Goal: Information Seeking & Learning: Learn about a topic

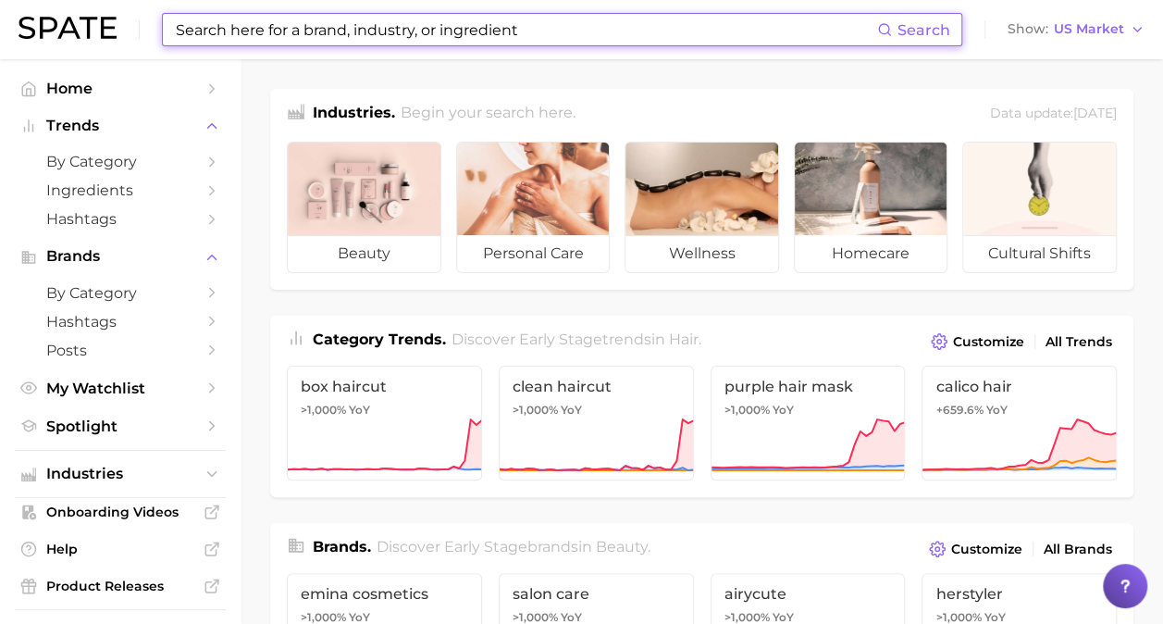
click at [296, 23] on input at bounding box center [525, 29] width 703 height 31
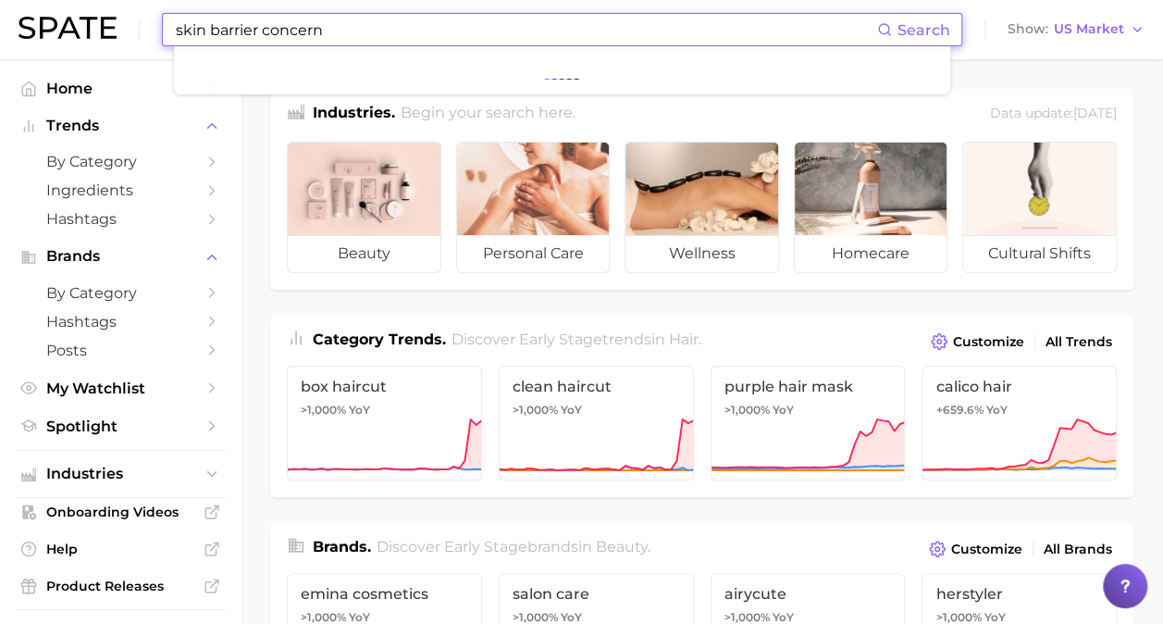
type input "skin barrier concern"
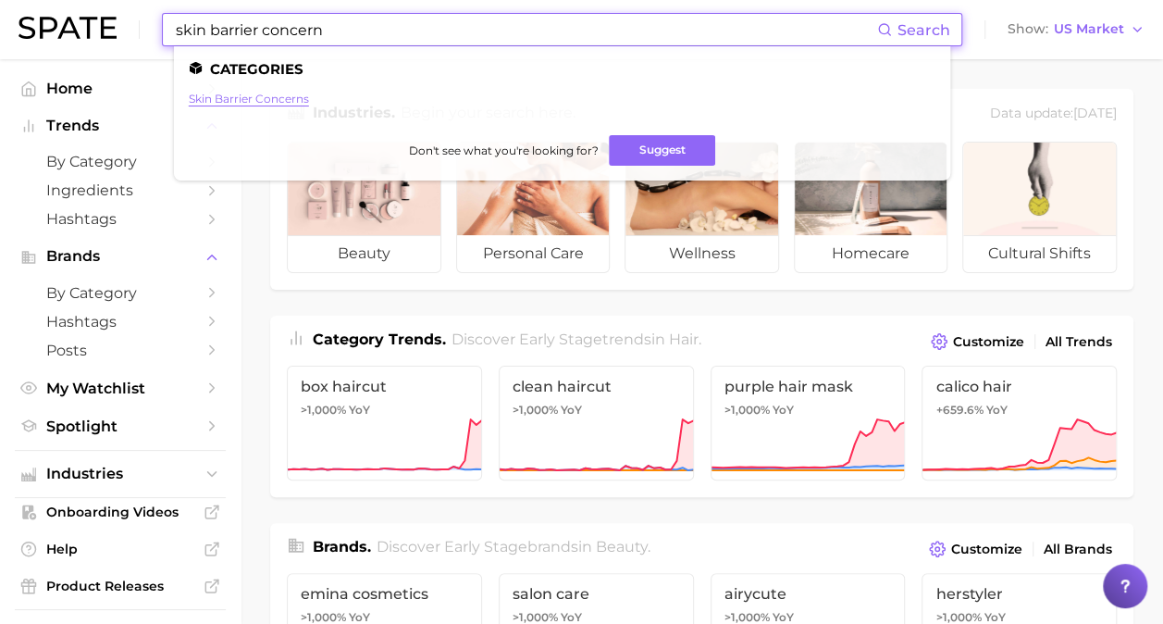
click at [256, 97] on link "skin barrier concerns" at bounding box center [249, 99] width 120 height 14
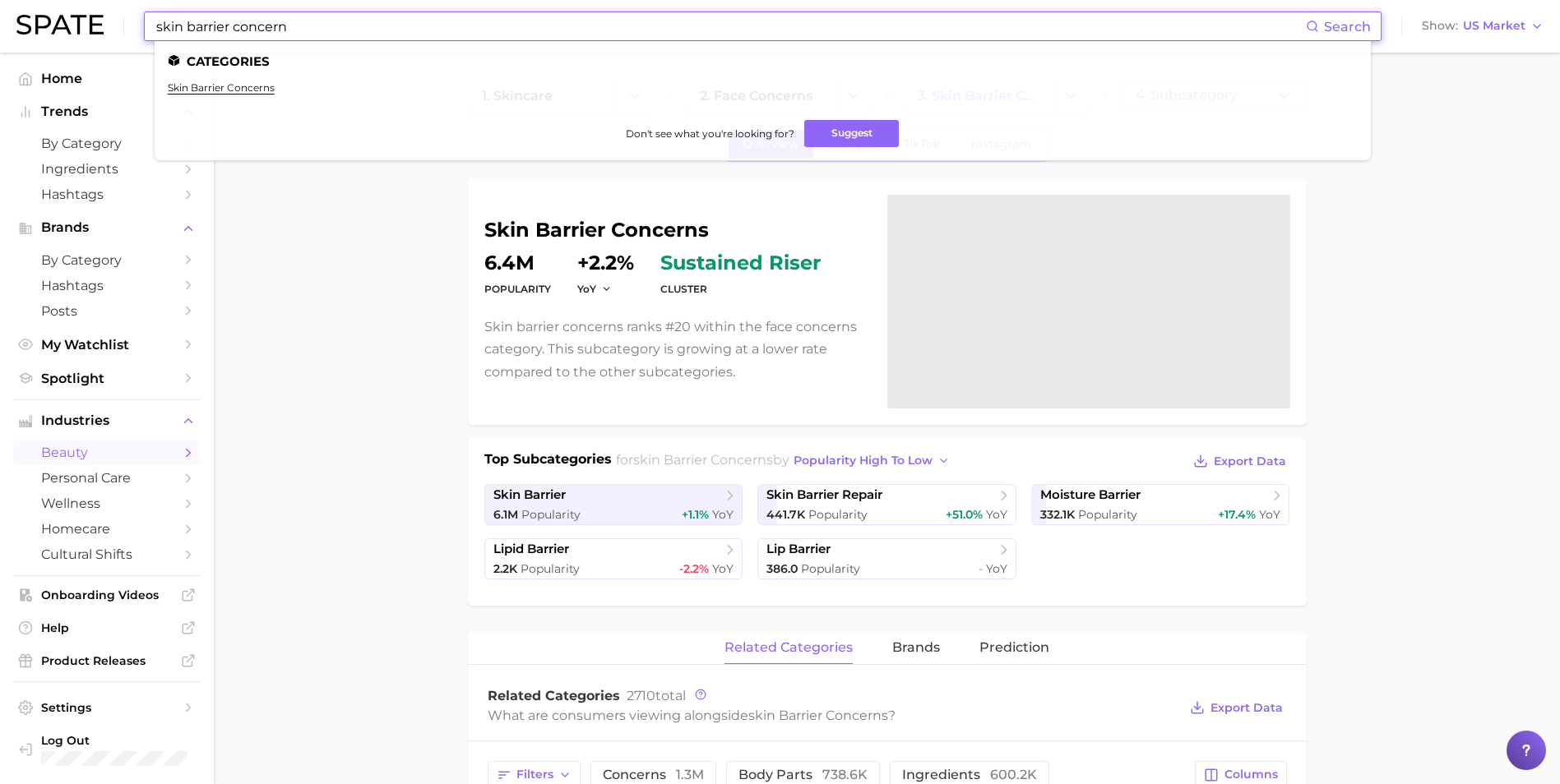
click at [452, 28] on input "skin barrier concern" at bounding box center [730, 26] width 1151 height 28
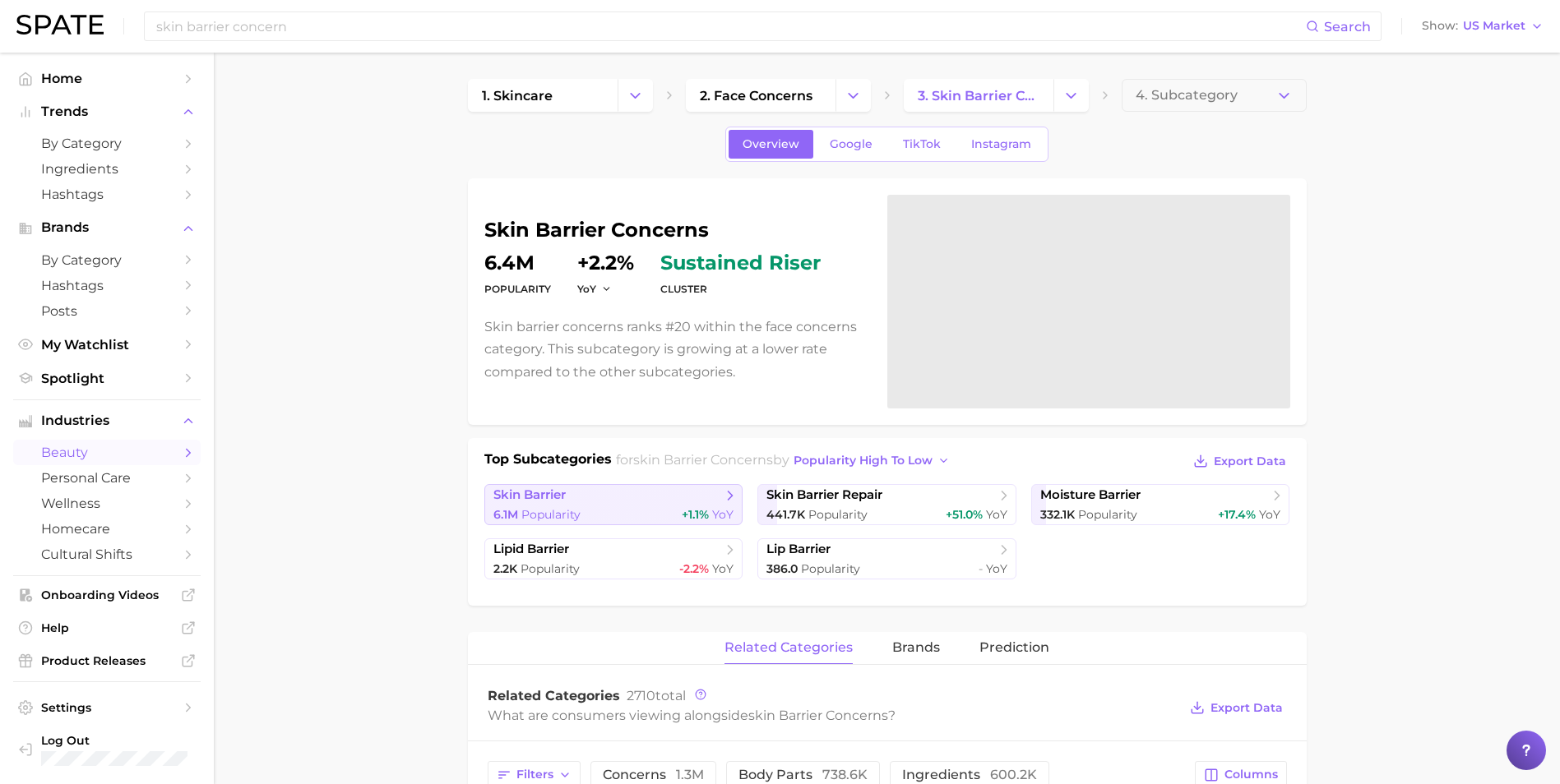
click at [603, 505] on link "skin barrier 6.1m Popularity +1.1% YoY" at bounding box center [614, 504] width 259 height 41
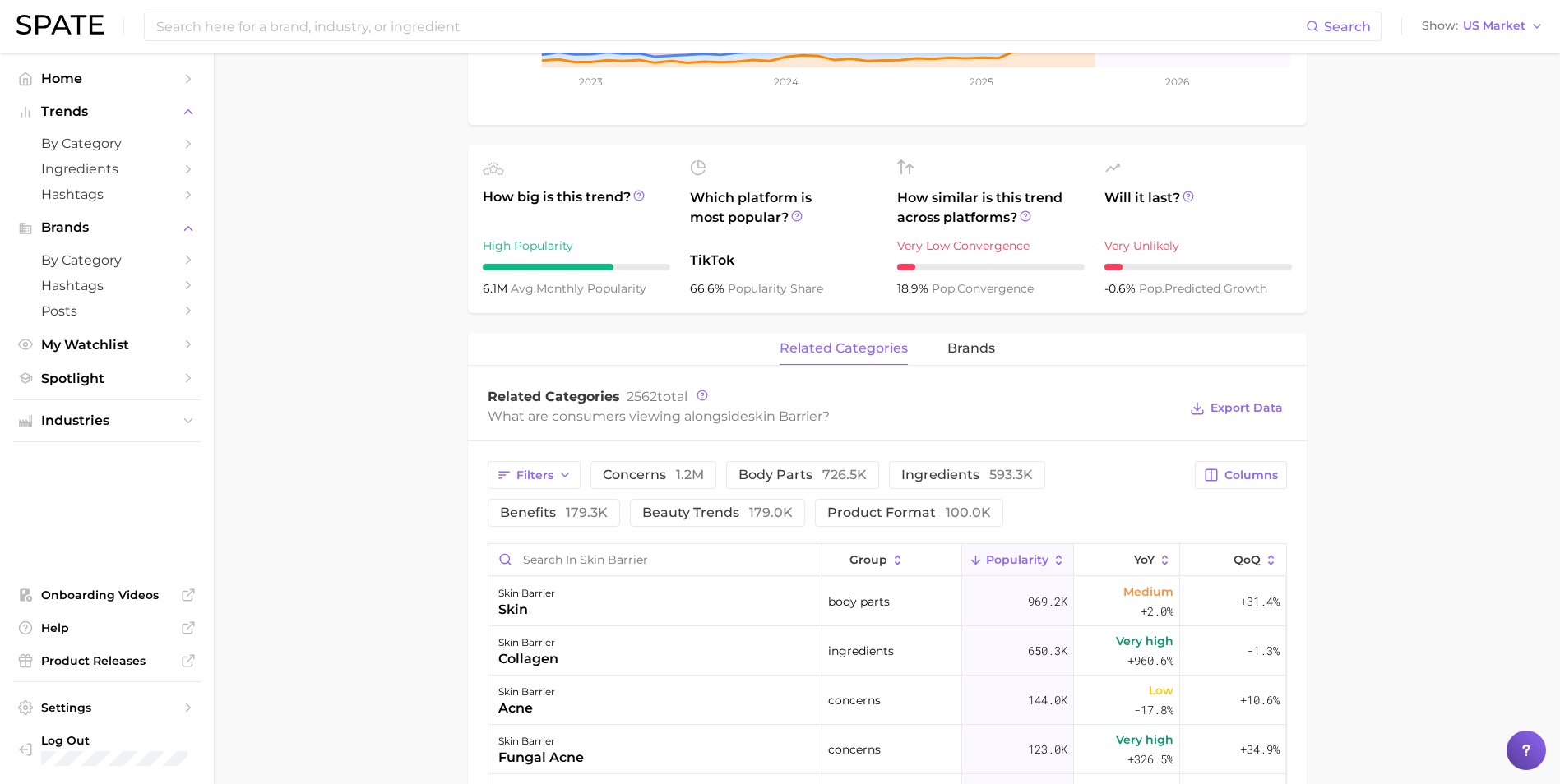
scroll to position [135, 0]
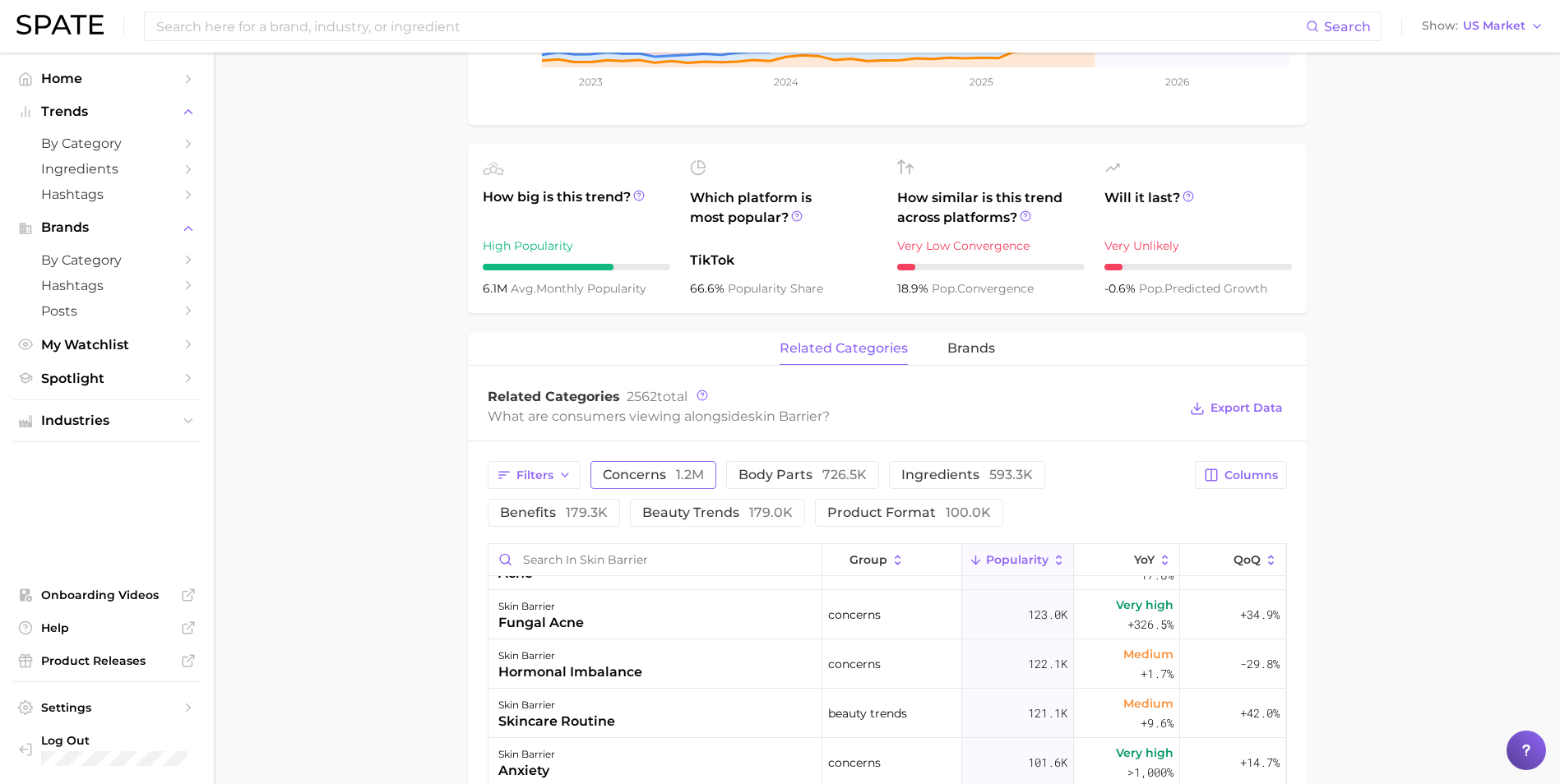
click at [622, 473] on span "concerns 1.2m" at bounding box center [653, 475] width 101 height 13
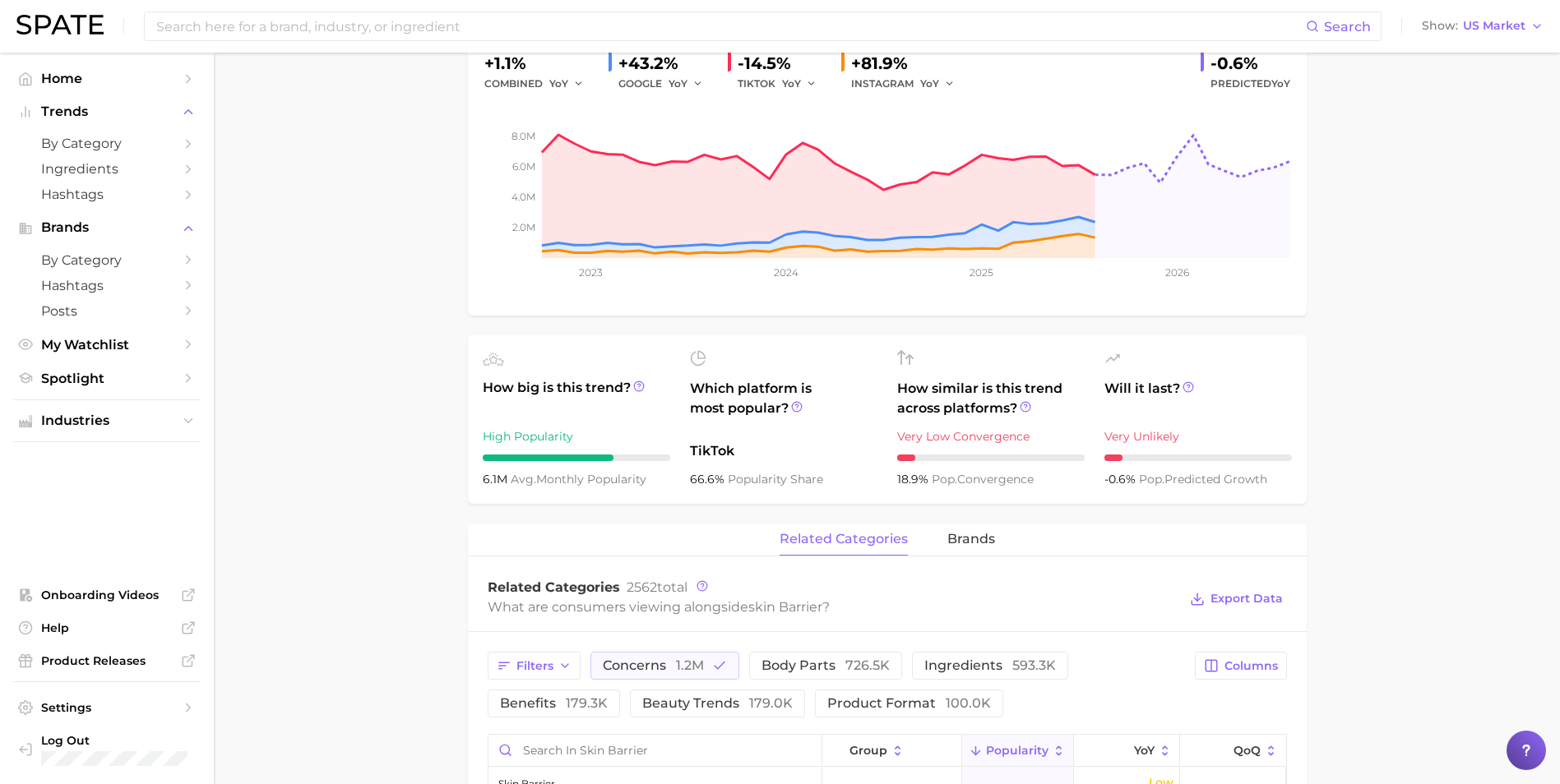
scroll to position [0, 0]
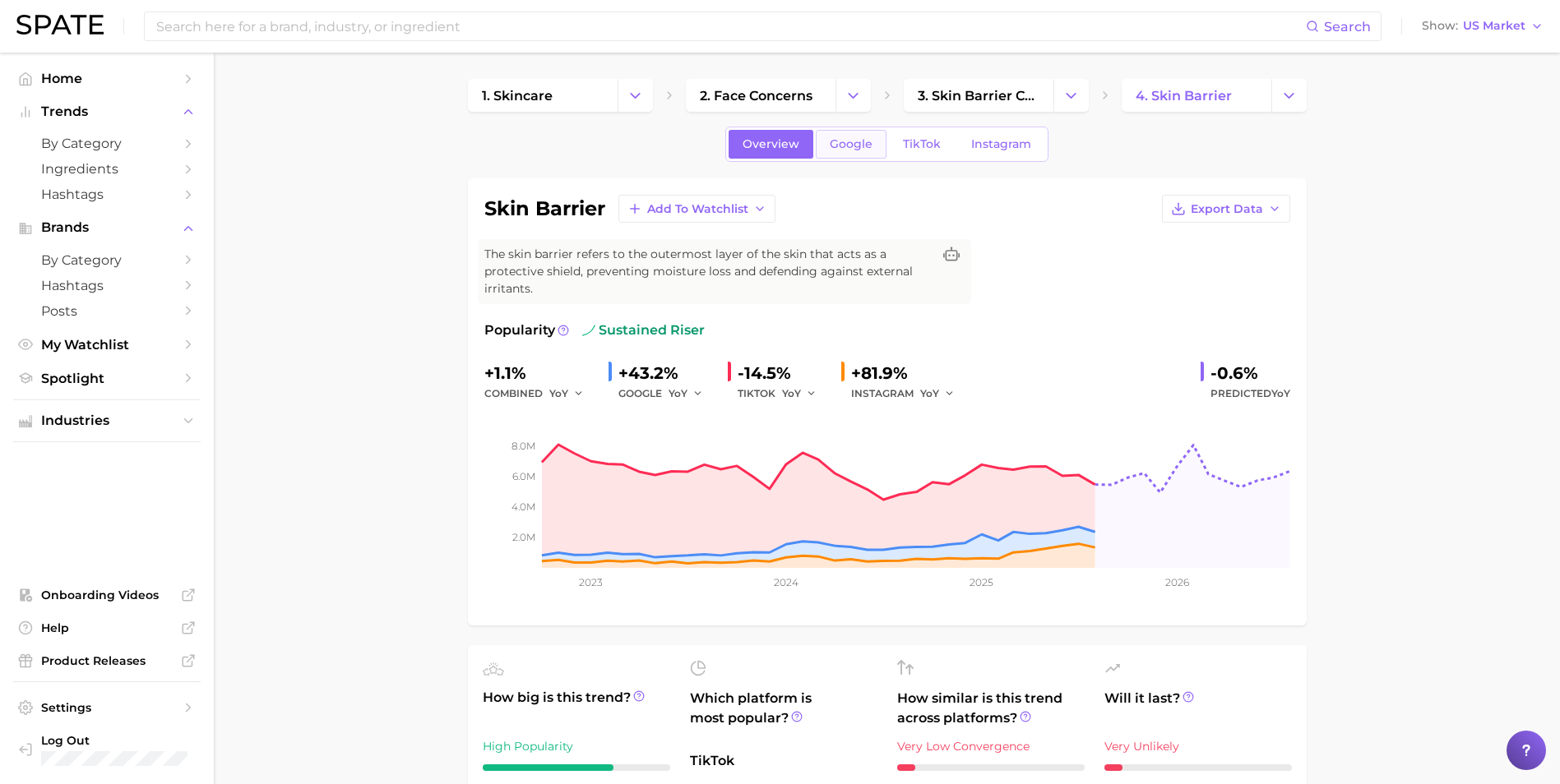
click at [871, 147] on span "Google" at bounding box center [851, 145] width 43 height 14
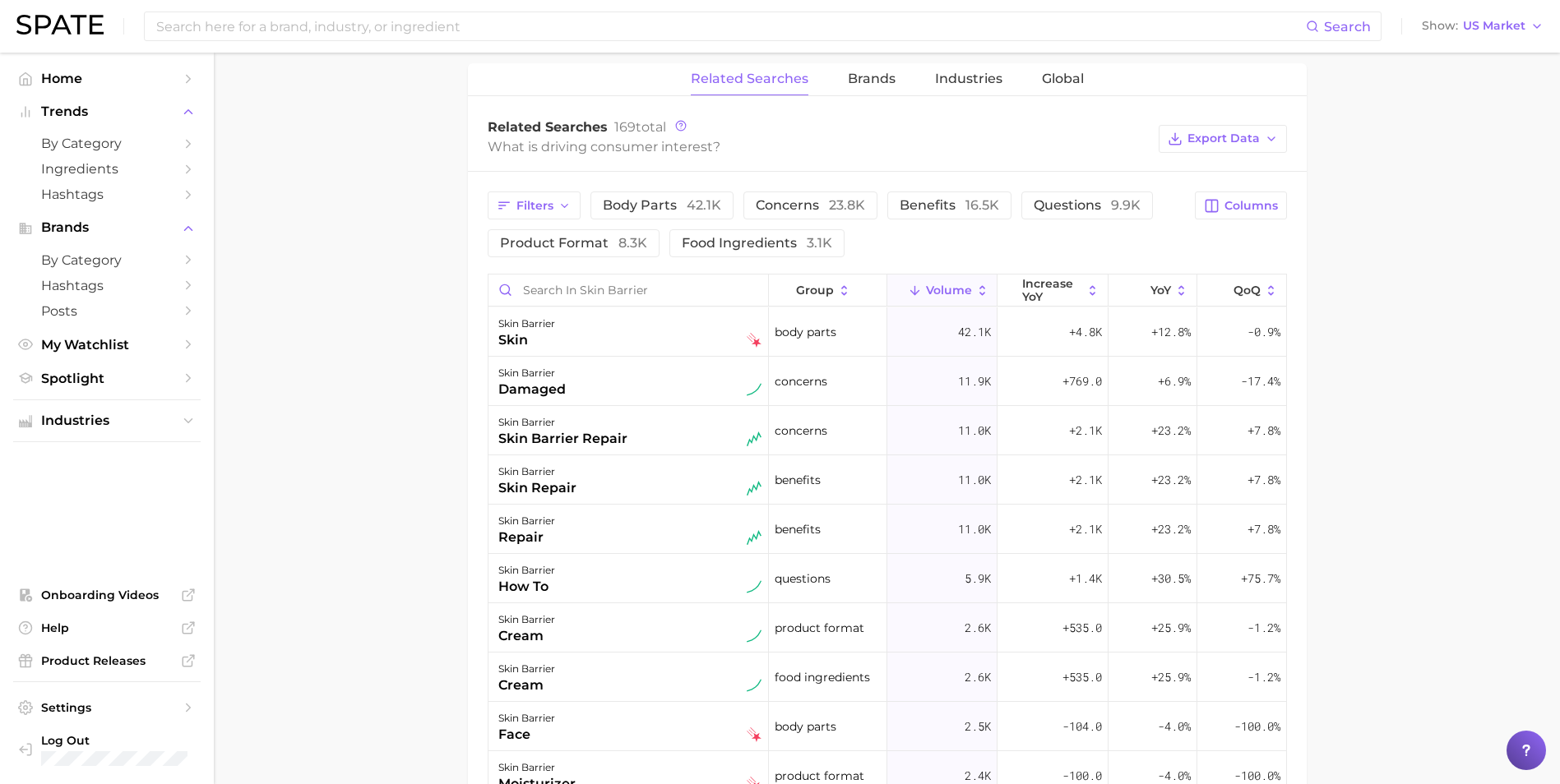
scroll to position [818, 0]
click at [824, 200] on span "concerns 23.8k" at bounding box center [810, 204] width 109 height 16
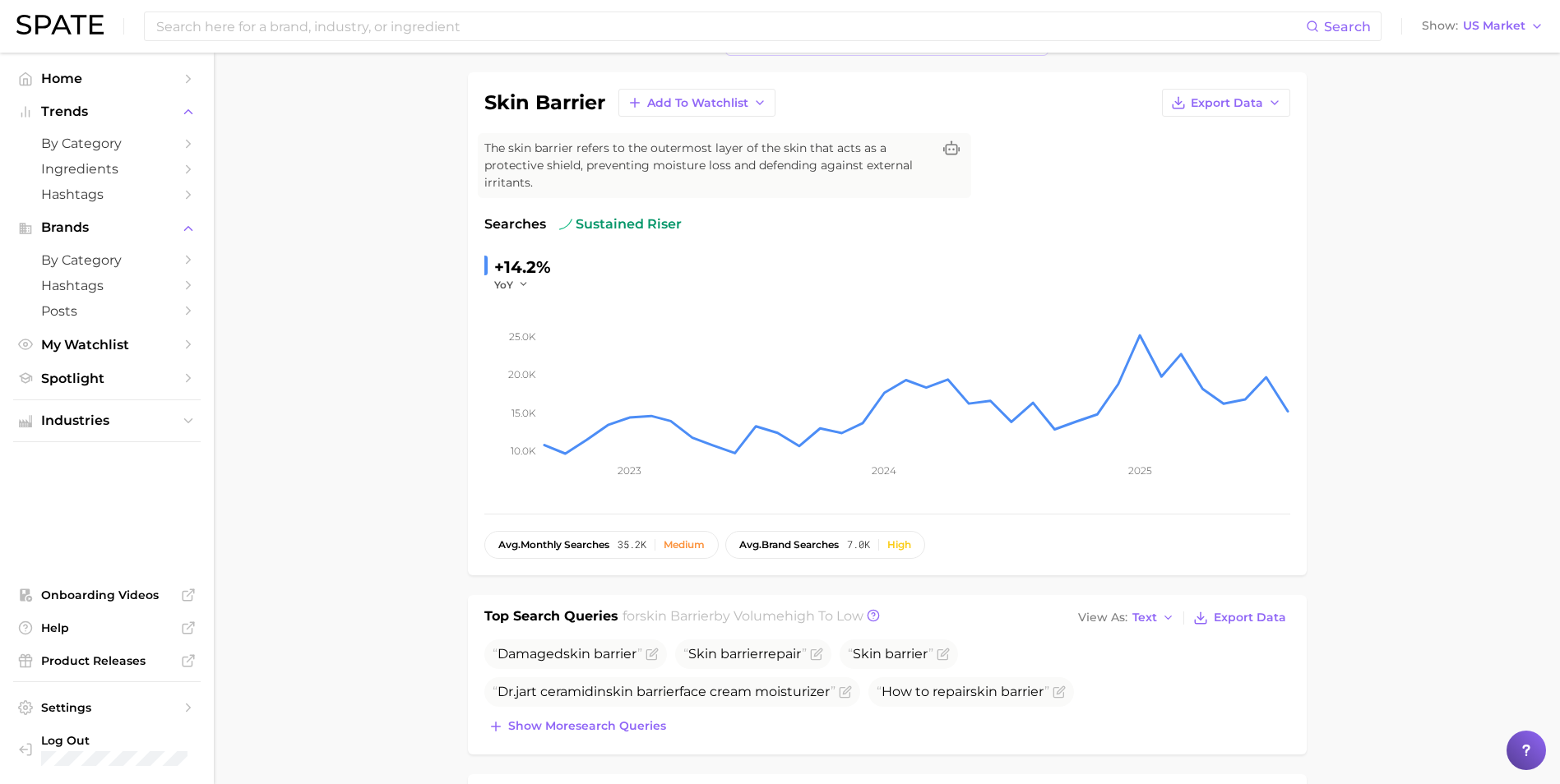
scroll to position [0, 0]
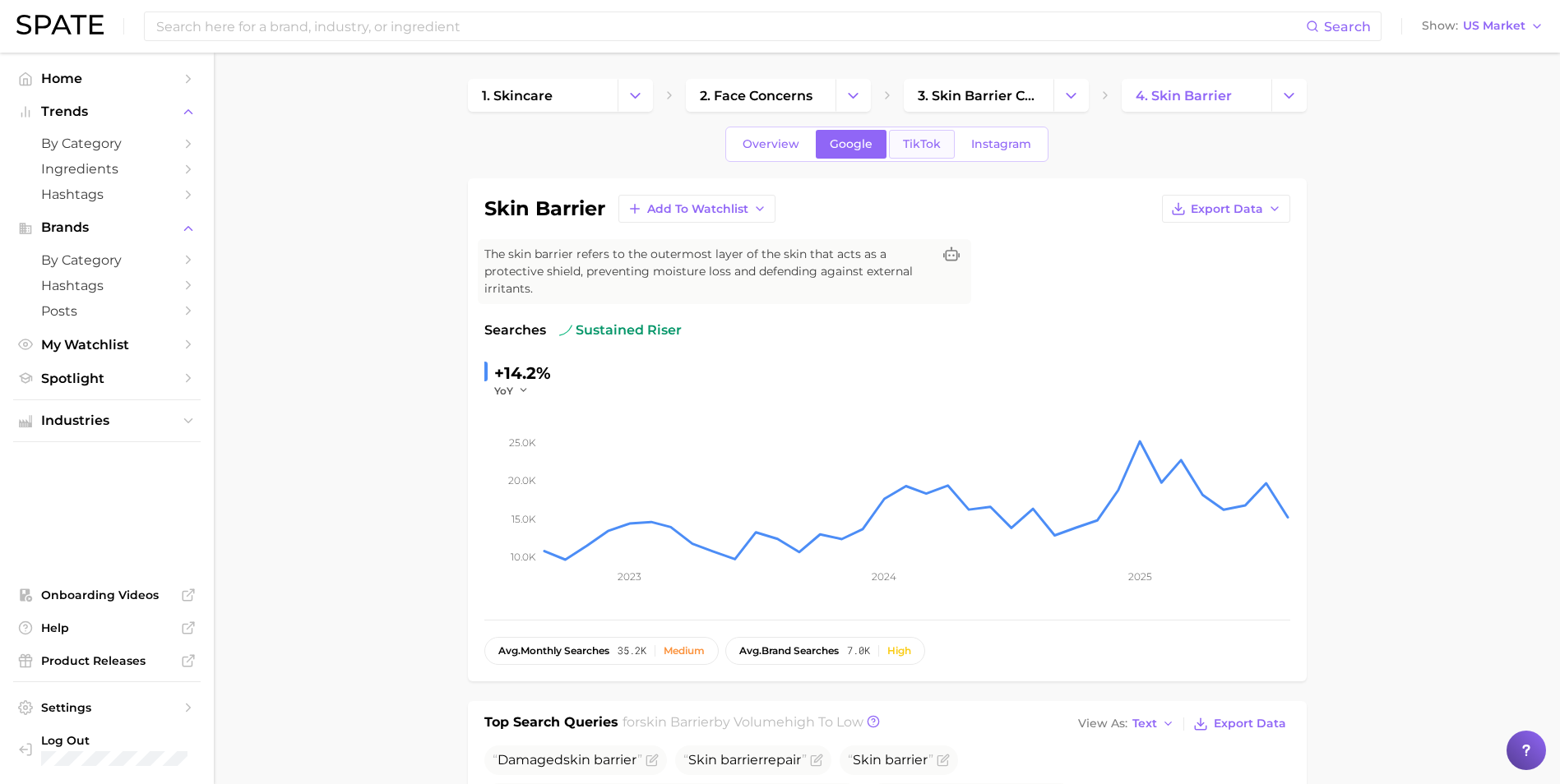
click at [919, 143] on span "TikTok" at bounding box center [921, 145] width 38 height 14
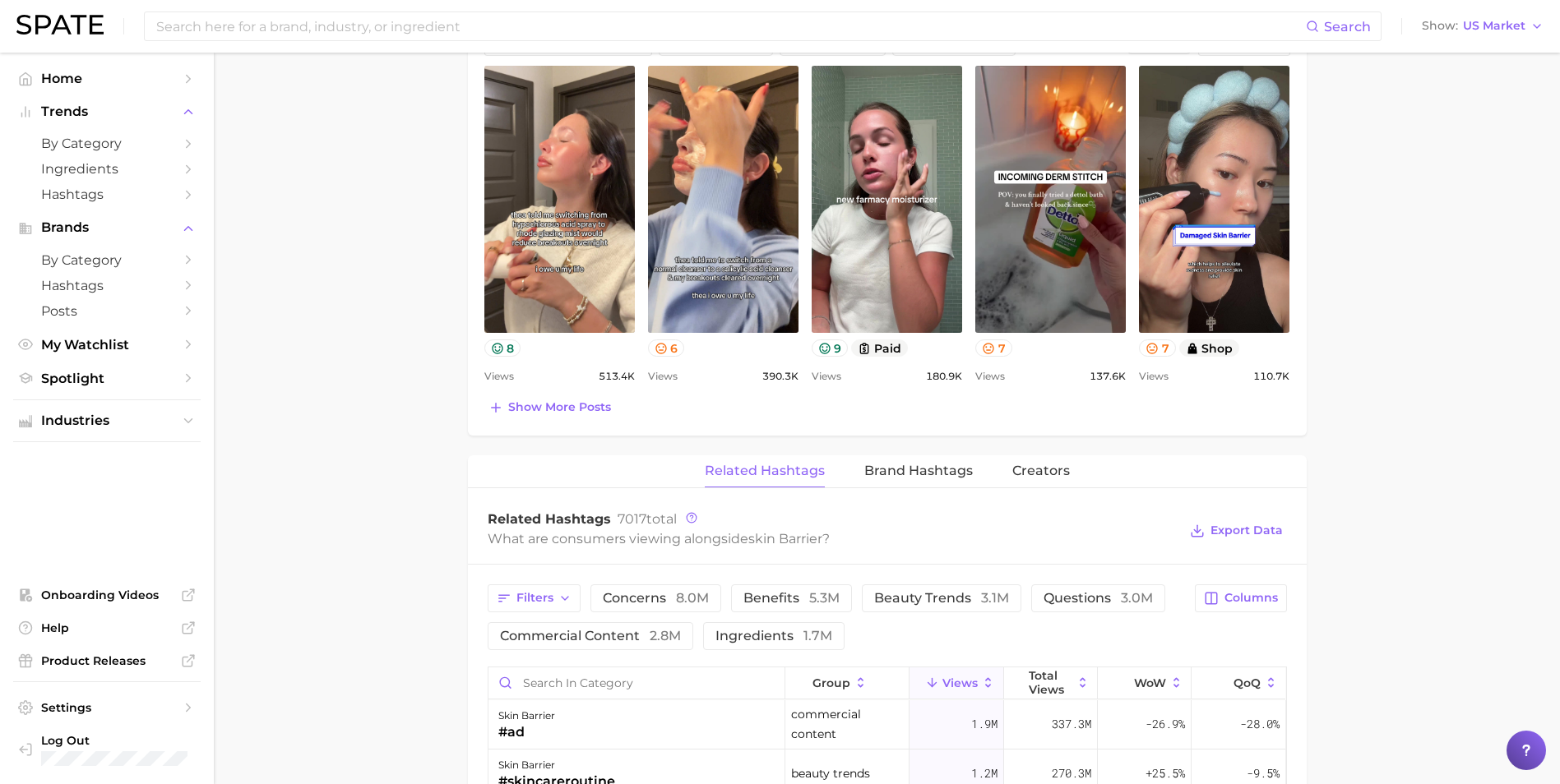
scroll to position [958, 0]
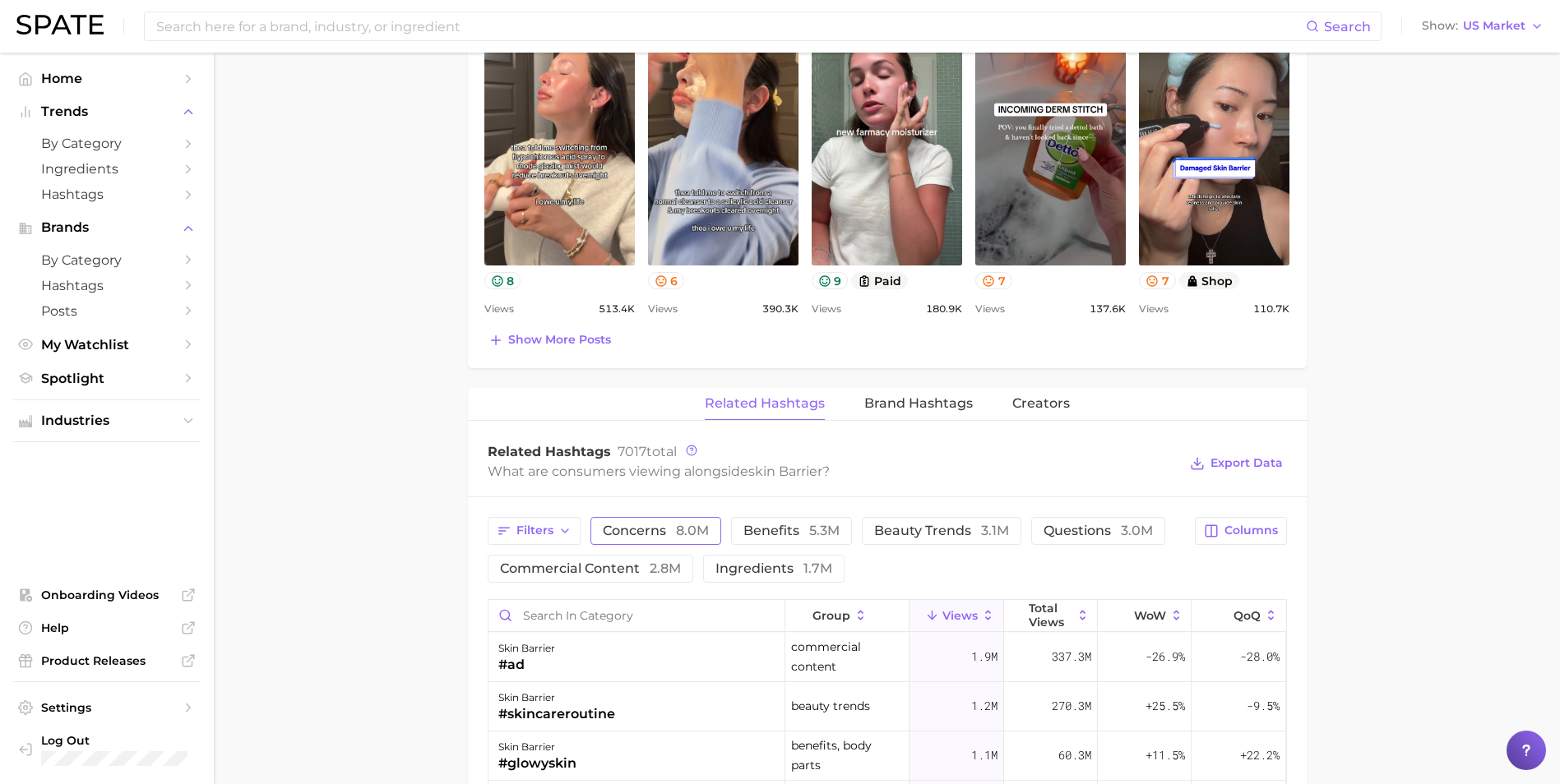
click at [669, 523] on button "concerns 8.0m" at bounding box center [655, 530] width 131 height 28
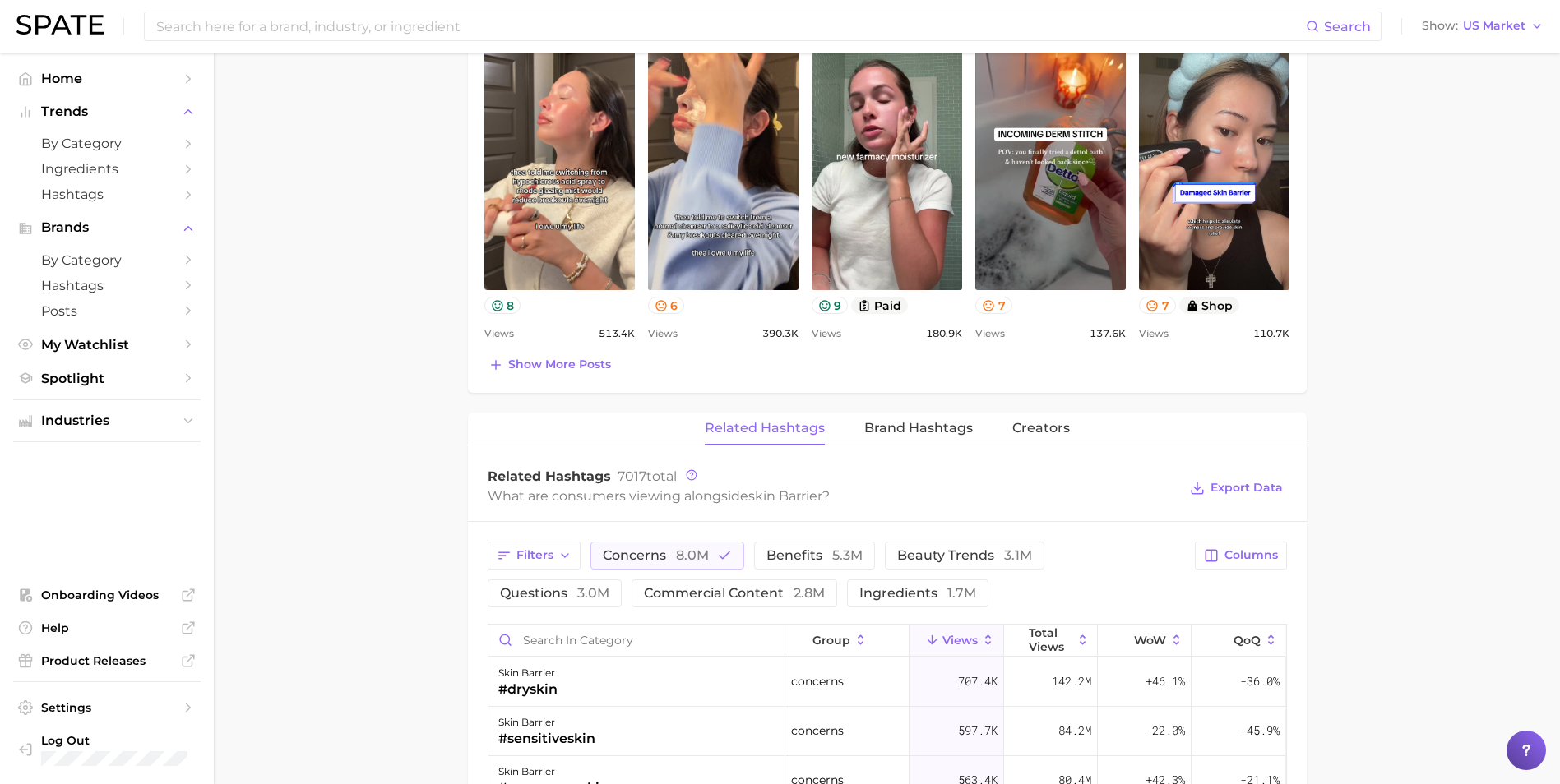
scroll to position [931, 0]
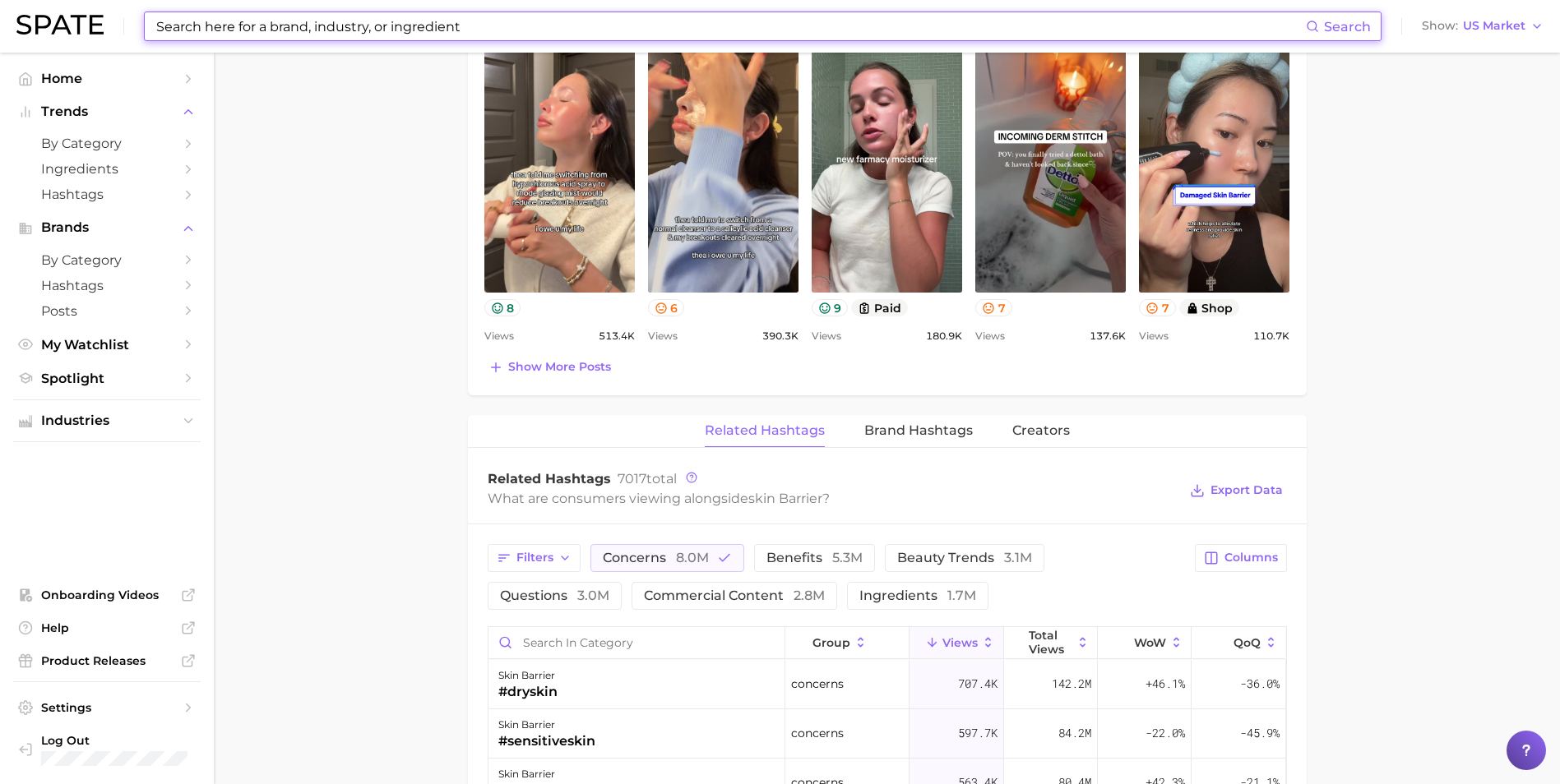
click at [490, 29] on input at bounding box center [730, 26] width 1151 height 28
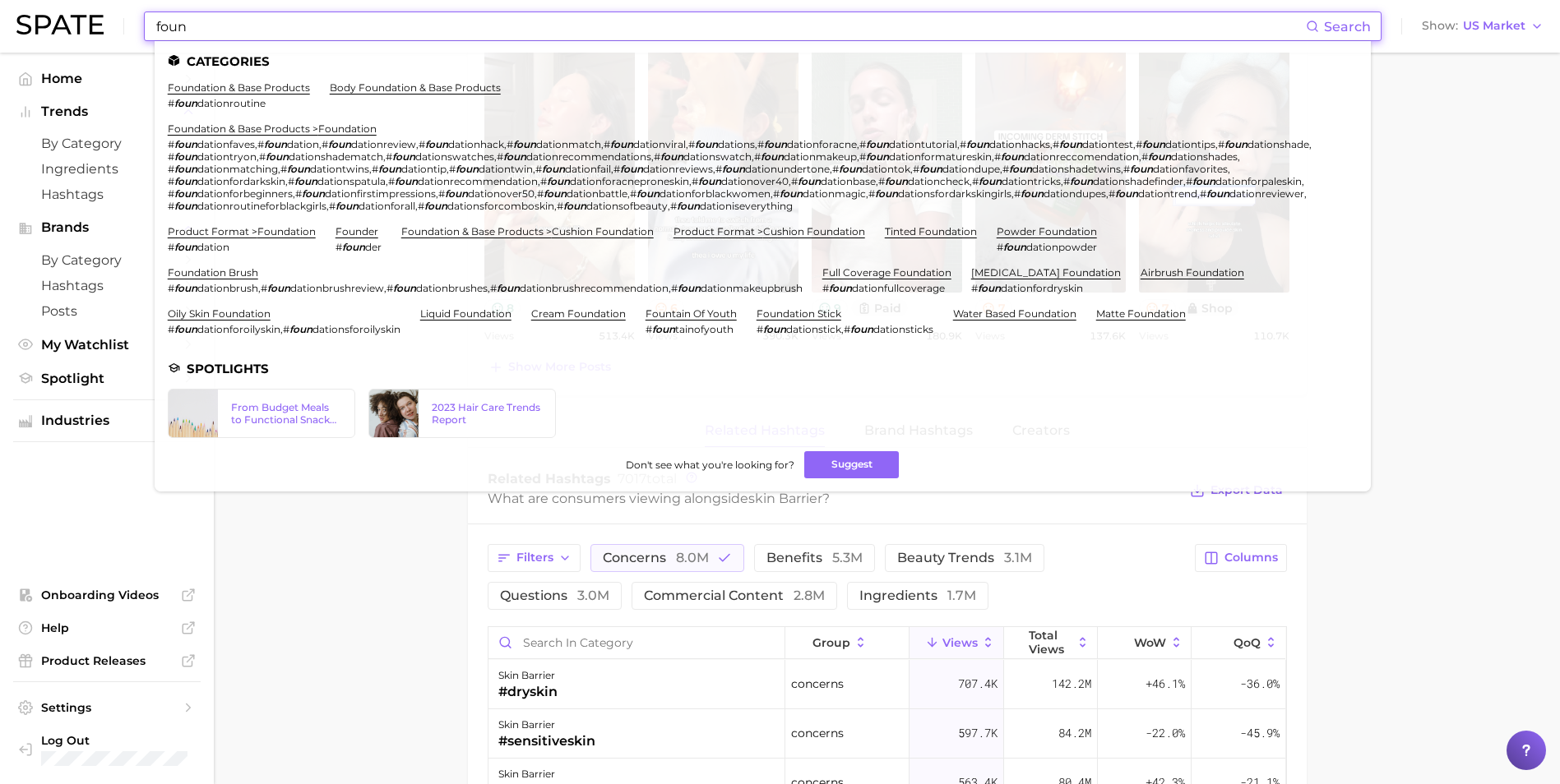
type input "foun"
click at [262, 94] on li "foundation & base products # foun dationroutine" at bounding box center [239, 95] width 142 height 28
click at [244, 81] on ul "Categories foundation & base products # foun dationroutine body foundation & ba…" at bounding box center [762, 265] width 1216 height 450
click at [257, 87] on link "foundation & base products" at bounding box center [239, 88] width 142 height 12
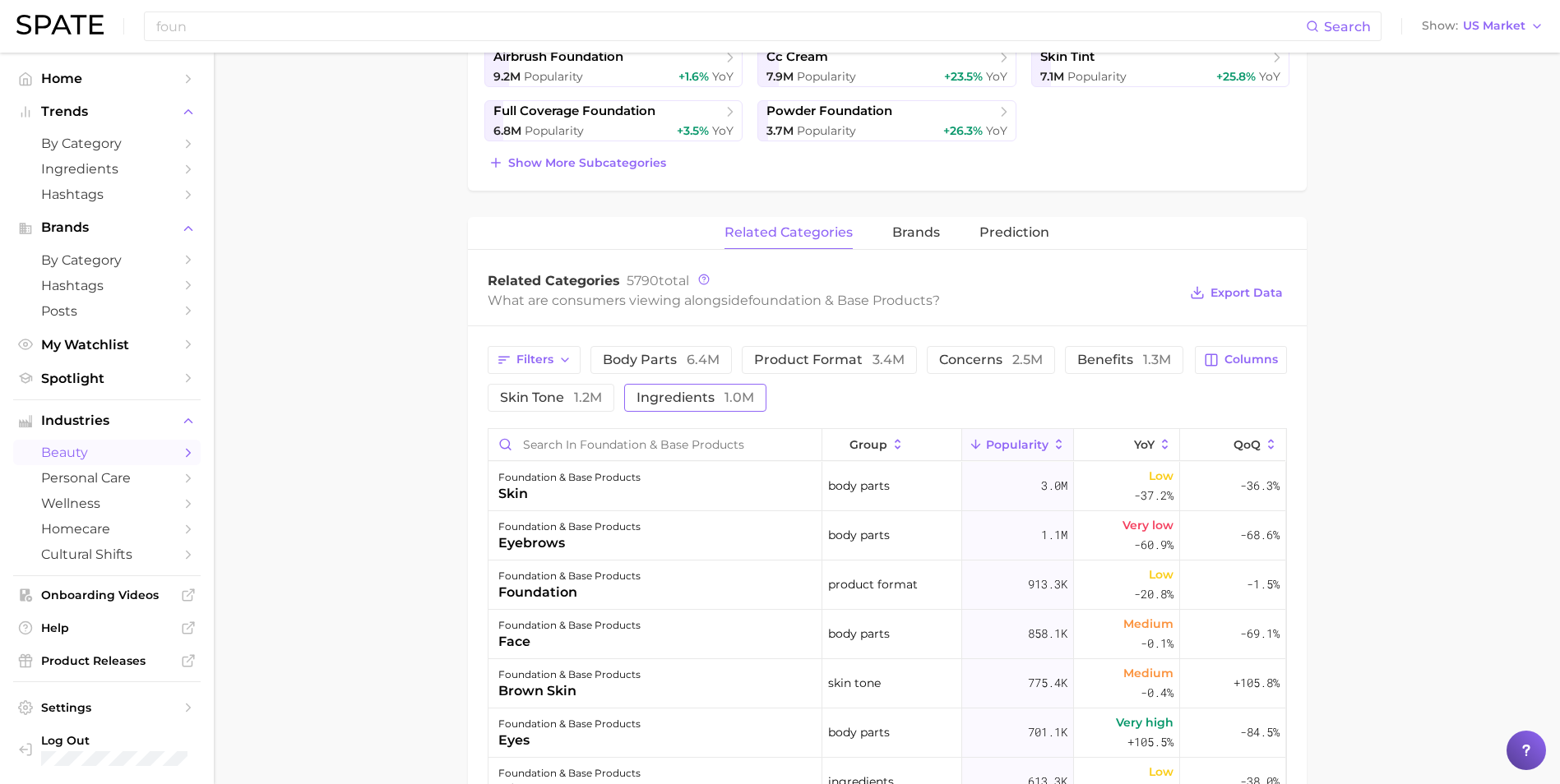
scroll to position [493, 0]
click at [967, 363] on span "concerns 2.5m" at bounding box center [991, 359] width 104 height 13
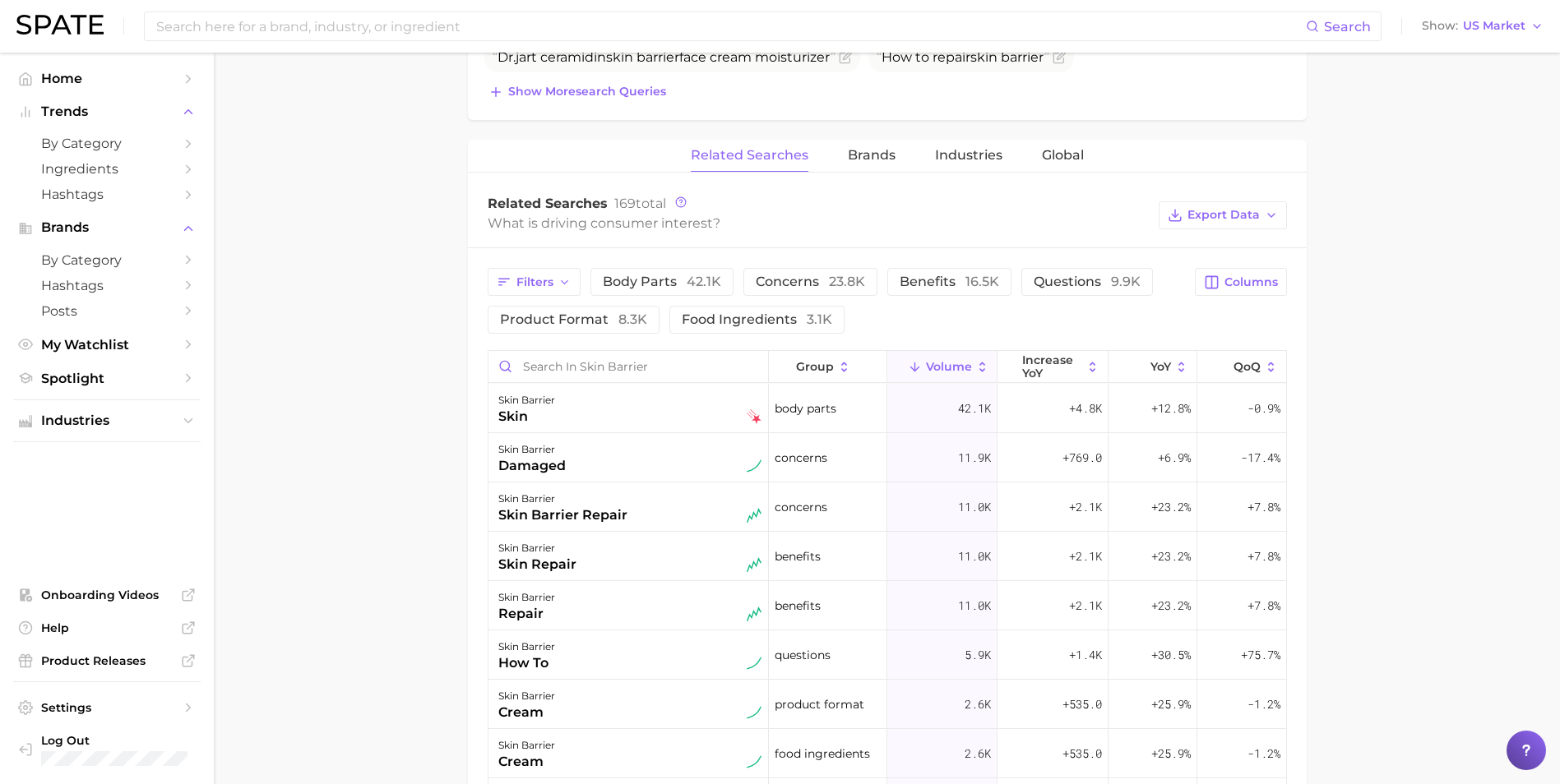
scroll to position [740, 0]
click at [770, 288] on span "concerns 23.8k" at bounding box center [810, 281] width 109 height 16
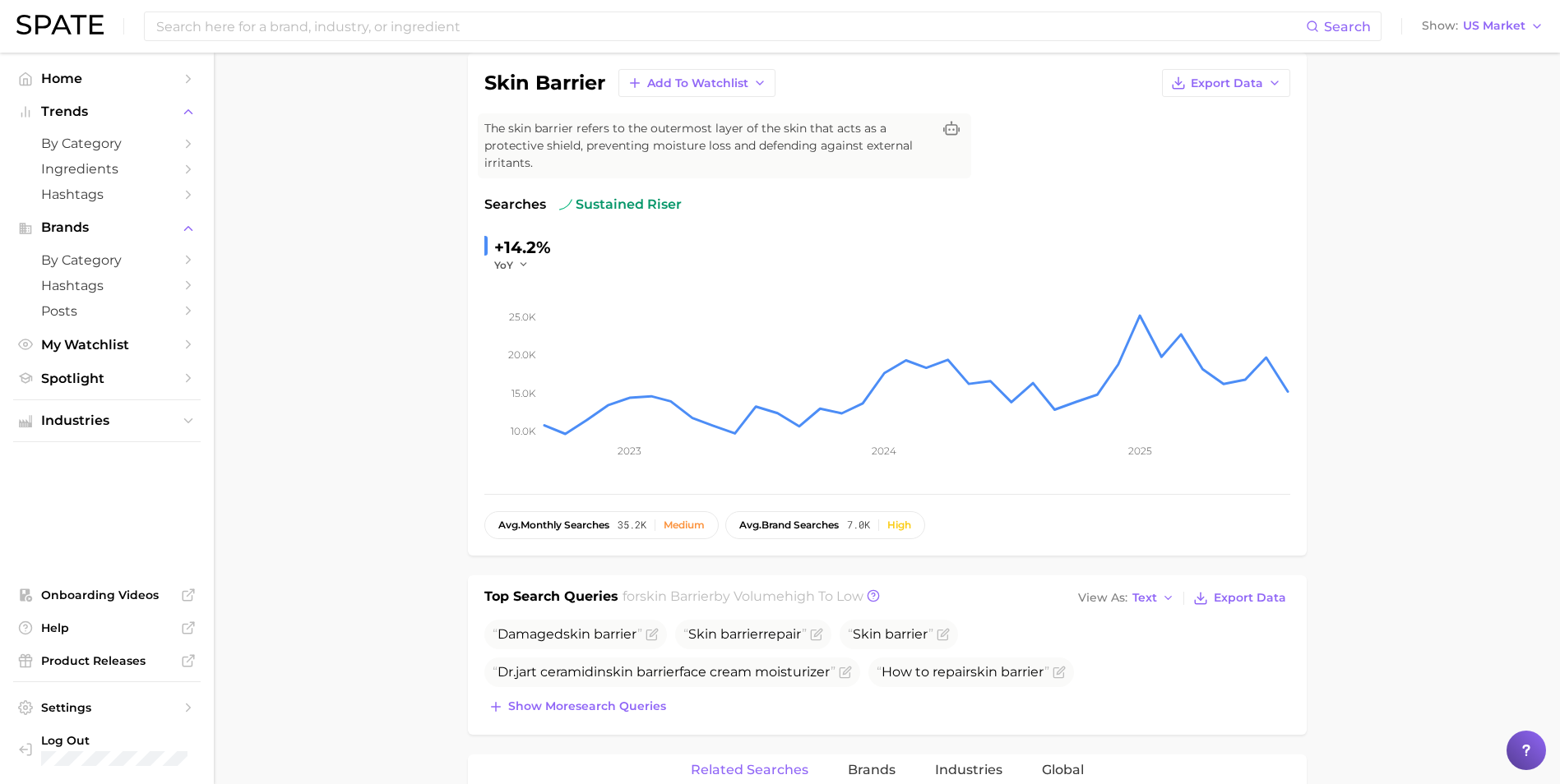
scroll to position [0, 0]
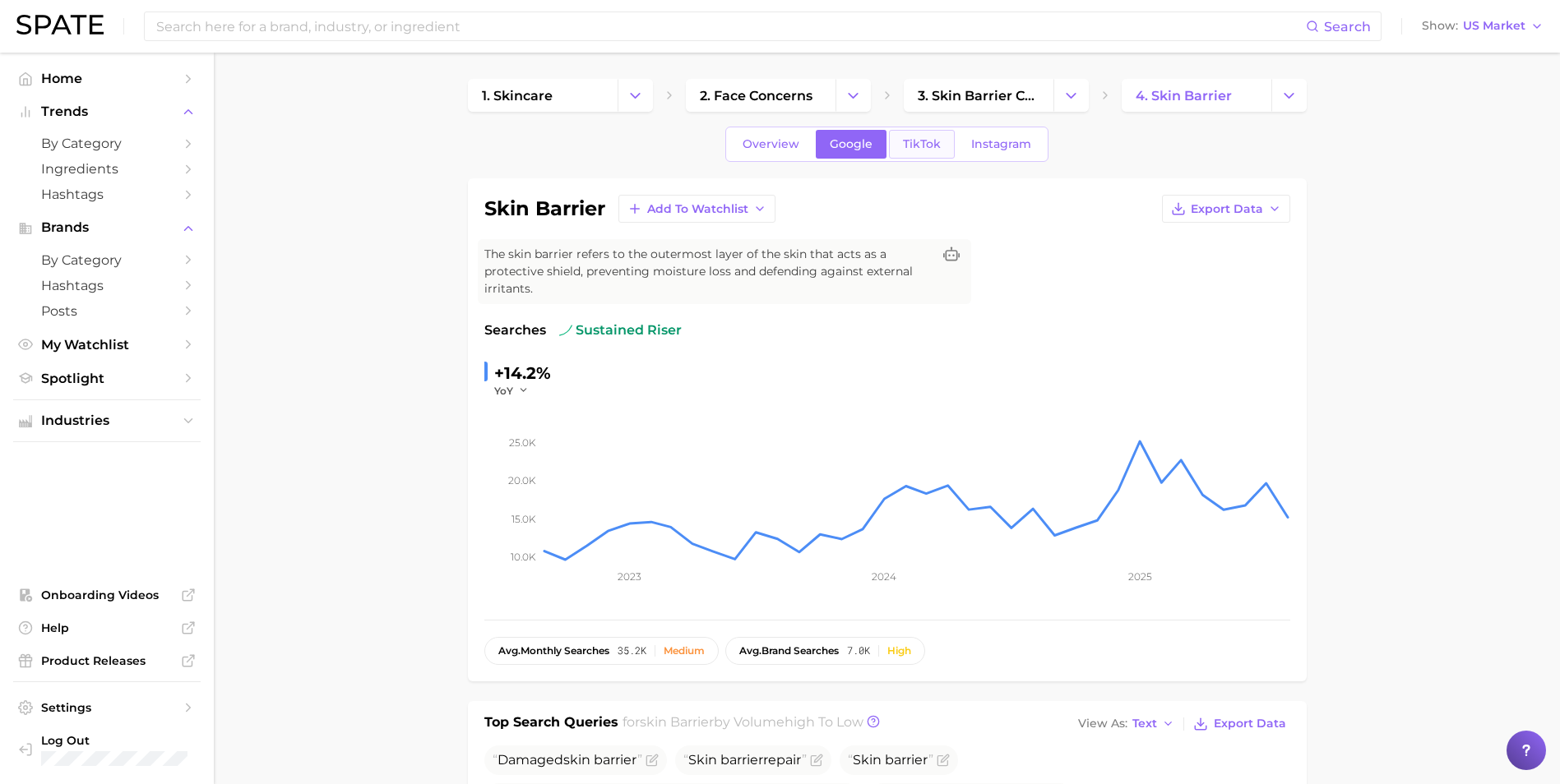
click at [919, 154] on link "TikTok" at bounding box center [921, 144] width 66 height 28
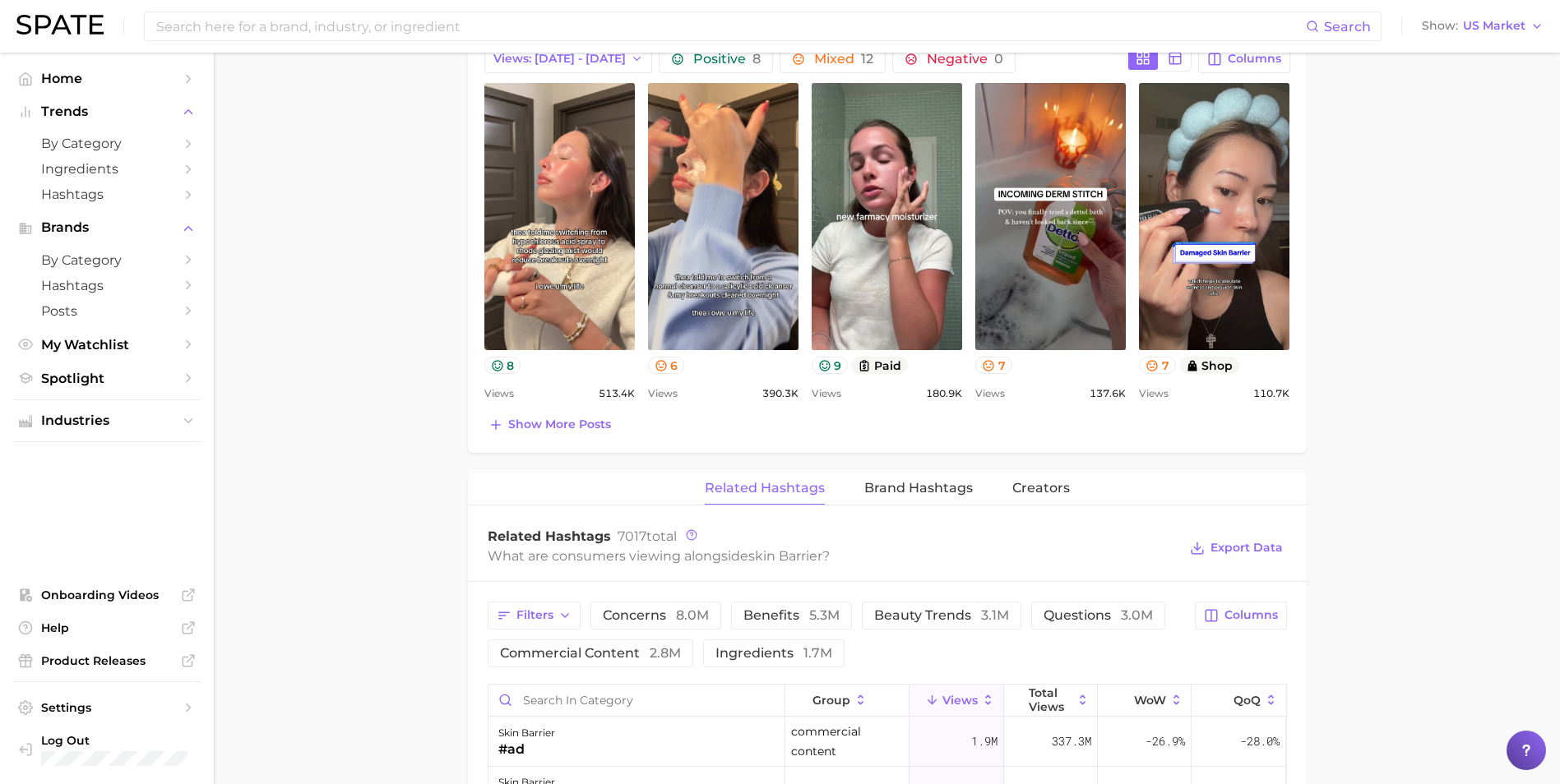
scroll to position [1014, 0]
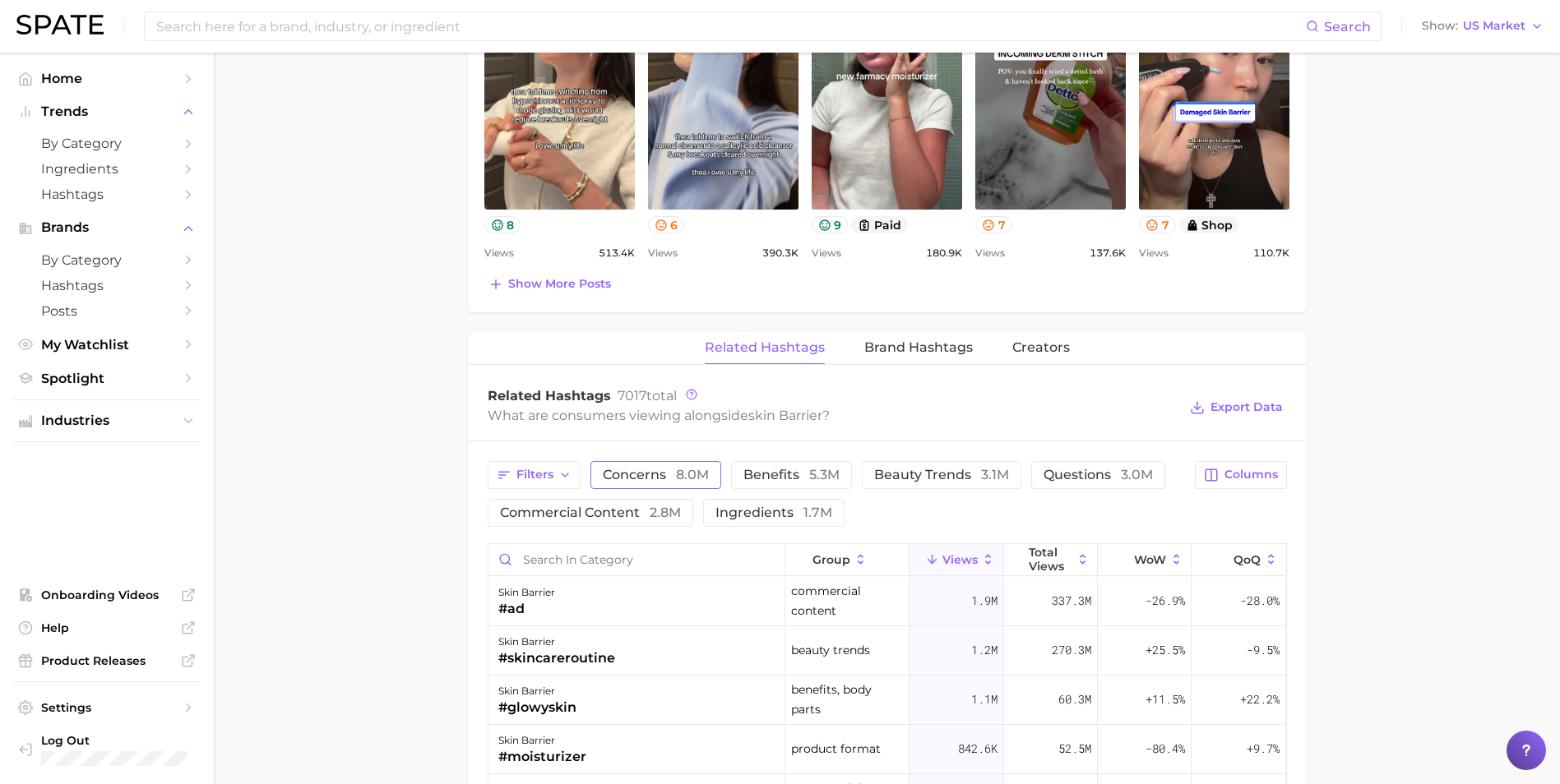
click at [663, 477] on span "concerns 8.0m" at bounding box center [655, 475] width 106 height 13
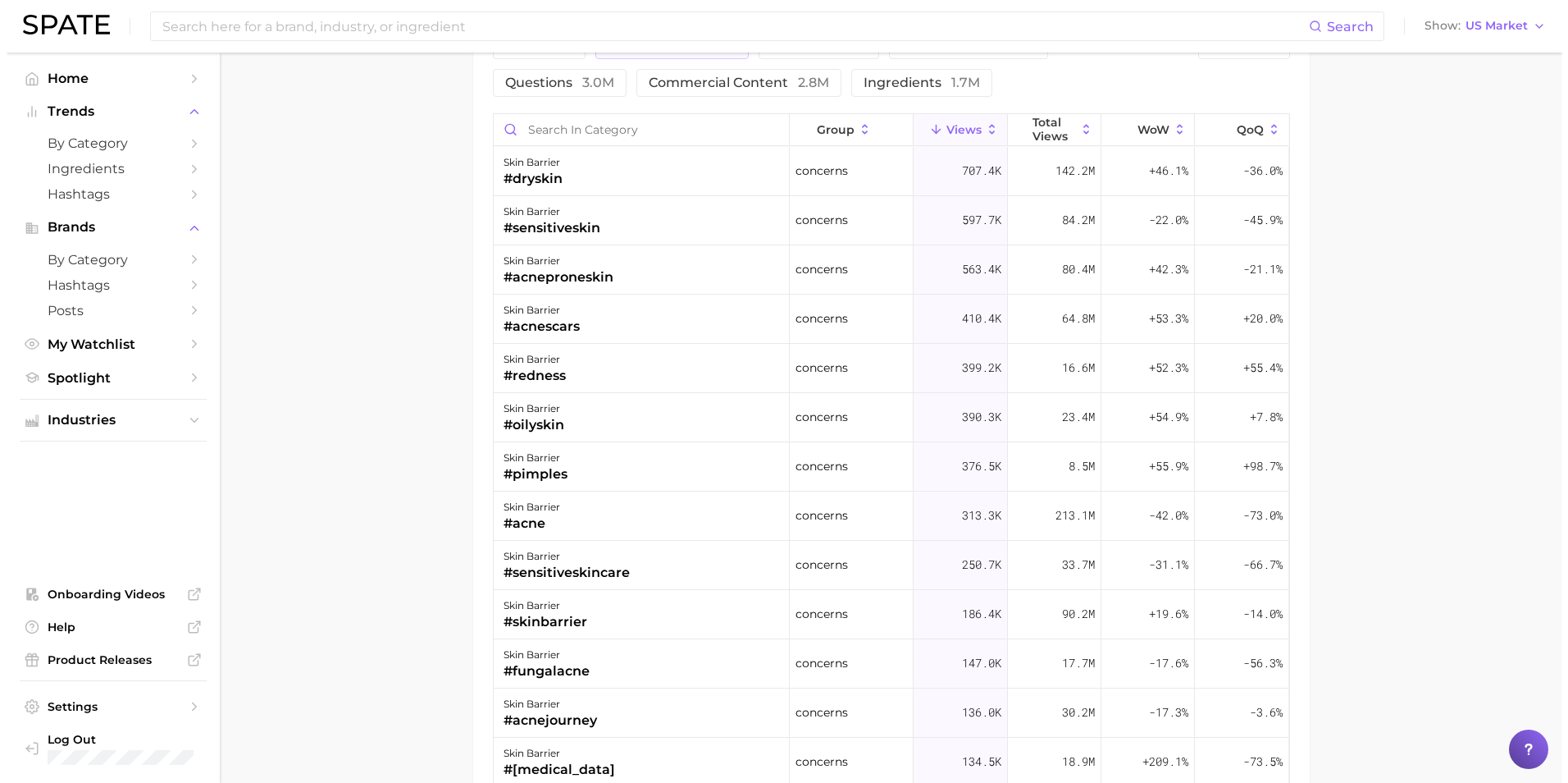
scroll to position [1443, 0]
click at [618, 311] on div "skin barrier #acnescars" at bounding box center [636, 318] width 296 height 50
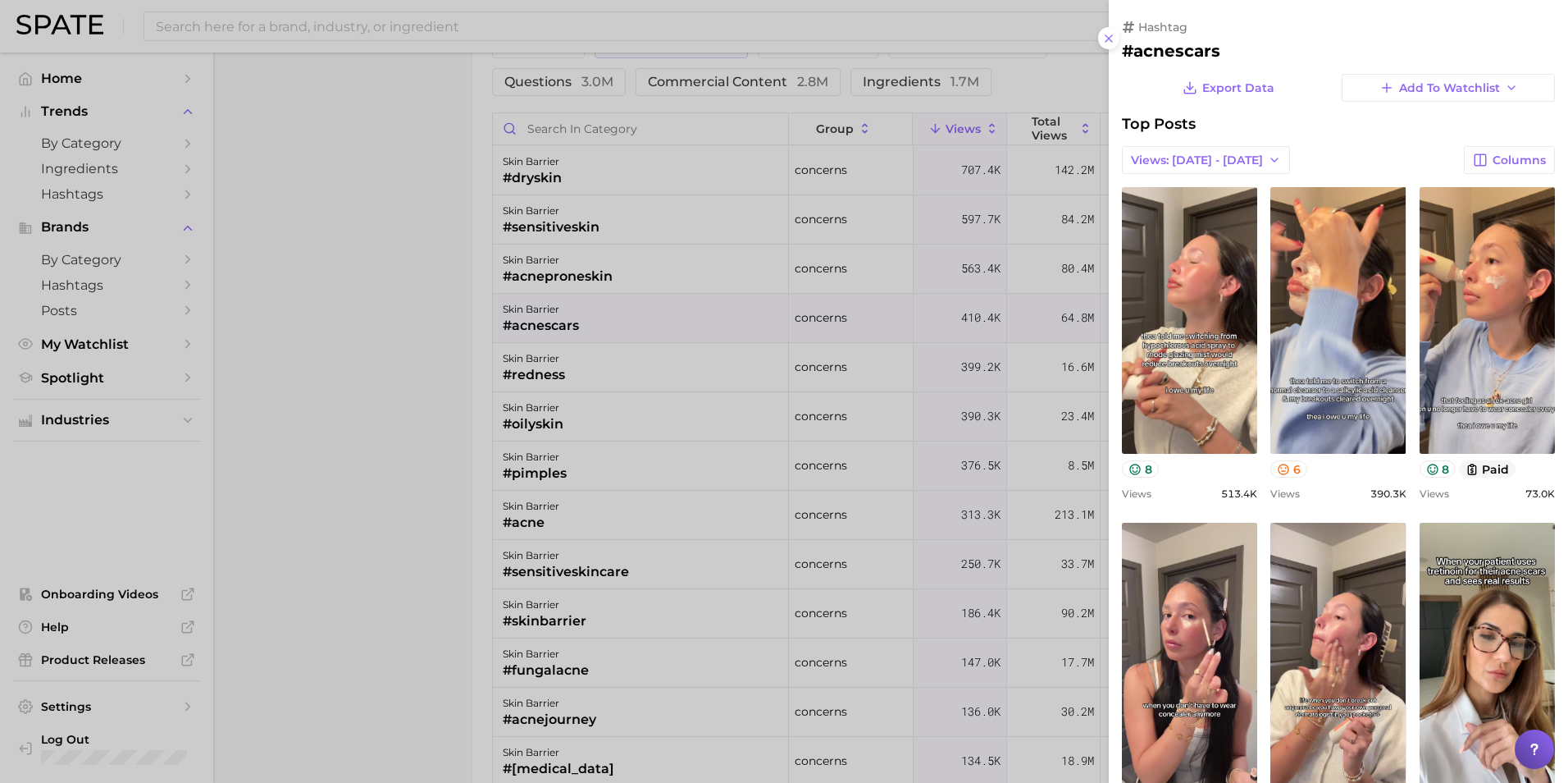
scroll to position [0, 0]
click at [457, 341] on div at bounding box center [784, 391] width 1568 height 783
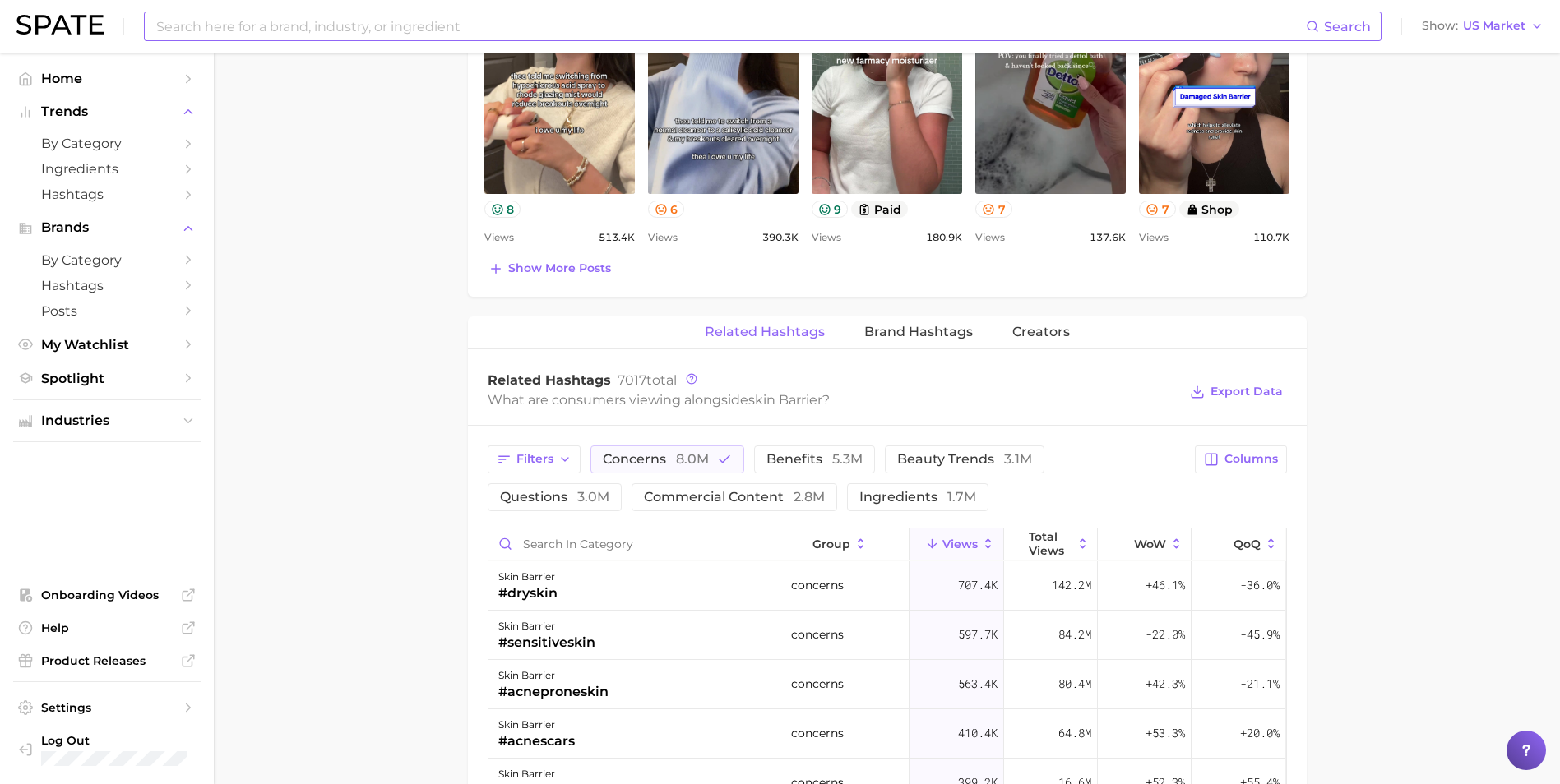
click at [390, 30] on input at bounding box center [730, 26] width 1151 height 28
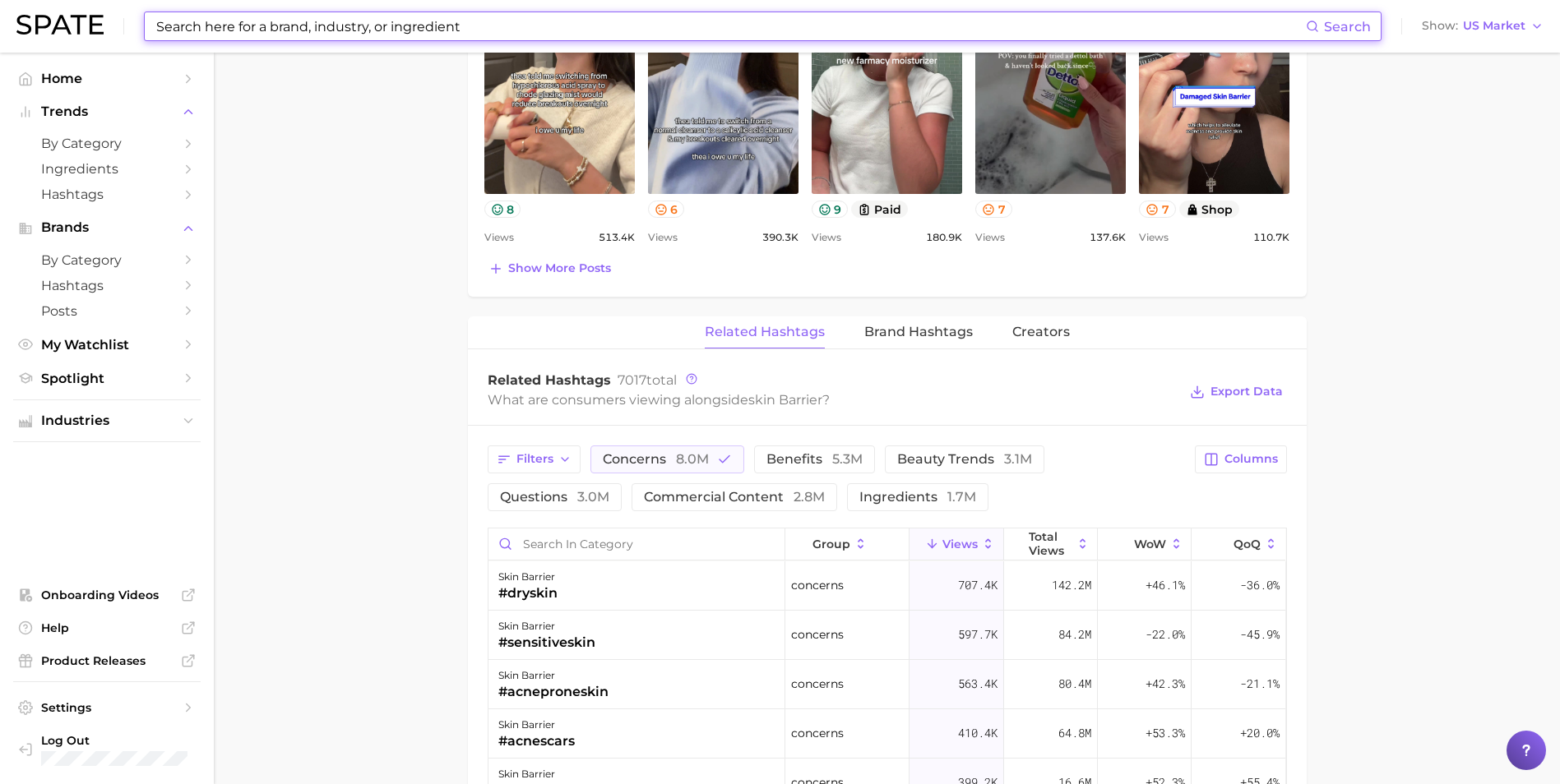
click at [390, 30] on input at bounding box center [730, 26] width 1151 height 28
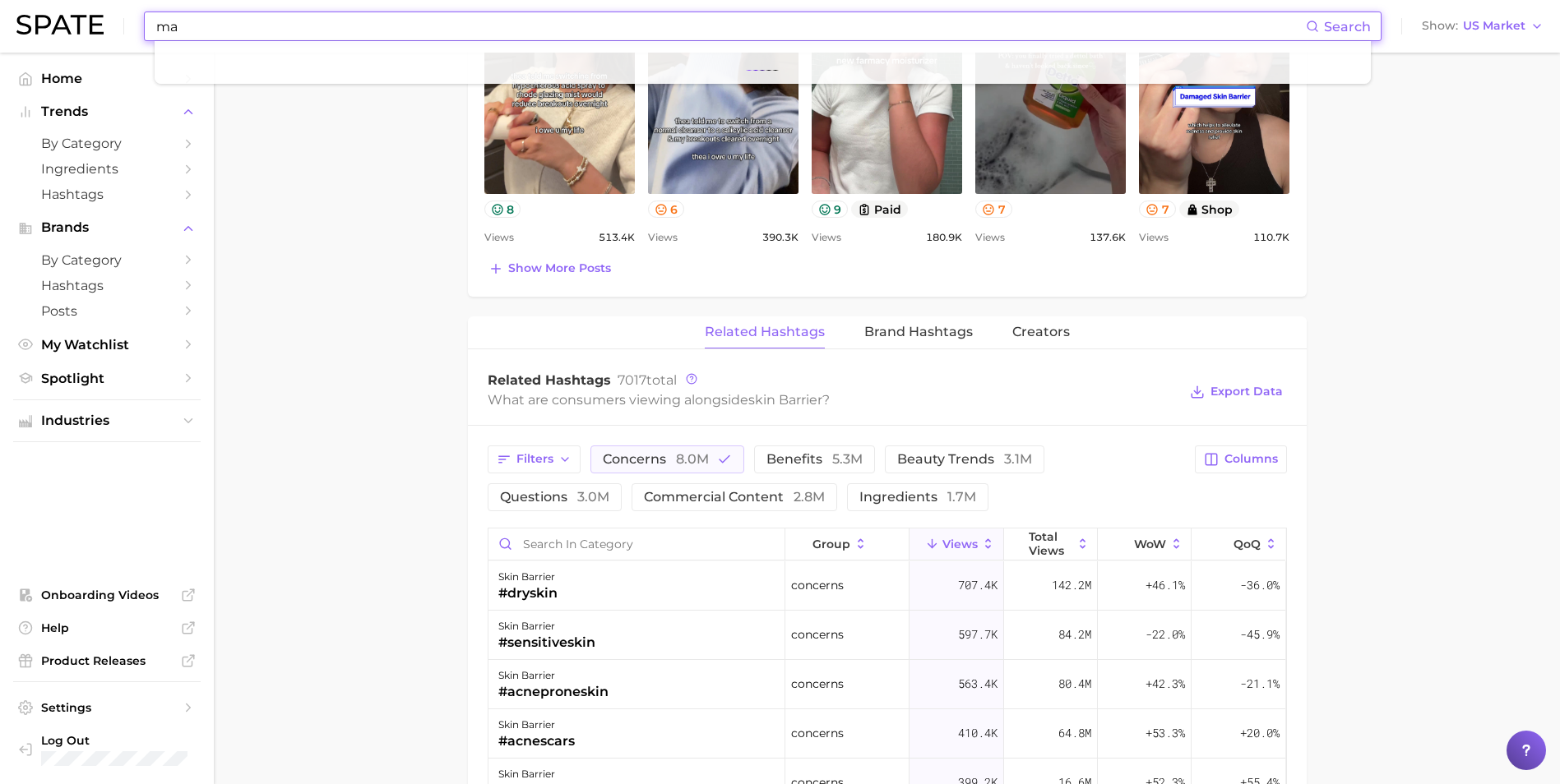
type input "m"
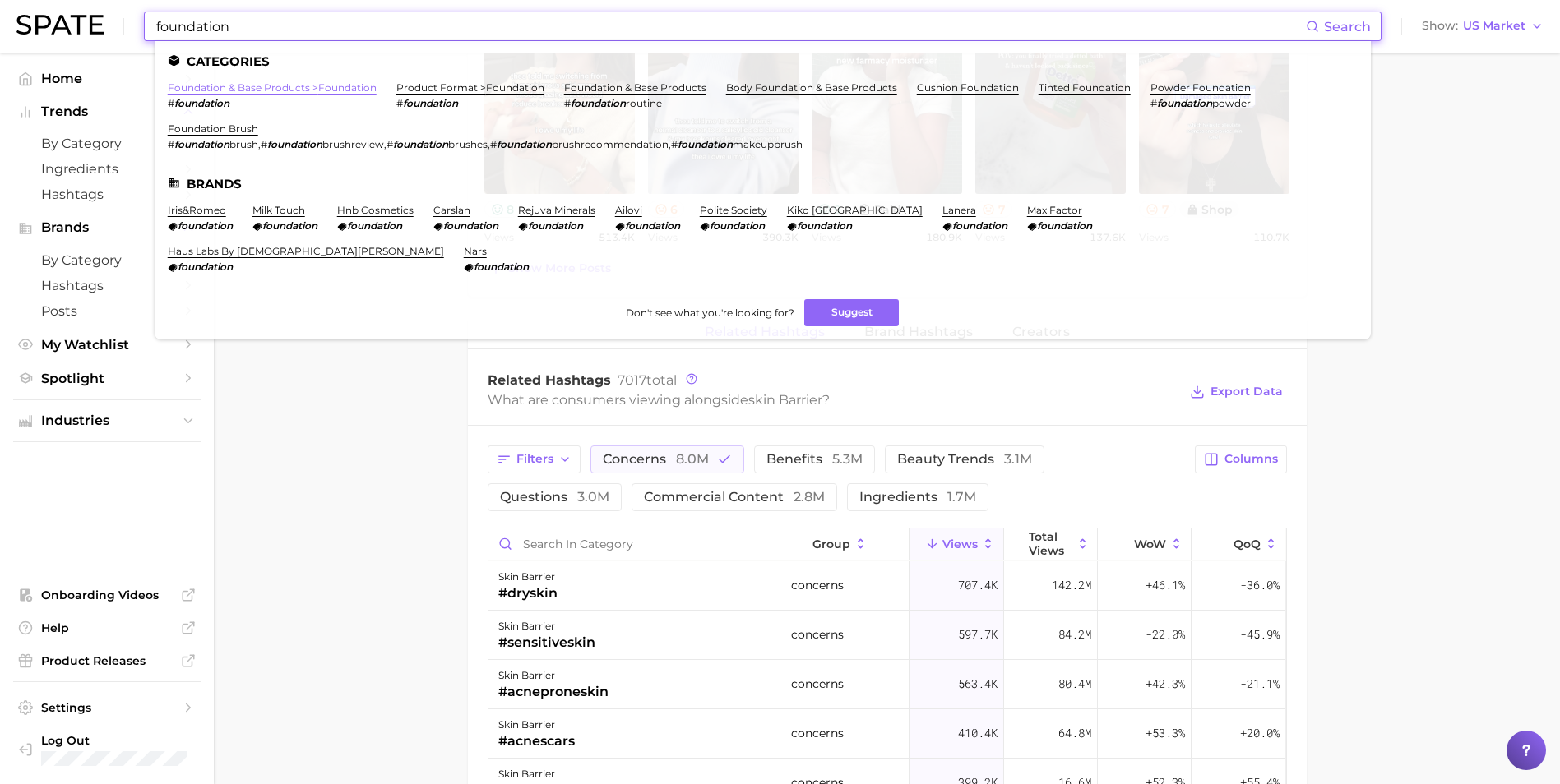
type input "foundation"
click at [235, 88] on link "foundation & base products > foundation" at bounding box center [272, 88] width 209 height 12
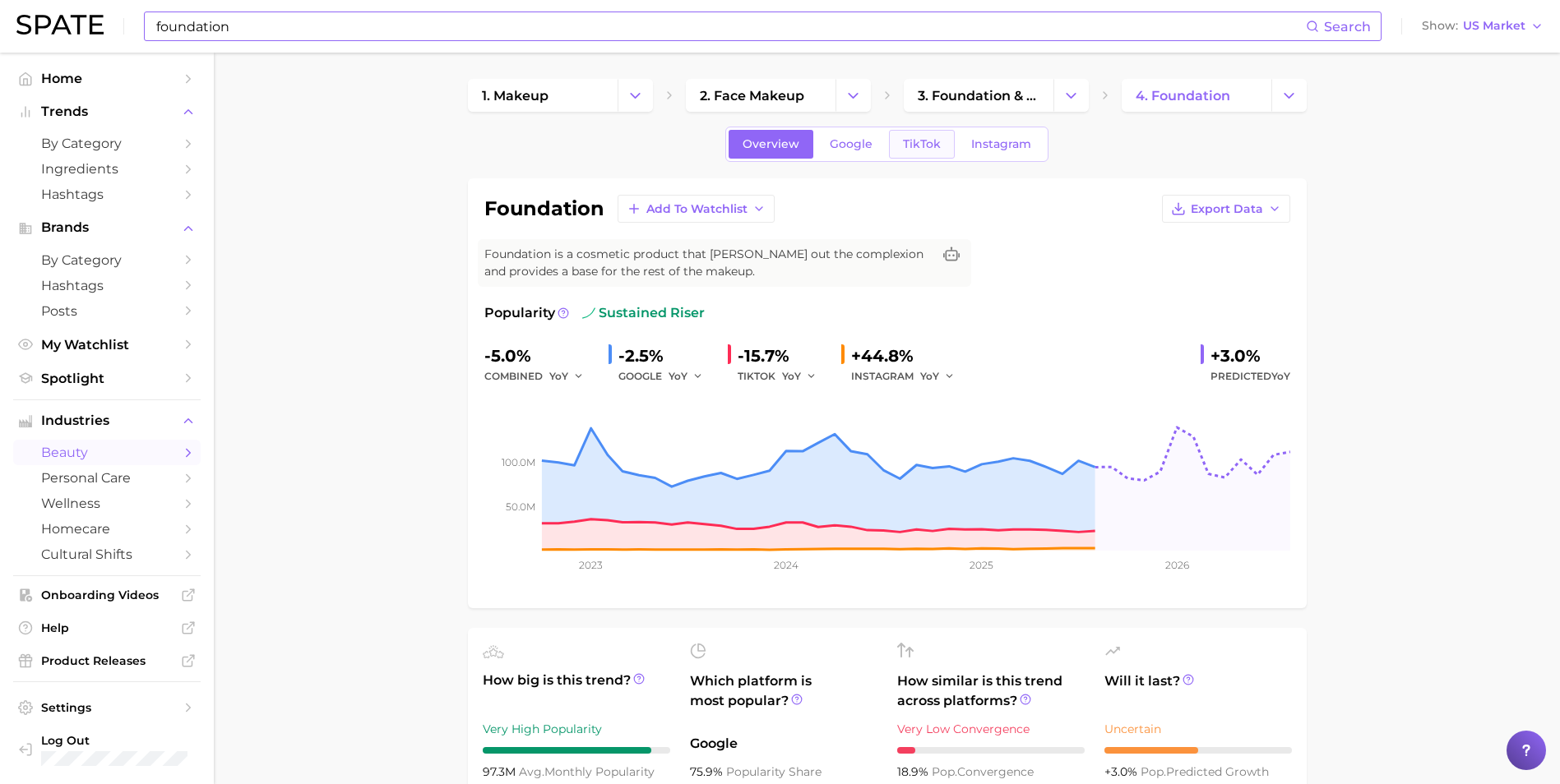
click at [899, 154] on link "TikTok" at bounding box center [921, 144] width 66 height 28
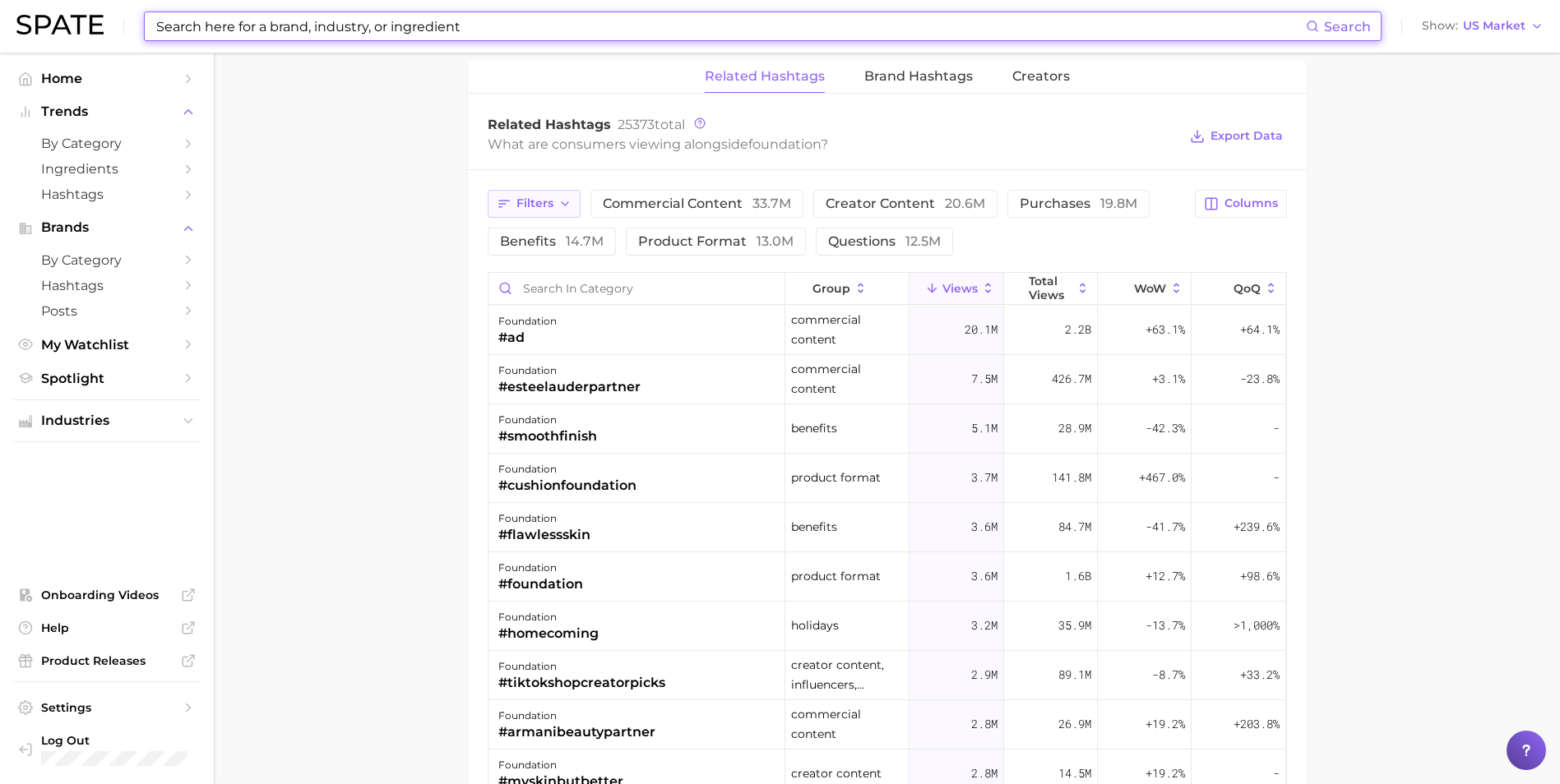
click at [547, 197] on span "Filters" at bounding box center [535, 203] width 37 height 14
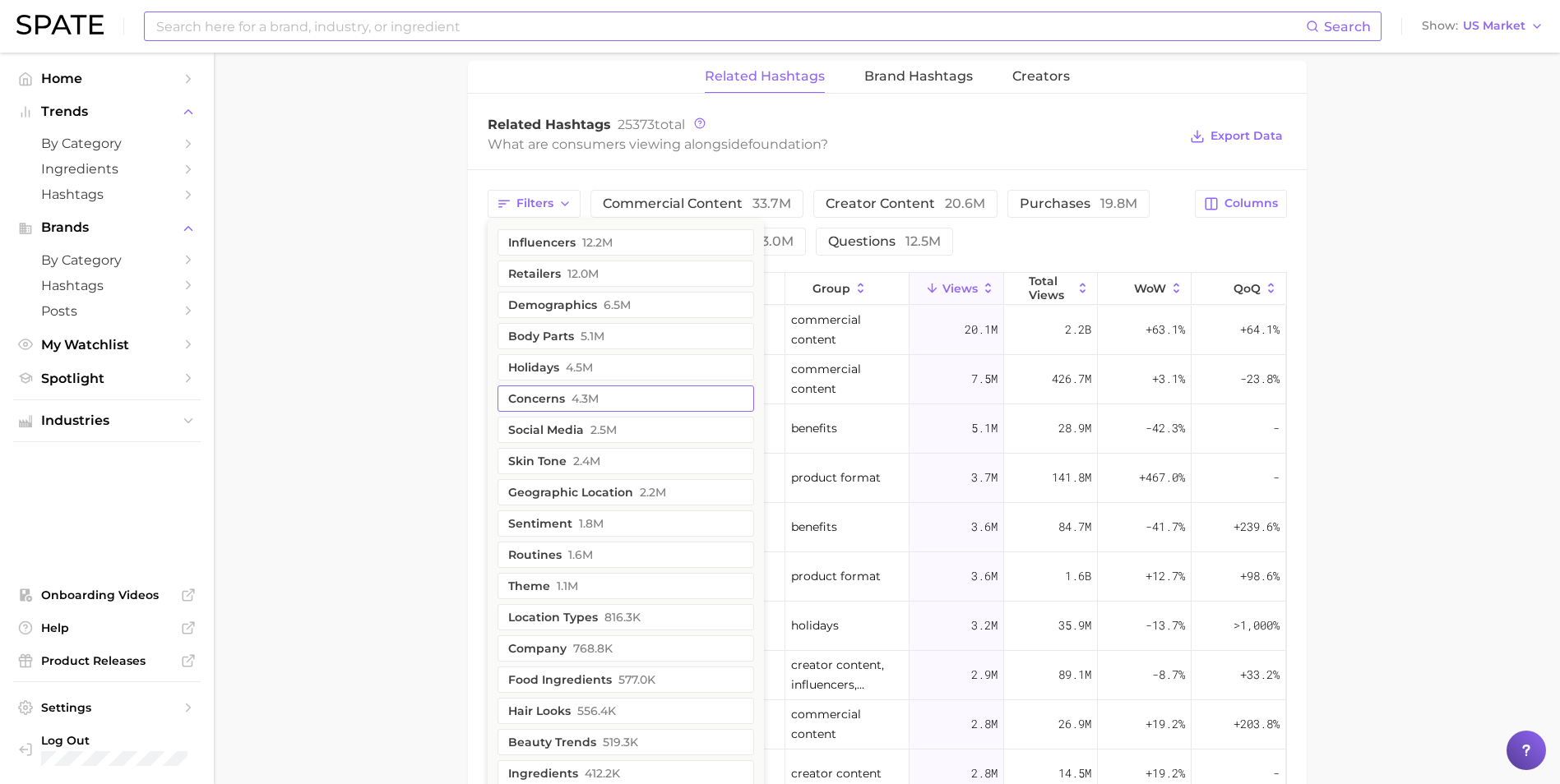
click at [567, 404] on button "concerns 4.3m" at bounding box center [625, 399] width 257 height 27
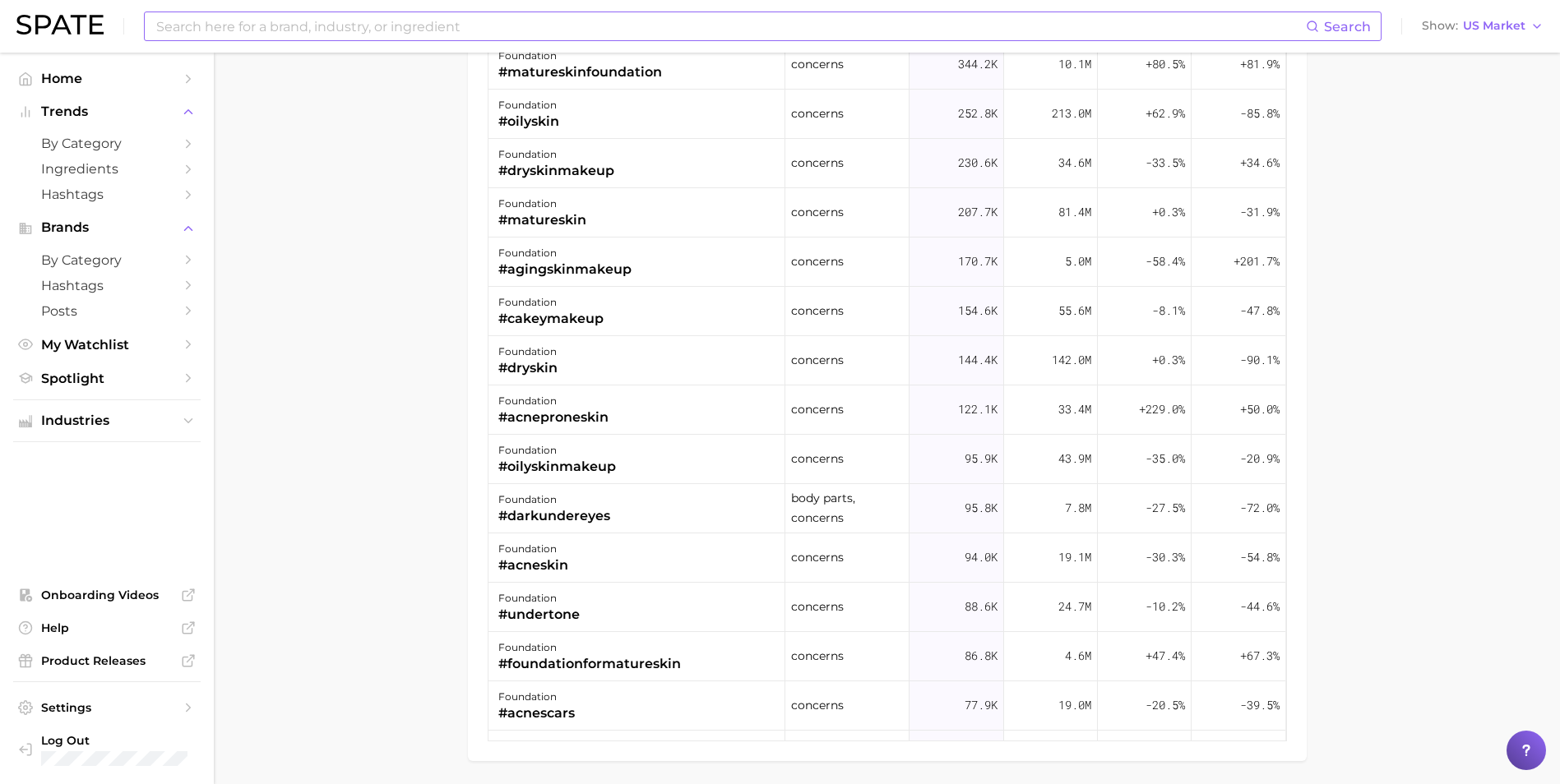
scroll to position [1181, 0]
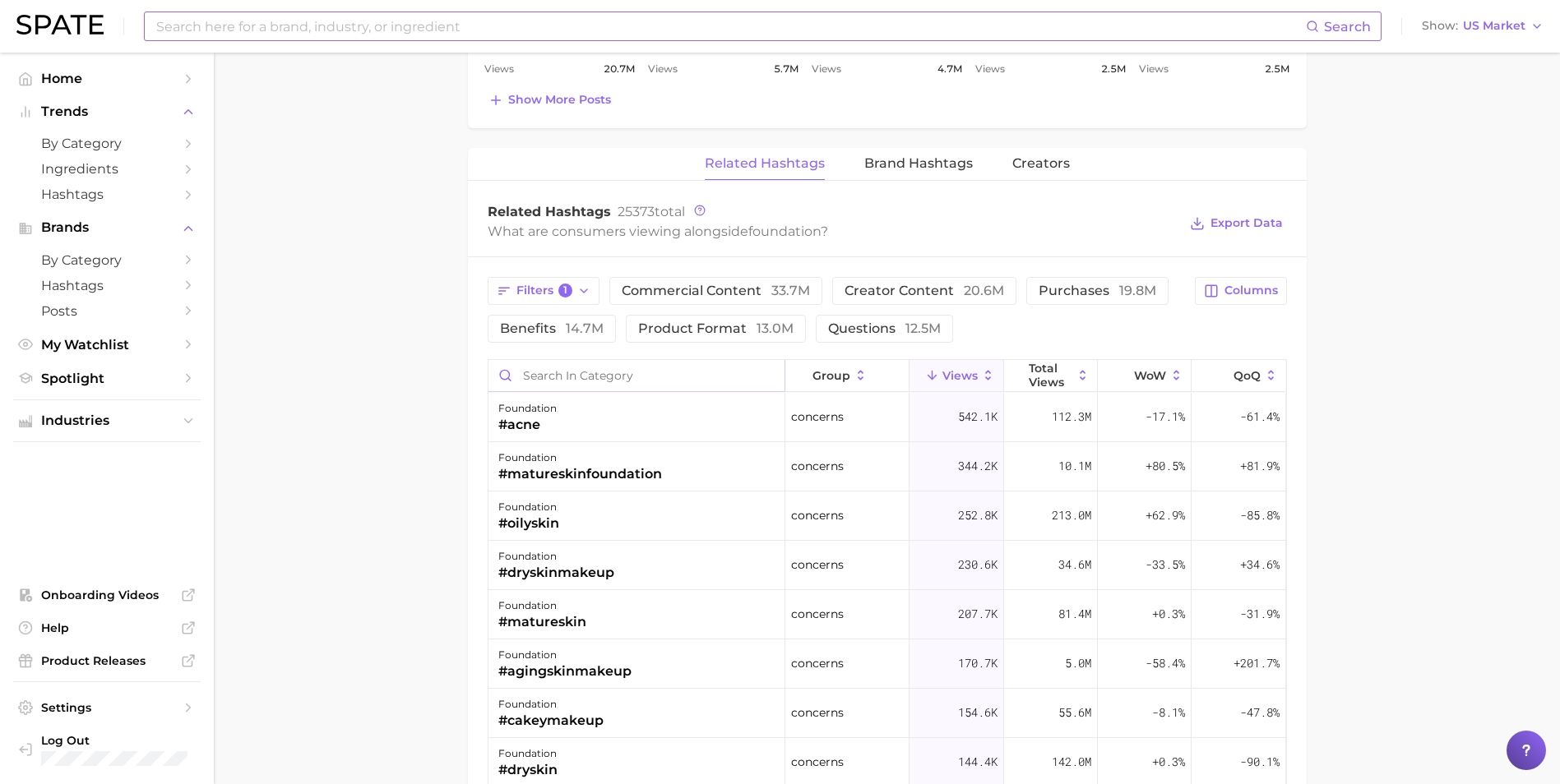
click at [635, 381] on input "Search in category" at bounding box center [636, 375] width 296 height 31
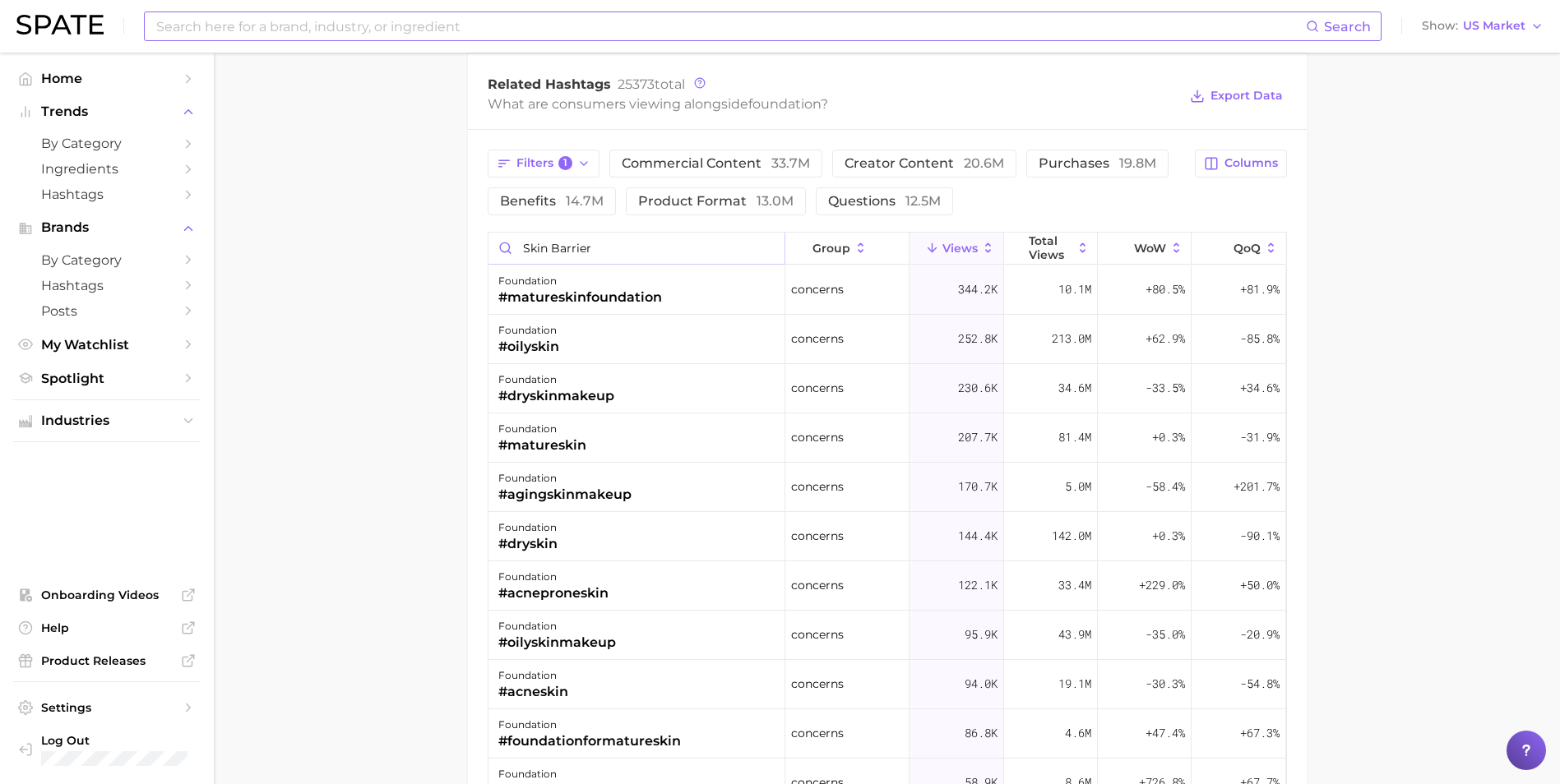
scroll to position [1309, 0]
click at [586, 164] on icon "button" at bounding box center [584, 162] width 13 height 13
type input "skin barrier"
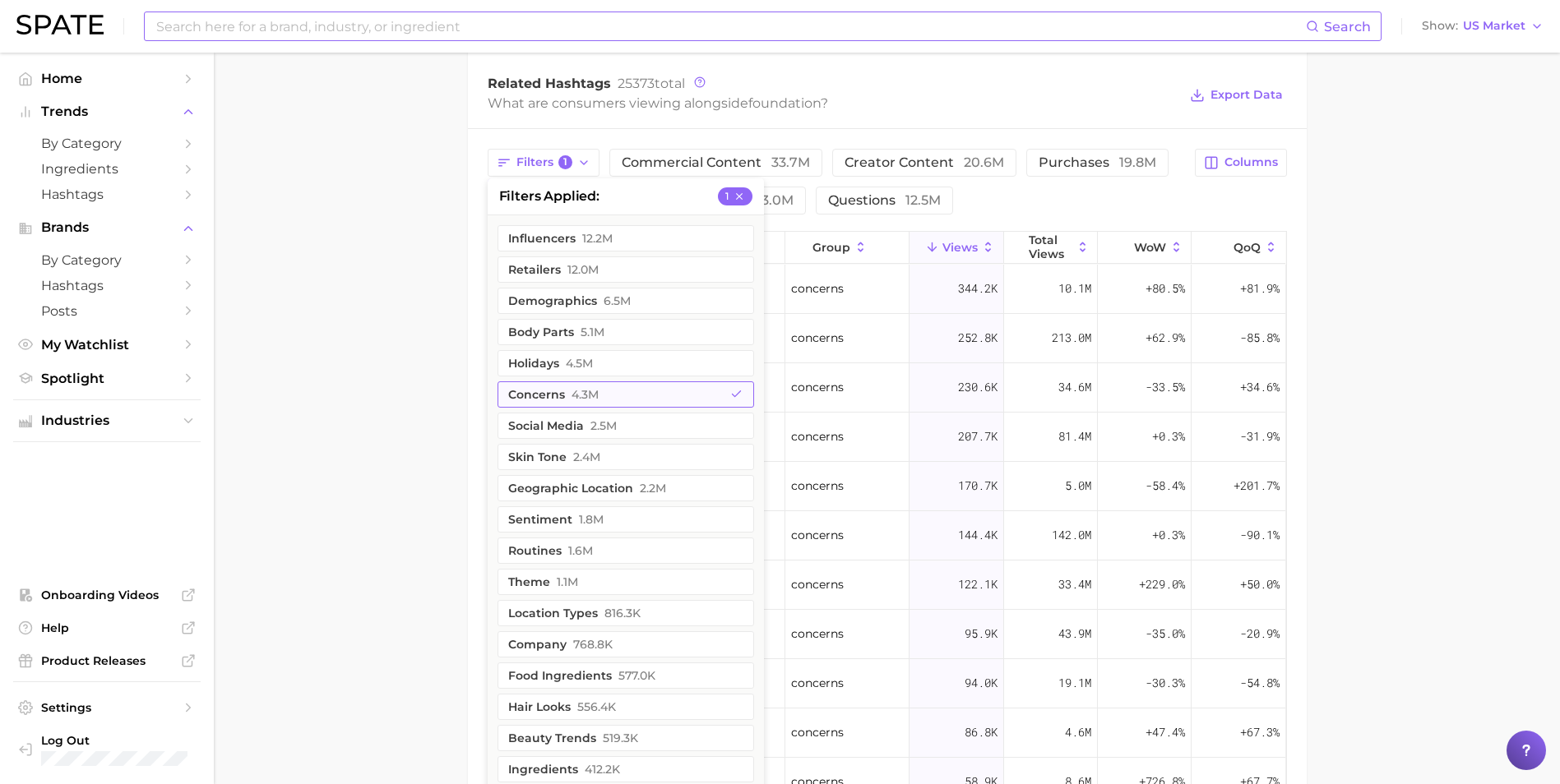
click at [615, 395] on button "concerns 4.3m" at bounding box center [625, 394] width 257 height 27
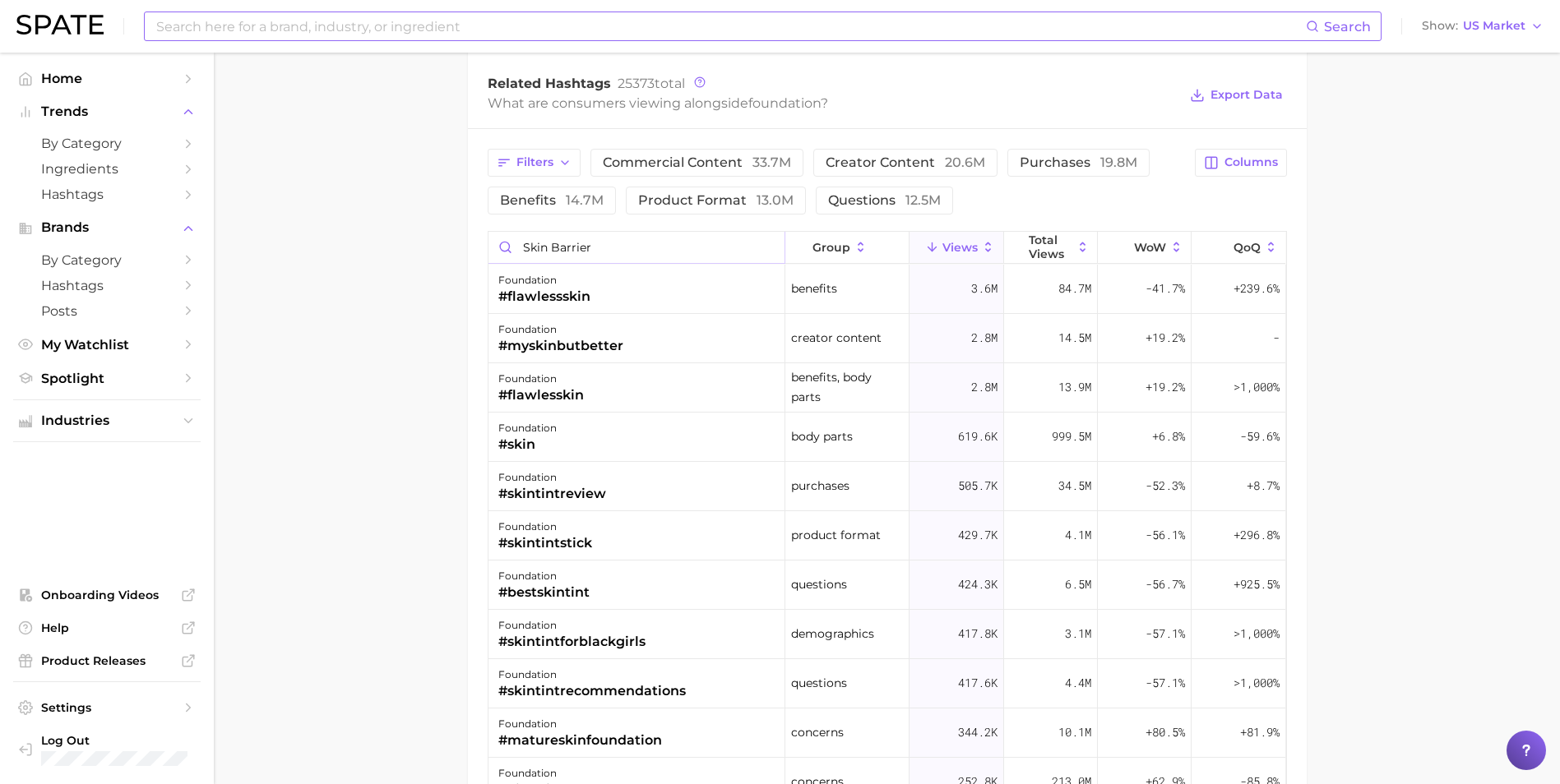
click at [621, 246] on input "skin barrier" at bounding box center [636, 247] width 296 height 31
click at [588, 200] on span "14.7m" at bounding box center [585, 201] width 38 height 16
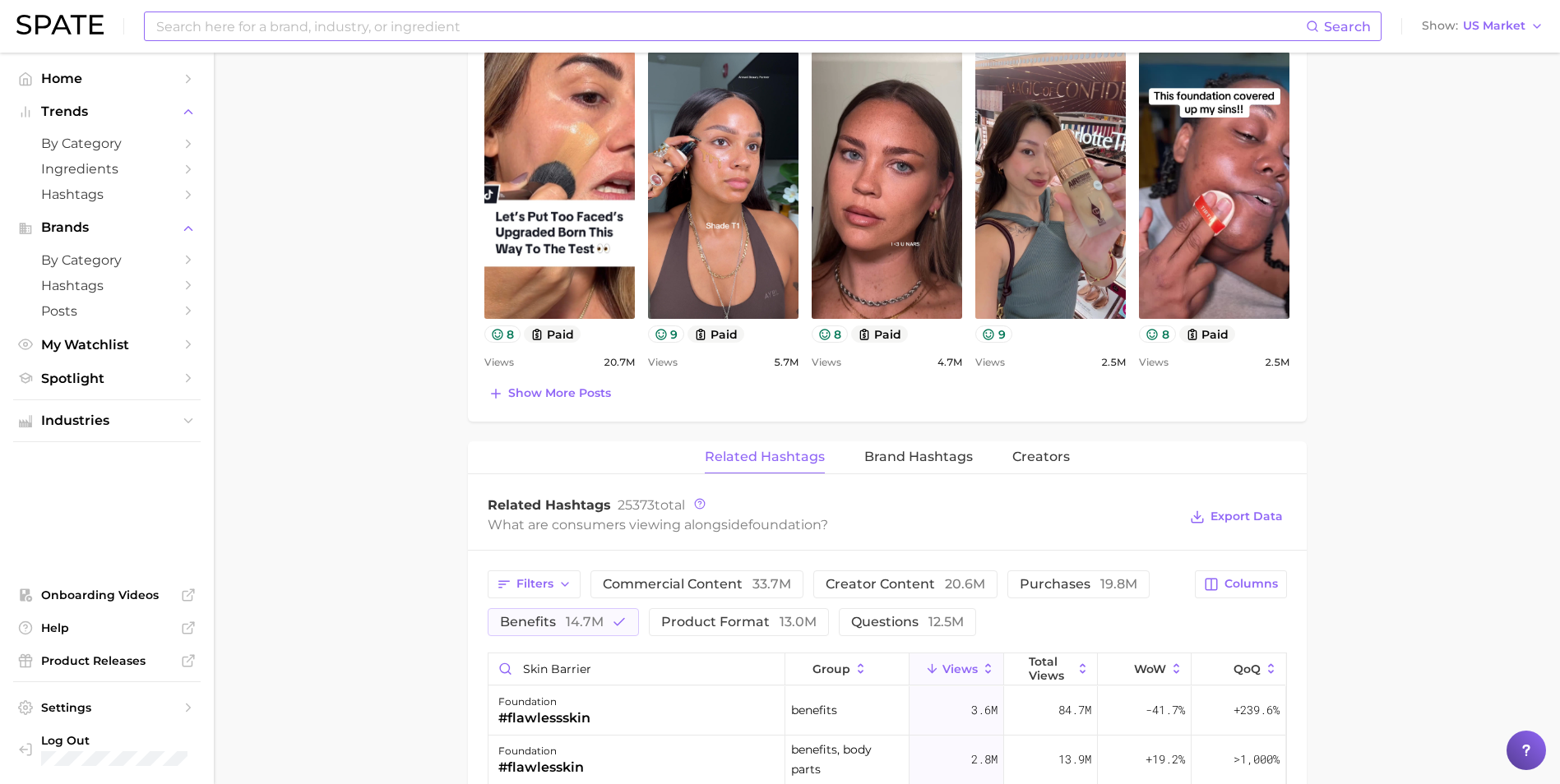
scroll to position [1236, 0]
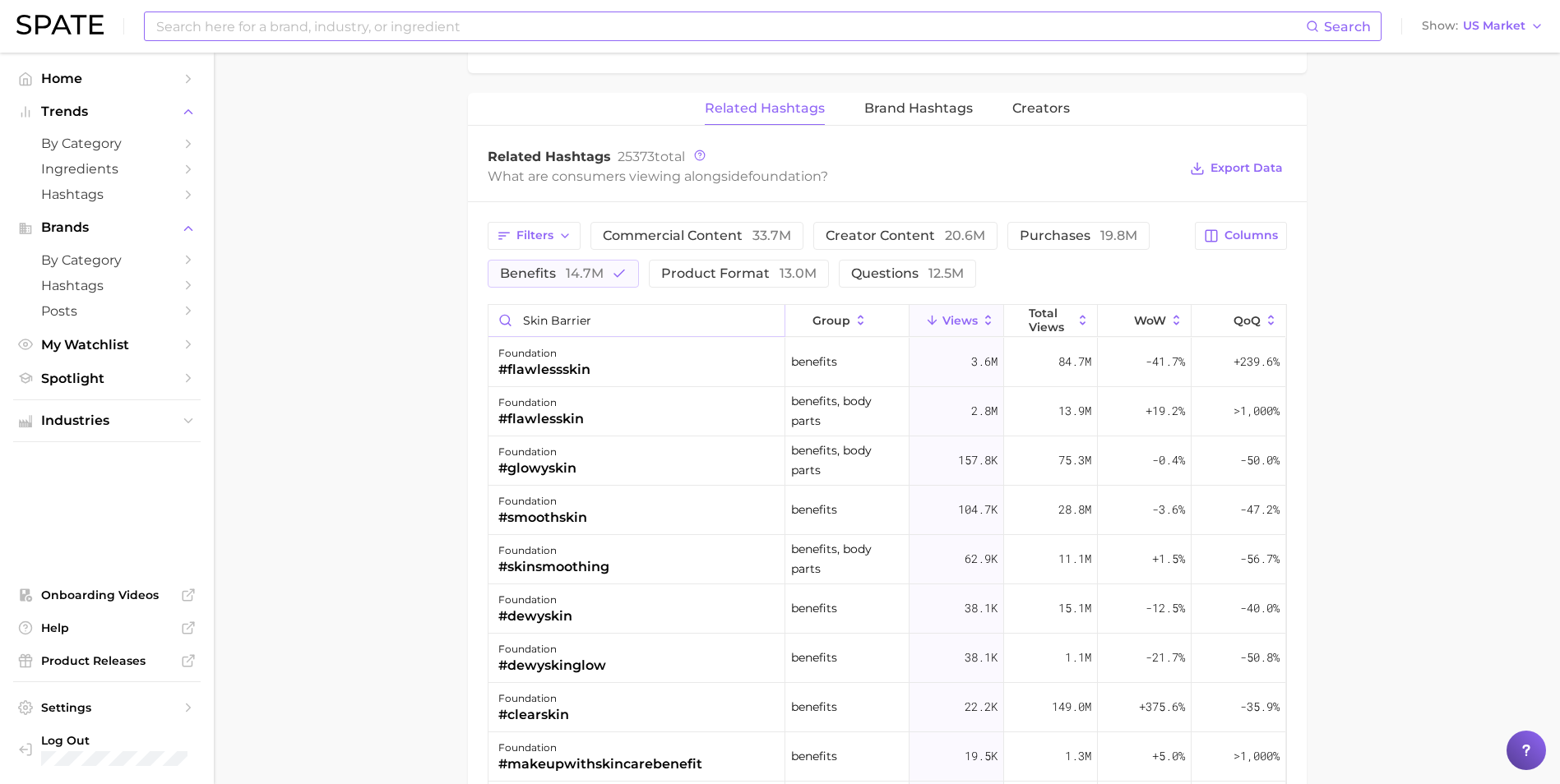
drag, startPoint x: 643, startPoint y: 327, endPoint x: 521, endPoint y: 323, distance: 122.1
click at [521, 323] on input "skin barrier" at bounding box center [636, 320] width 296 height 31
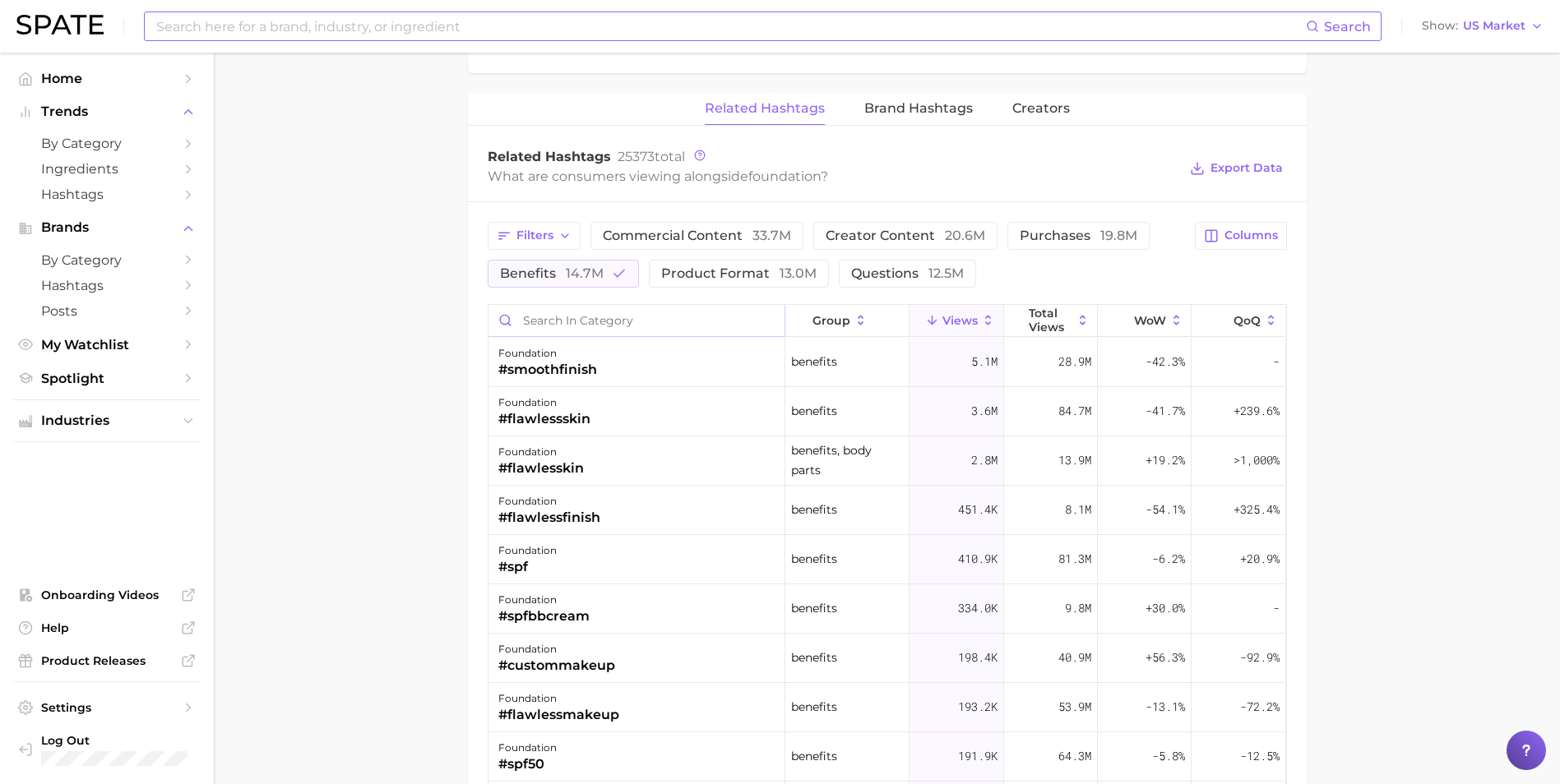
click at [560, 328] on input "Search in category" at bounding box center [636, 320] width 296 height 31
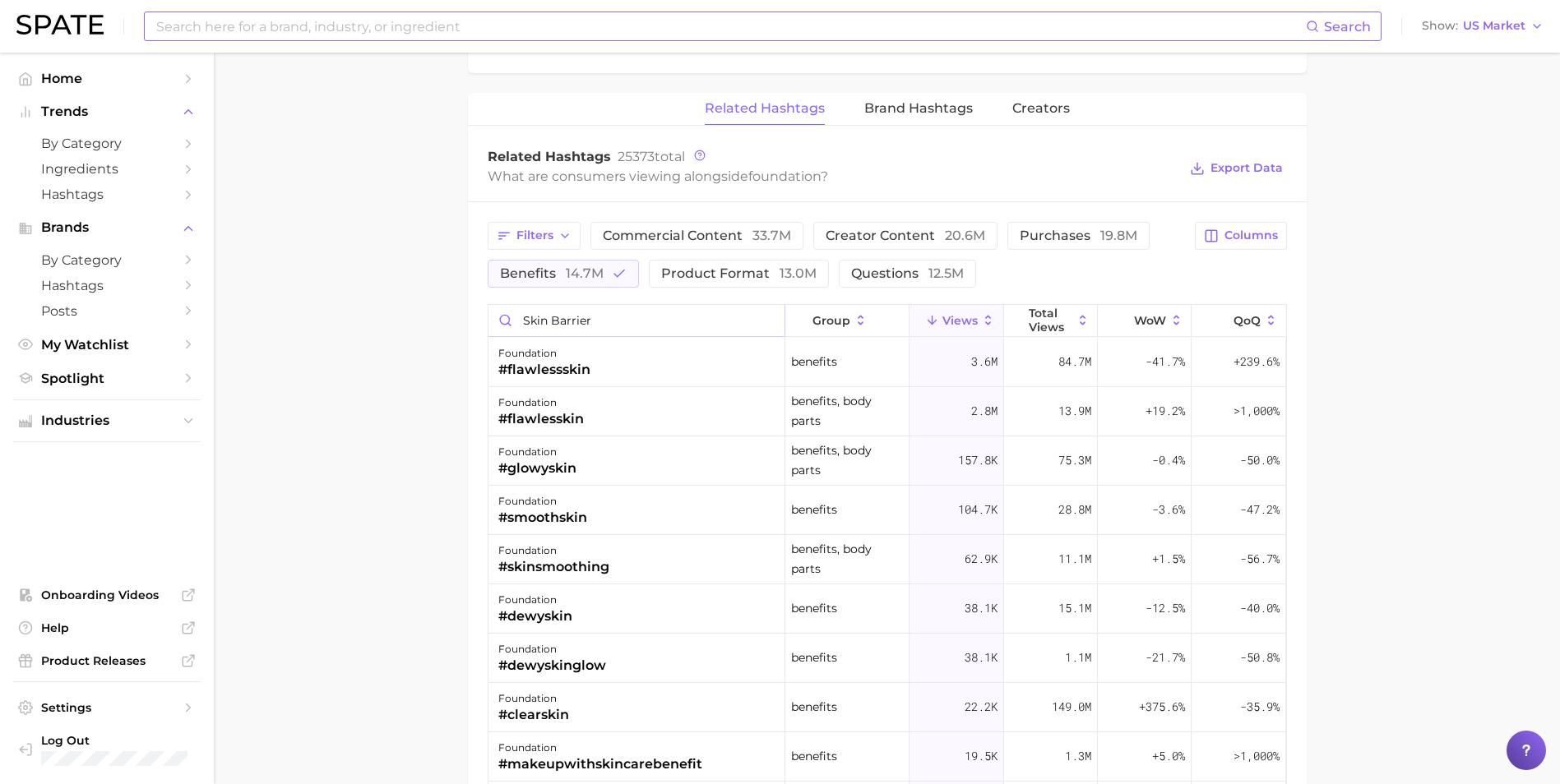
click at [551, 313] on input "skin barrier" at bounding box center [636, 320] width 296 height 31
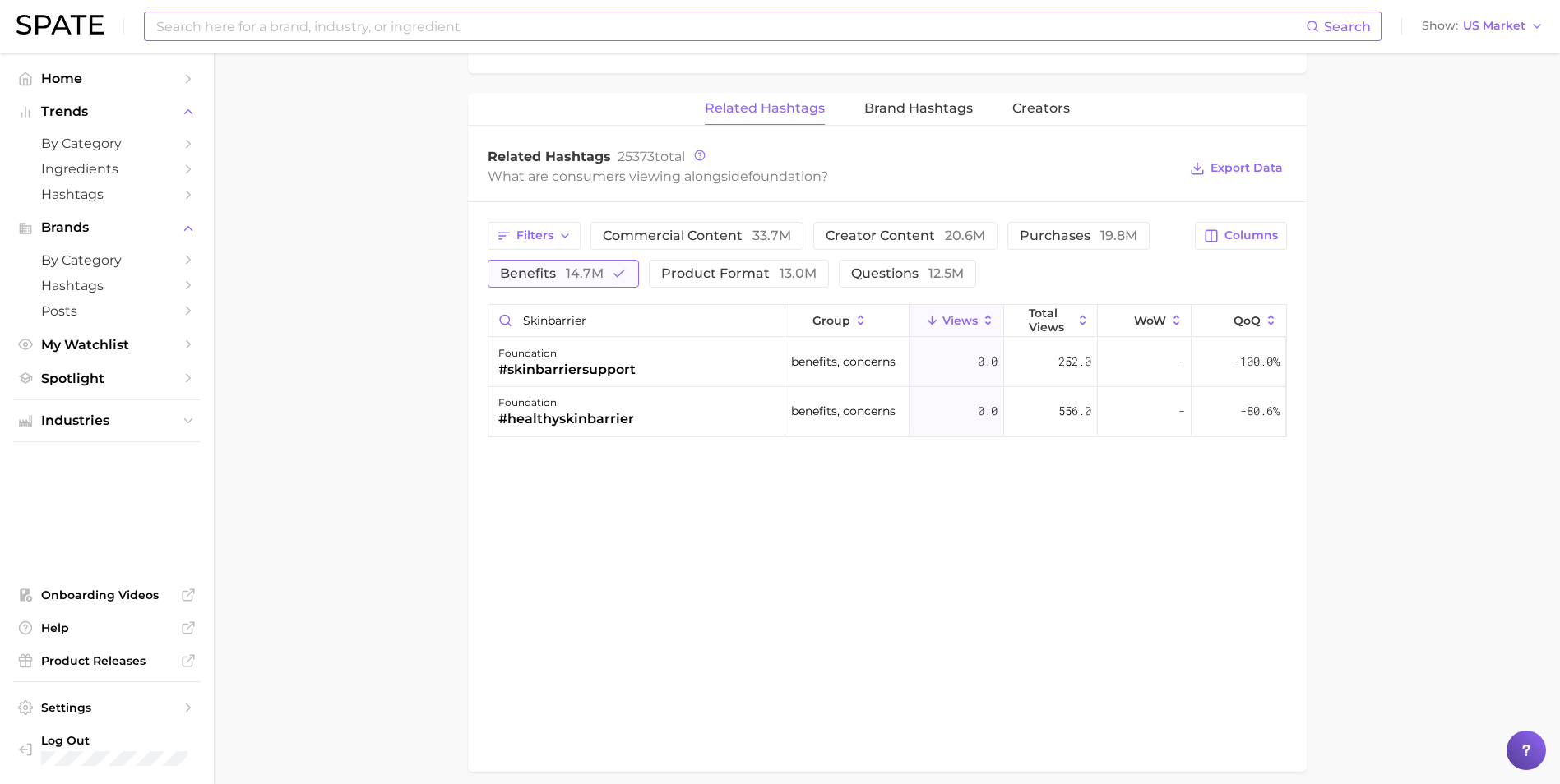
click at [609, 269] on button "benefits 14.7m" at bounding box center [563, 273] width 151 height 28
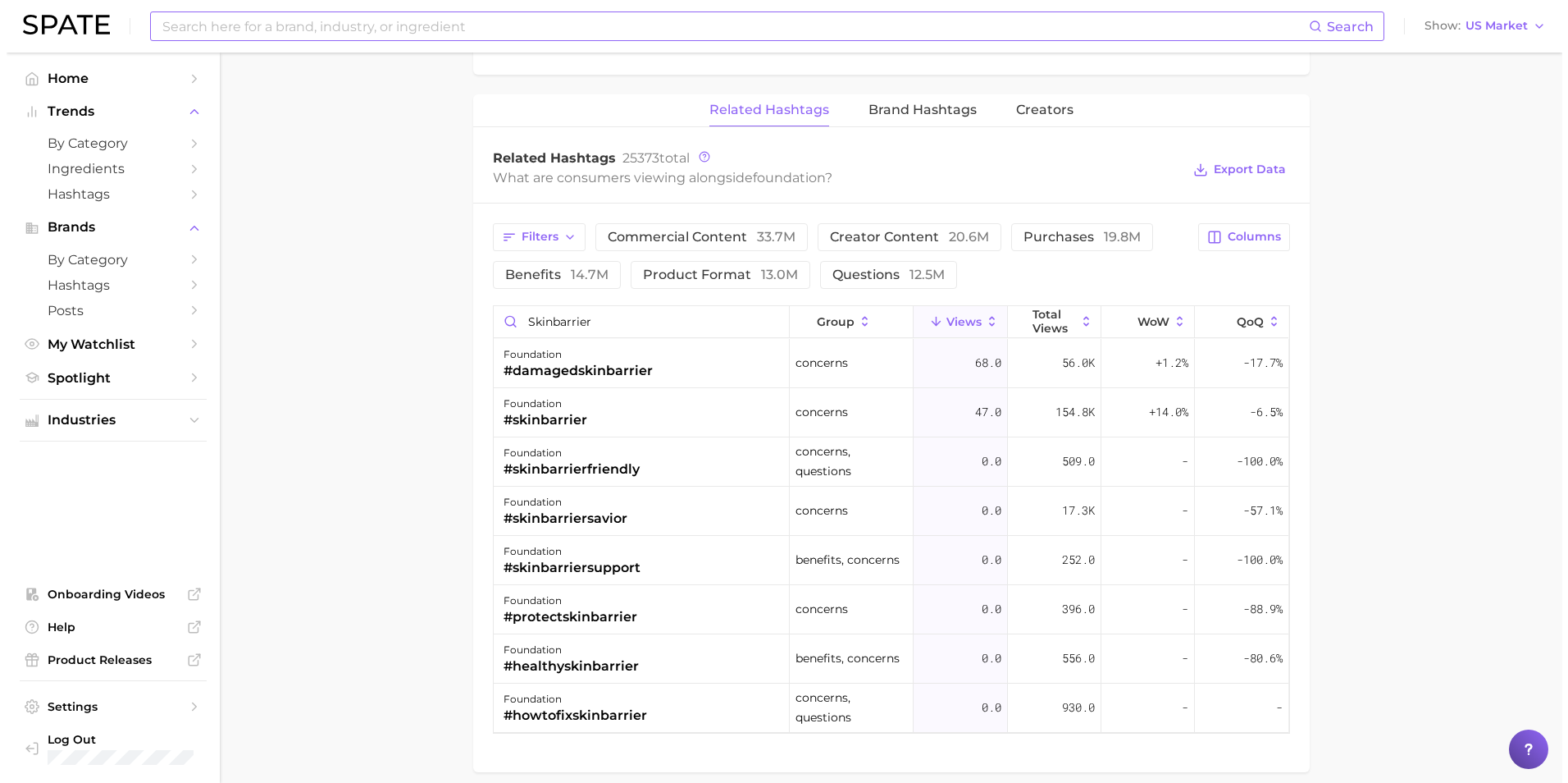
scroll to position [1233, 0]
click at [651, 421] on div "foundation #skinbarrier" at bounding box center [636, 412] width 296 height 50
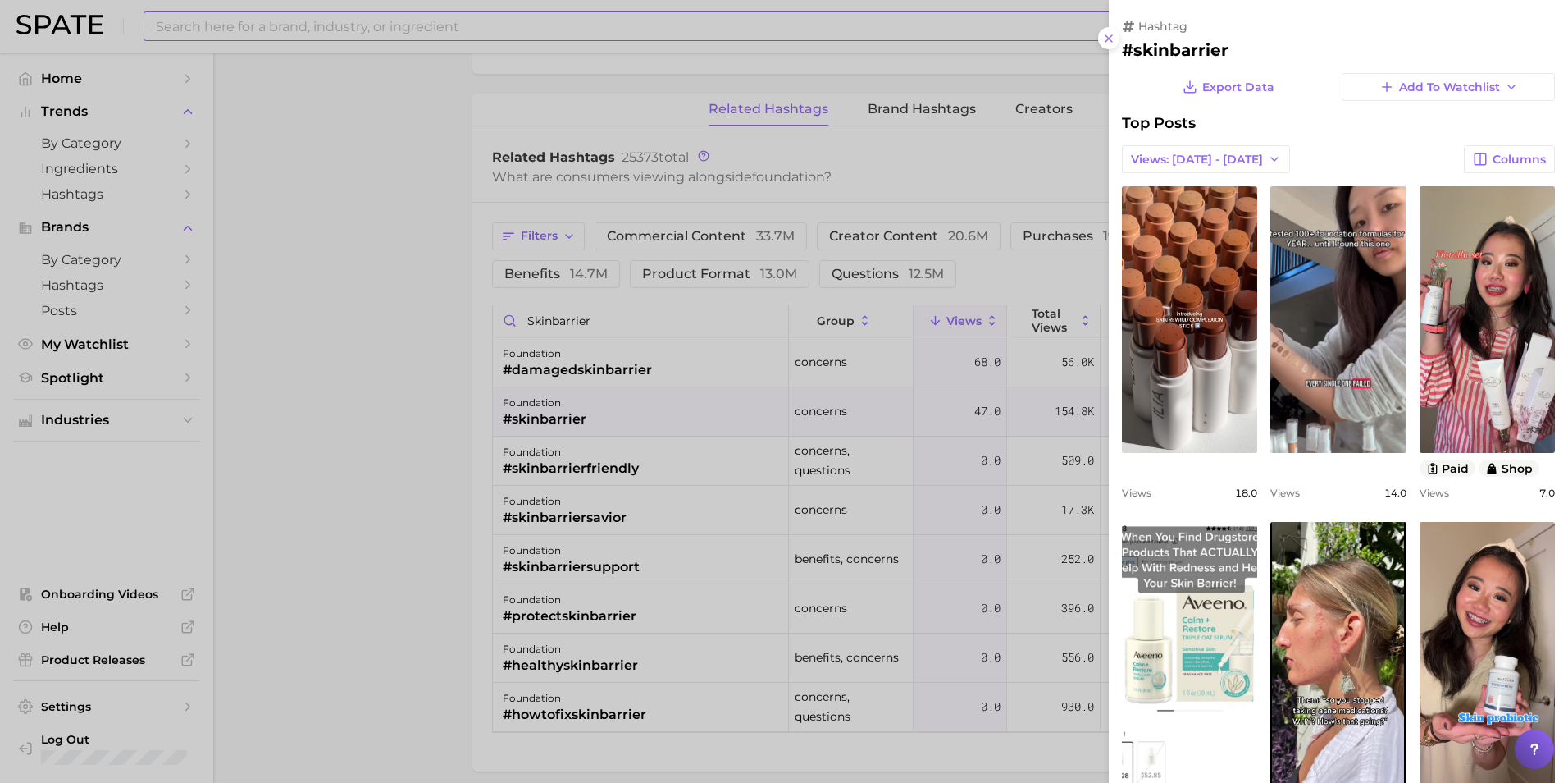
scroll to position [0, 0]
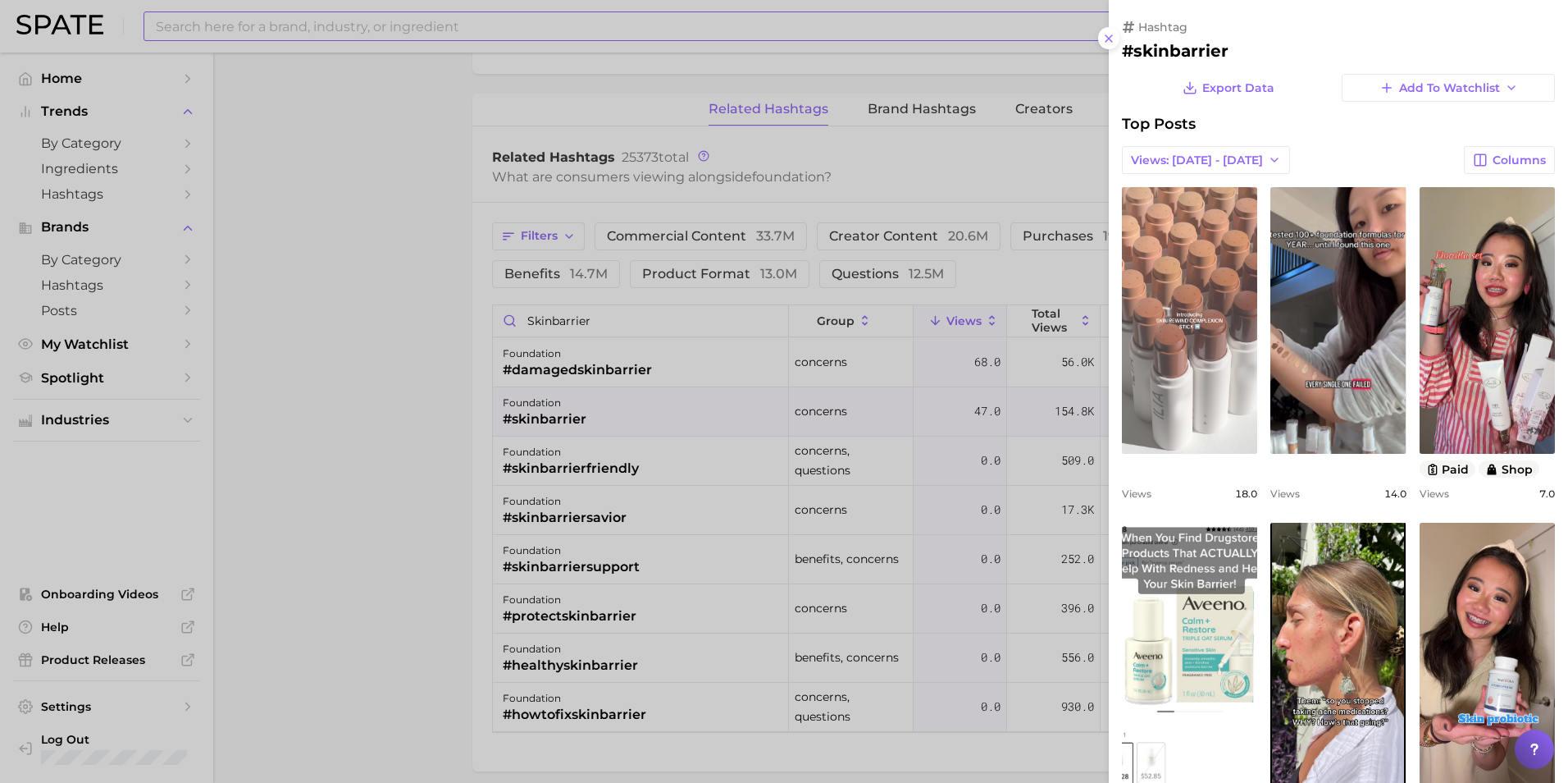
click at [1042, 387] on link "view post on TikTok" at bounding box center [1190, 320] width 136 height 267
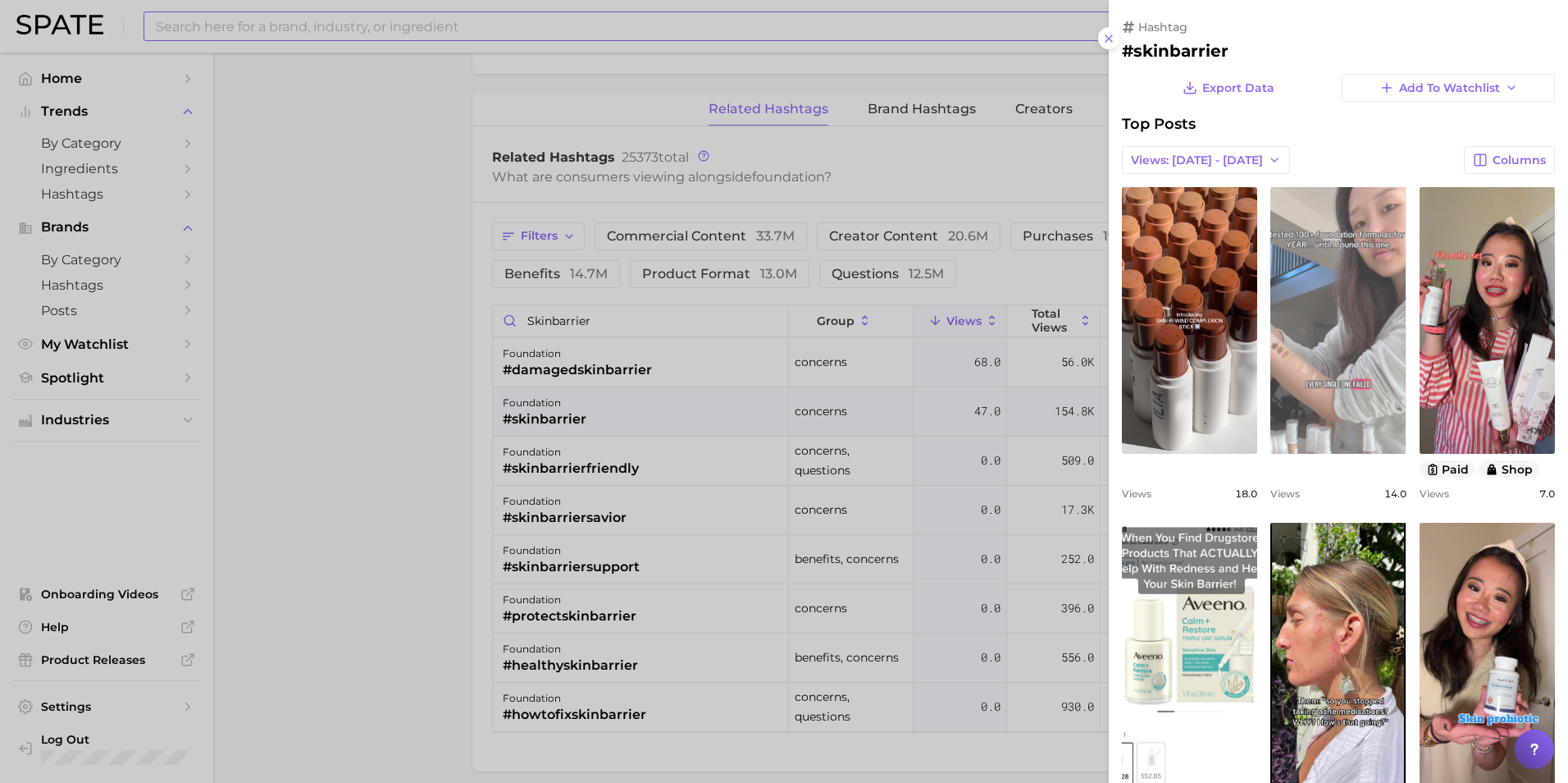
click at [1042, 317] on link "view post on TikTok" at bounding box center [1338, 320] width 136 height 267
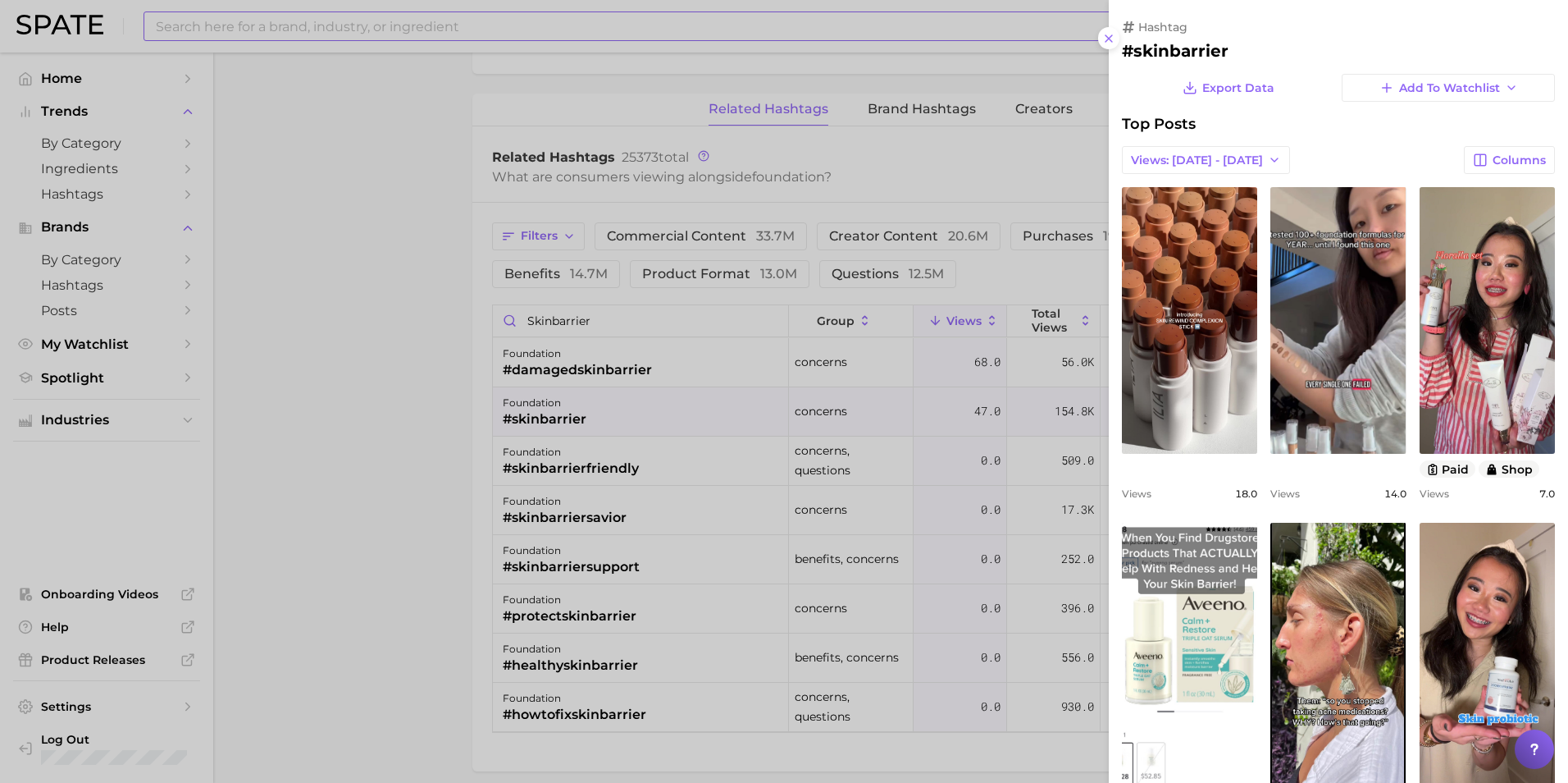
click at [985, 291] on div at bounding box center [784, 391] width 1568 height 783
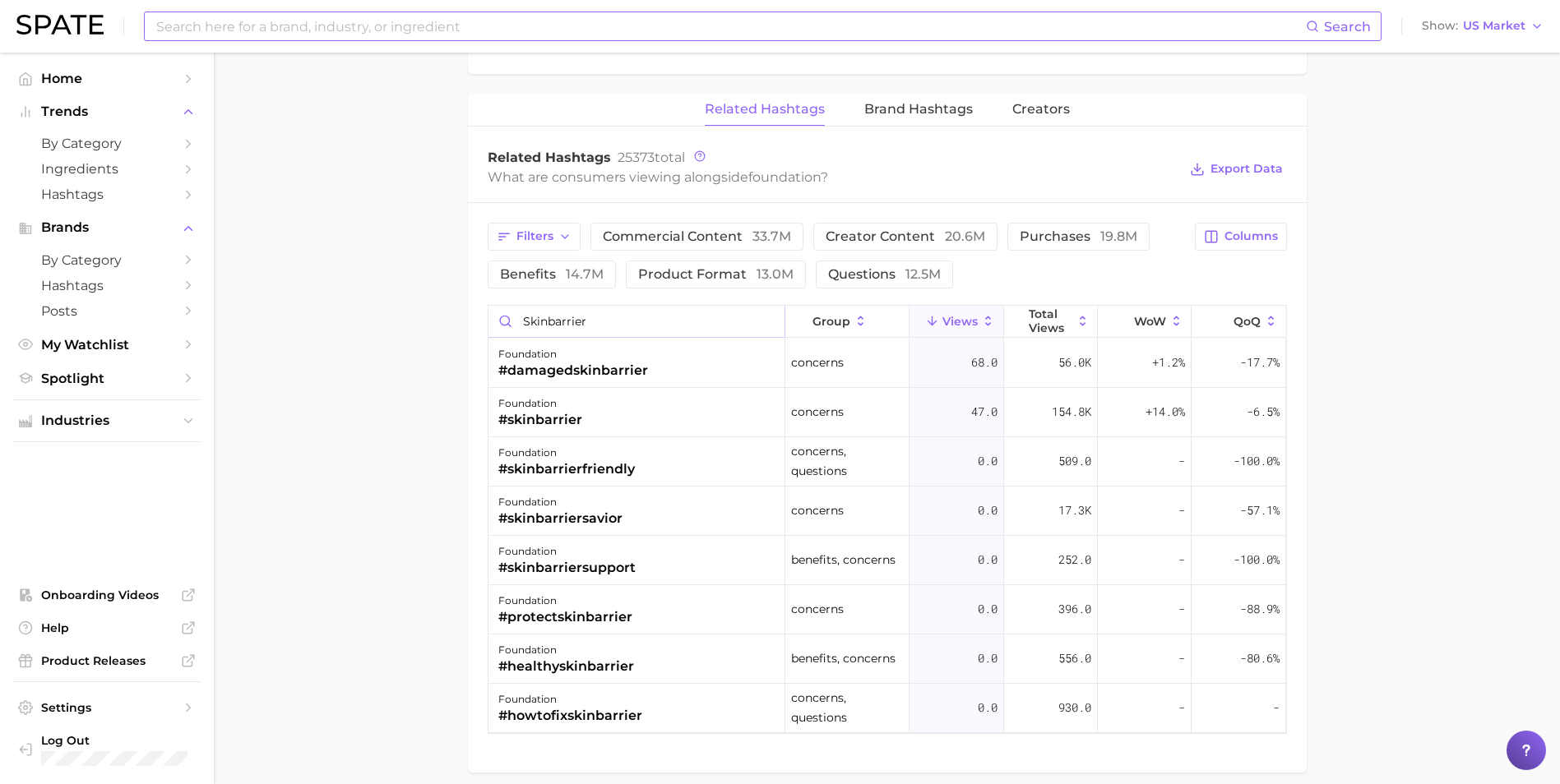
click at [644, 325] on input "skinbarrier" at bounding box center [636, 321] width 296 height 31
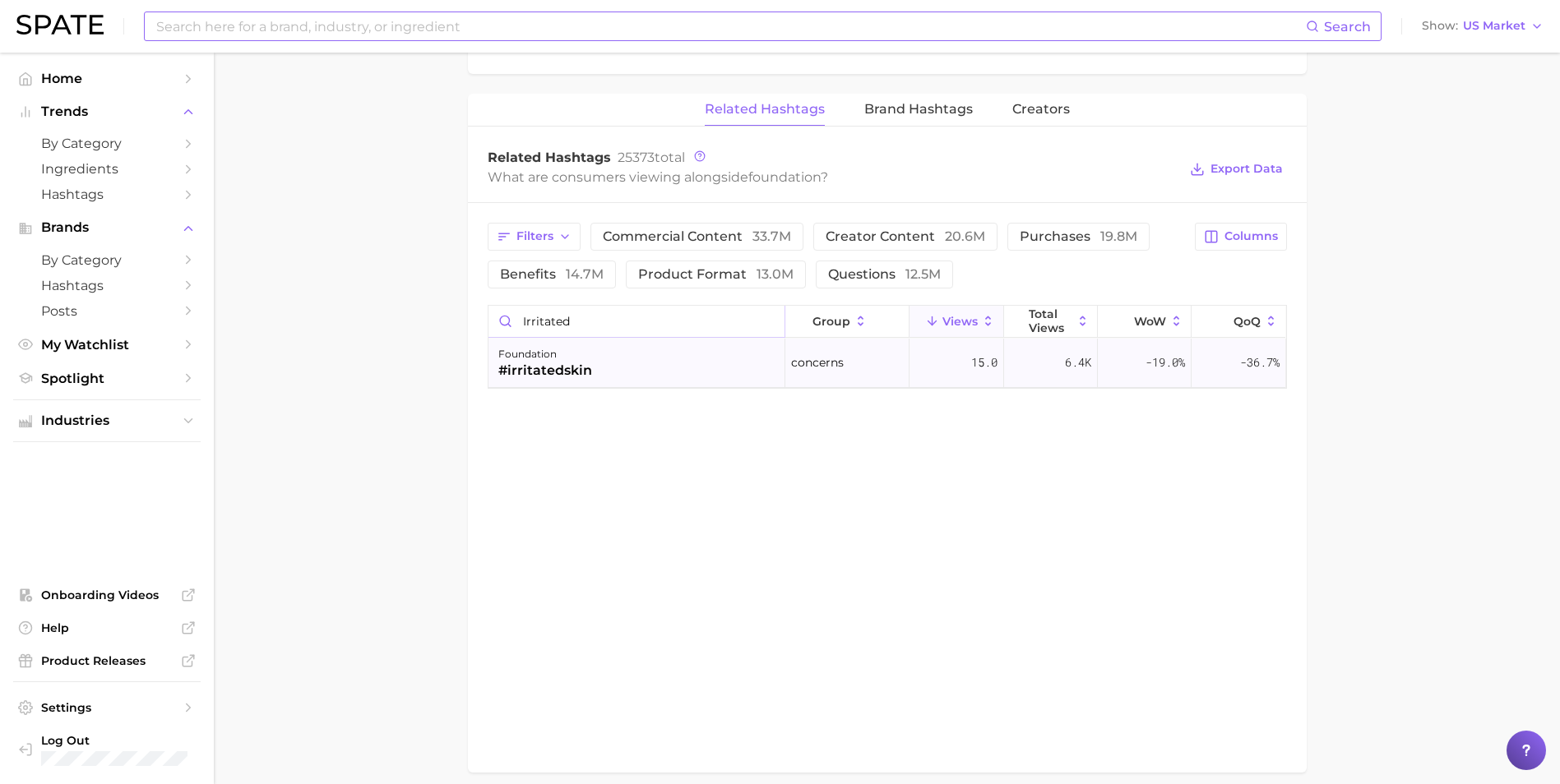
type input "irritated"
click at [544, 368] on div "#irritatedskin" at bounding box center [545, 370] width 94 height 20
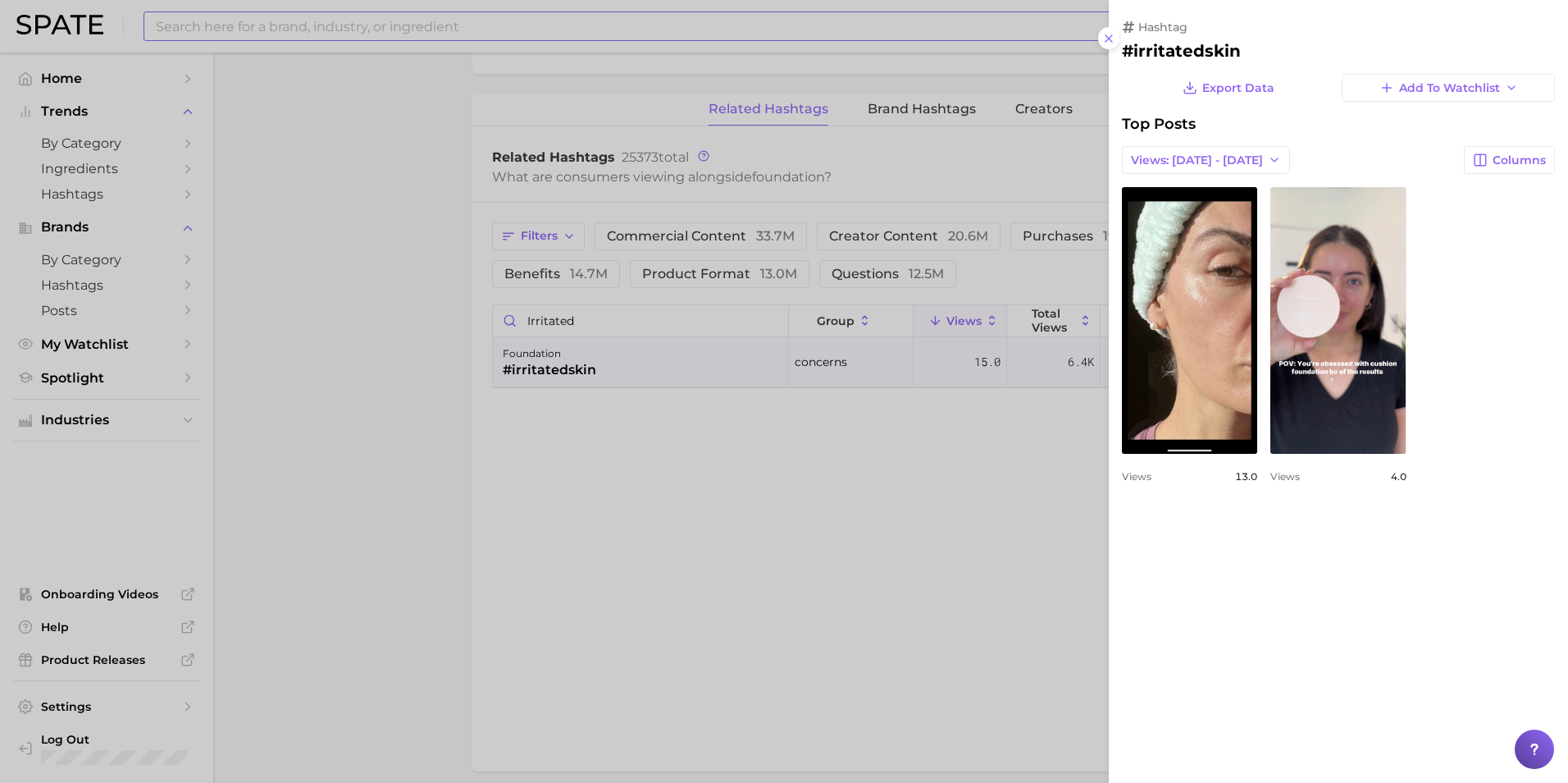
click at [814, 443] on div at bounding box center [784, 391] width 1568 height 783
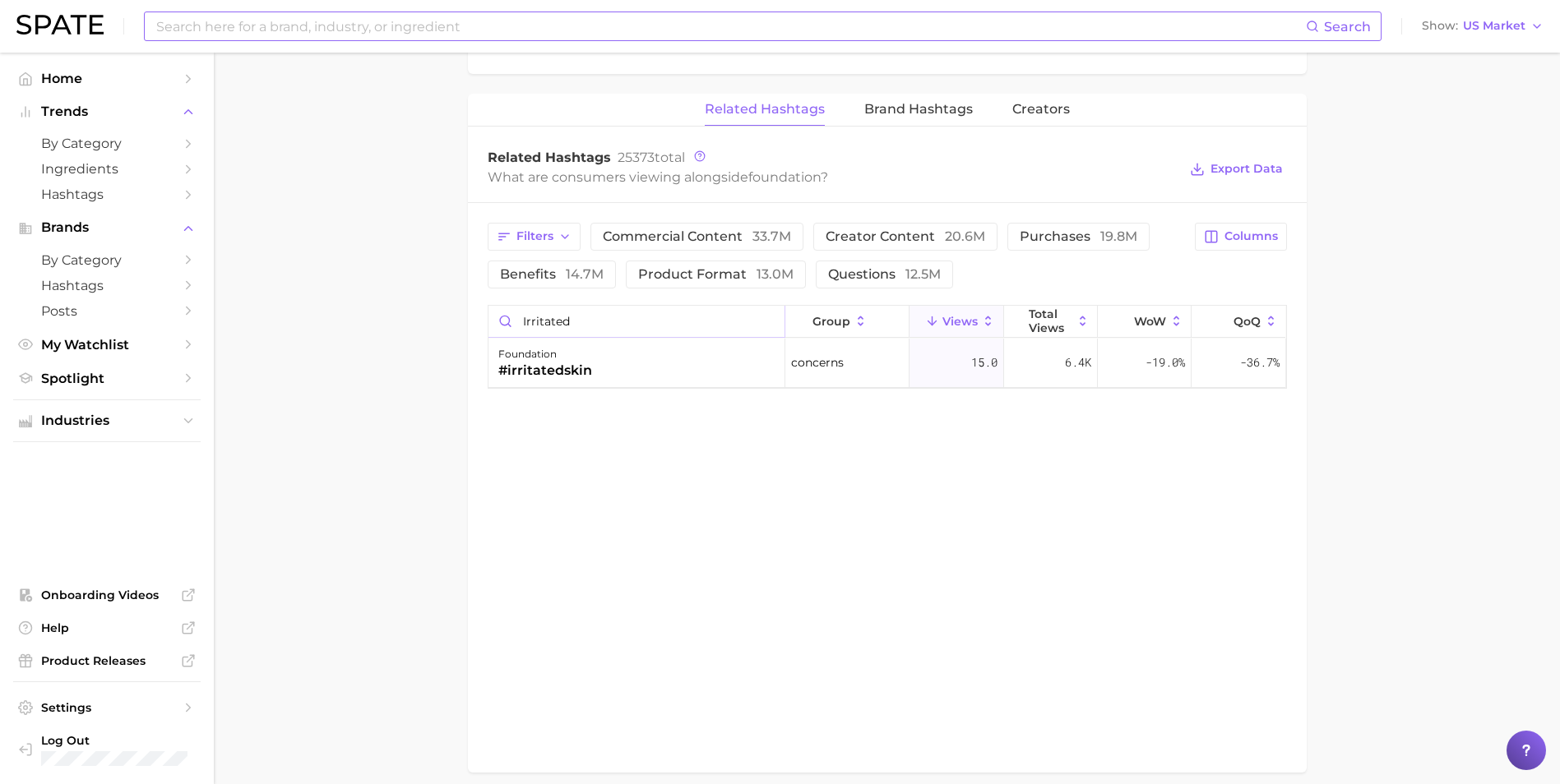
drag, startPoint x: 673, startPoint y: 314, endPoint x: 489, endPoint y: 316, distance: 184.0
click at [489, 316] on input "irritated" at bounding box center [636, 321] width 296 height 31
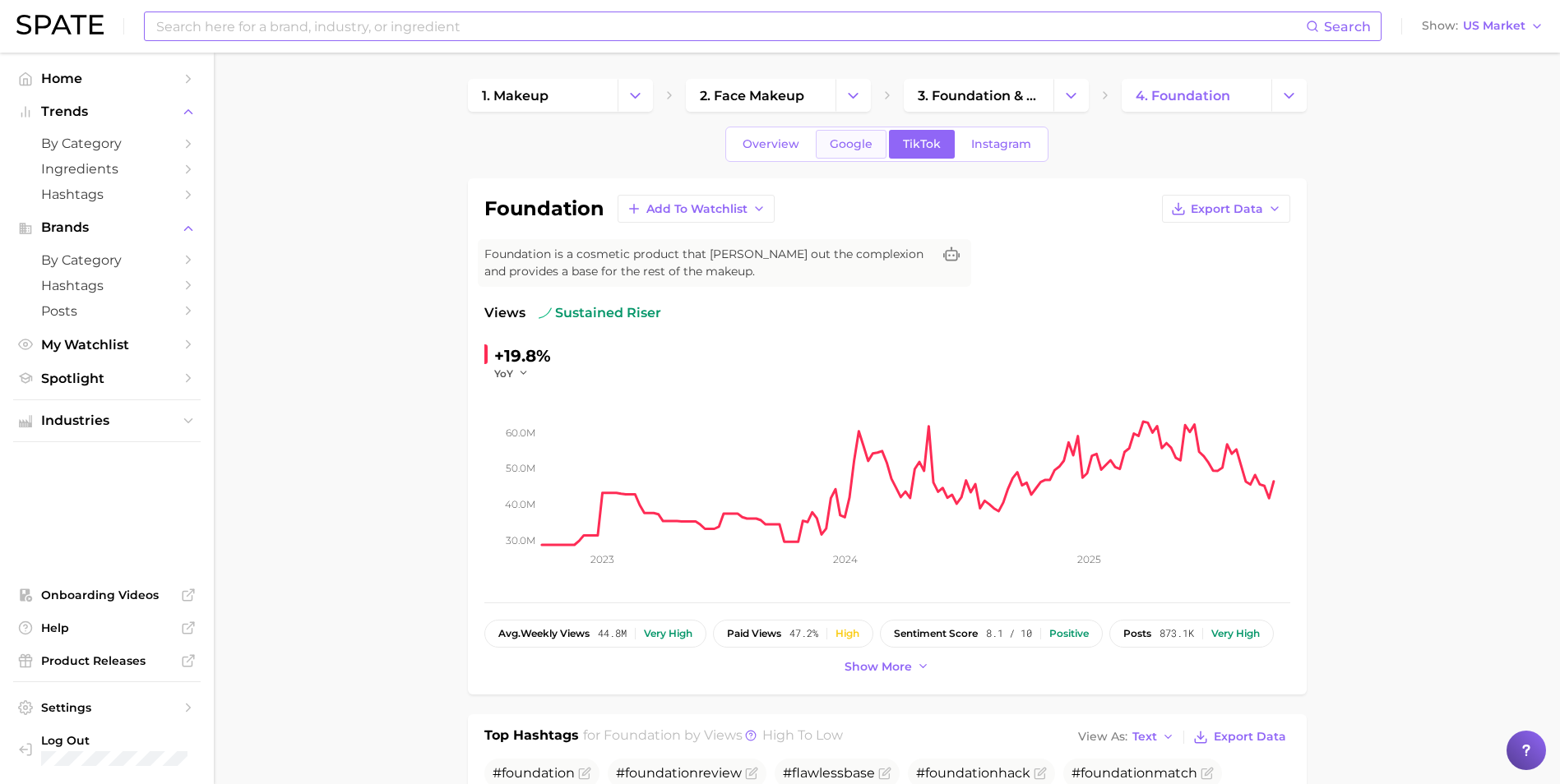
click at [855, 143] on span "Google" at bounding box center [851, 145] width 43 height 14
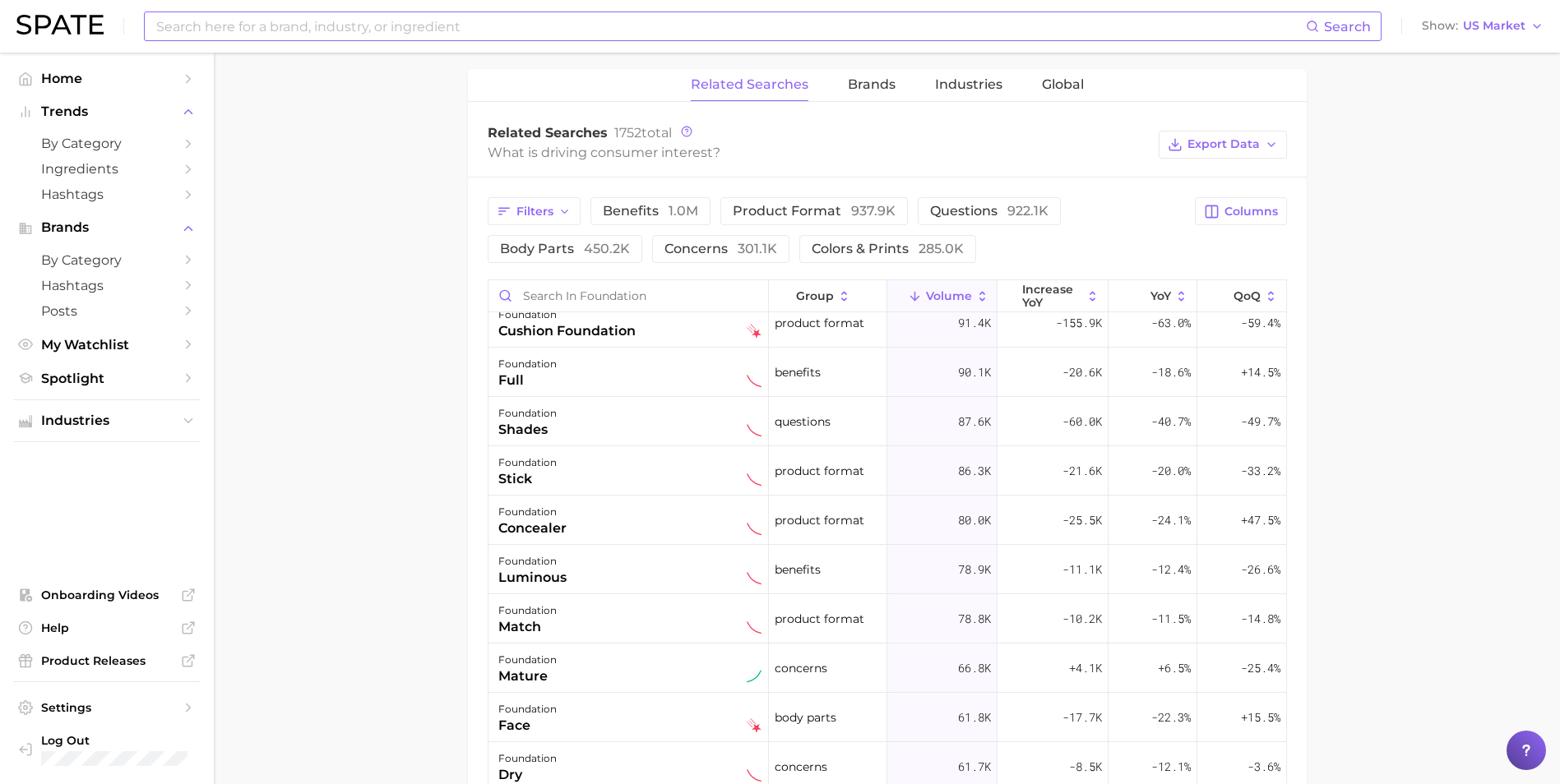
scroll to position [411, 0]
click at [653, 289] on input "Search in foundation" at bounding box center [628, 296] width 280 height 31
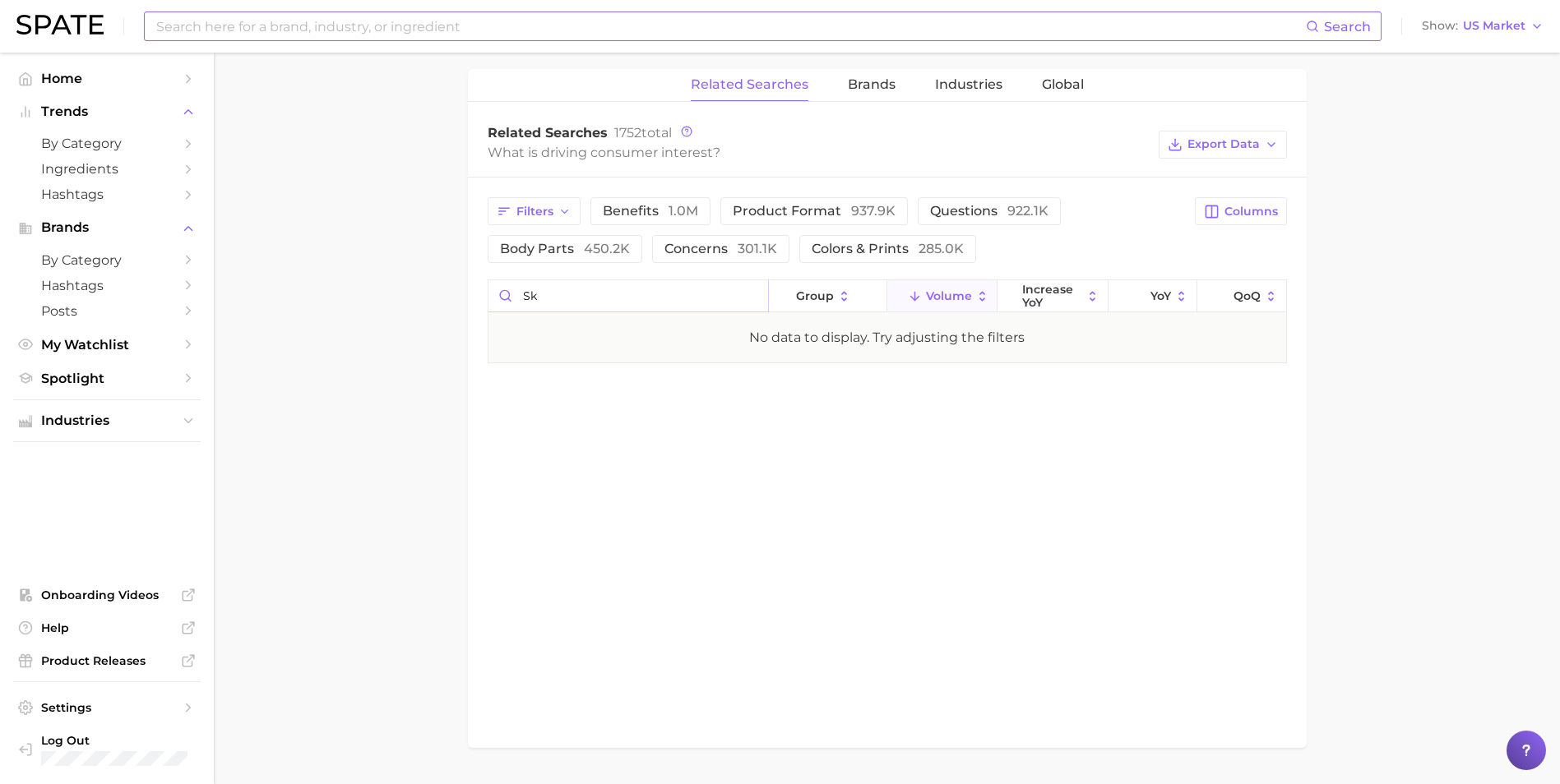
type input "s"
type input "i"
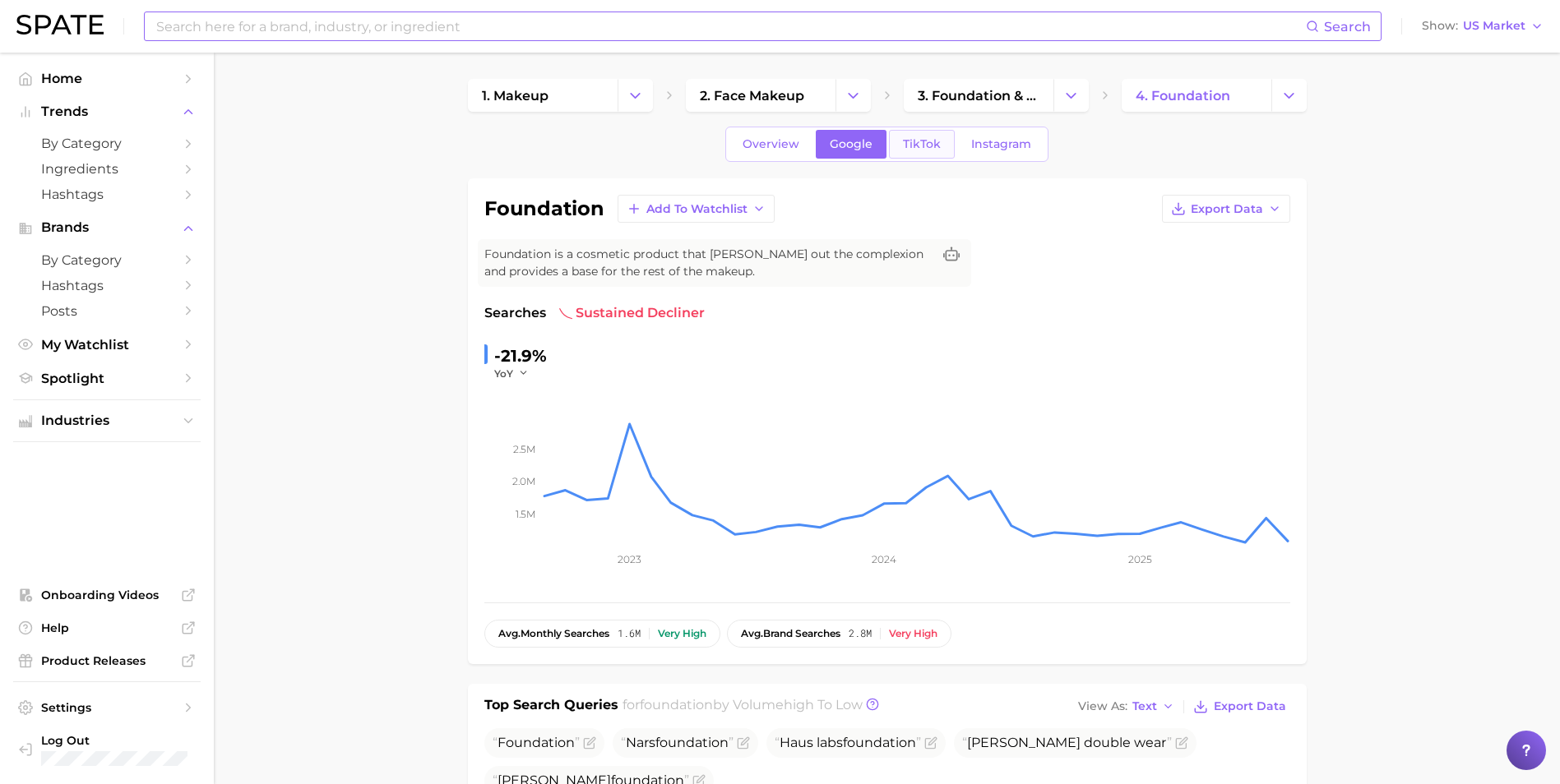
click at [918, 153] on link "TikTok" at bounding box center [921, 144] width 66 height 28
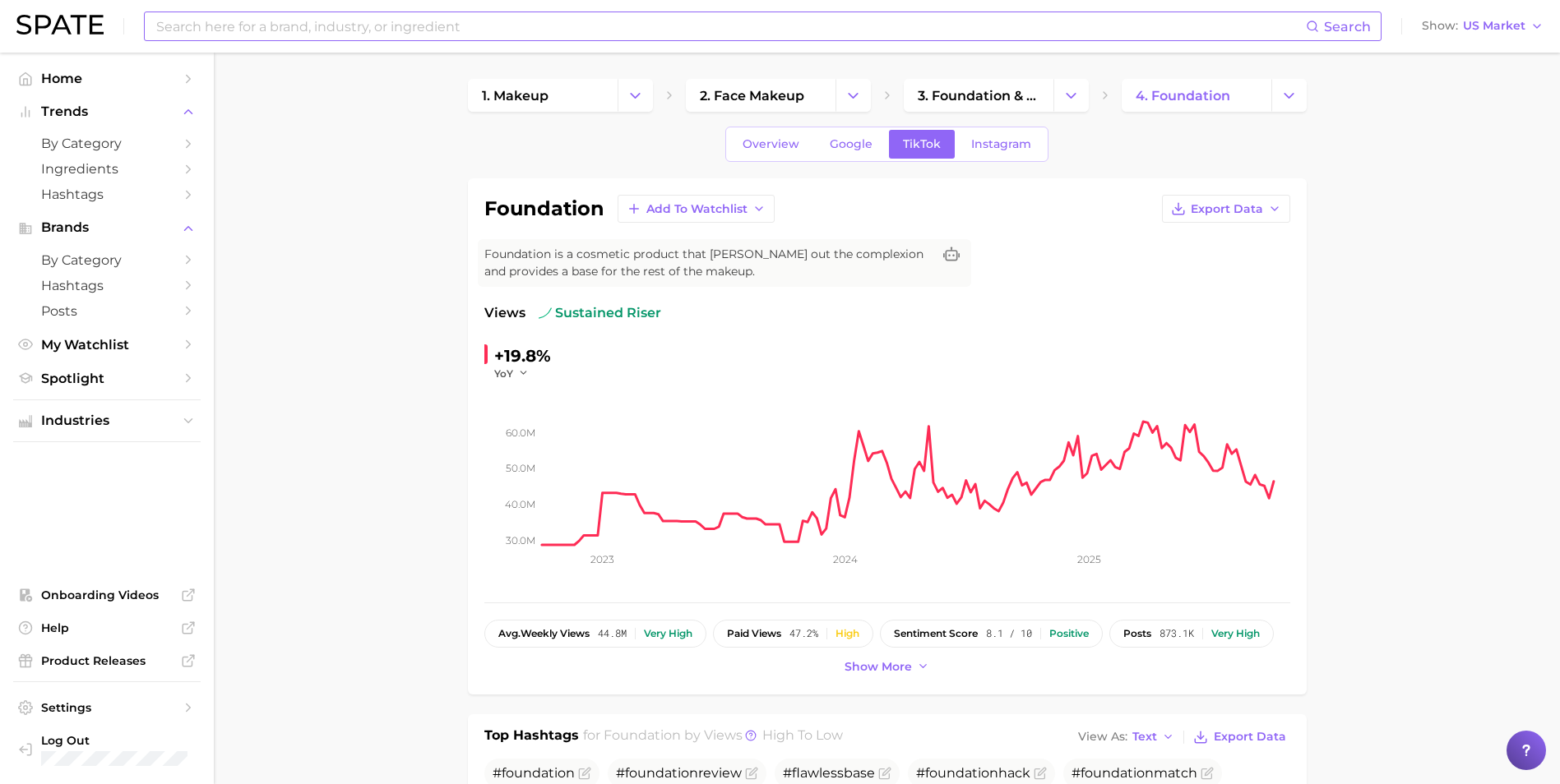
click at [837, 150] on span "Google" at bounding box center [851, 145] width 43 height 14
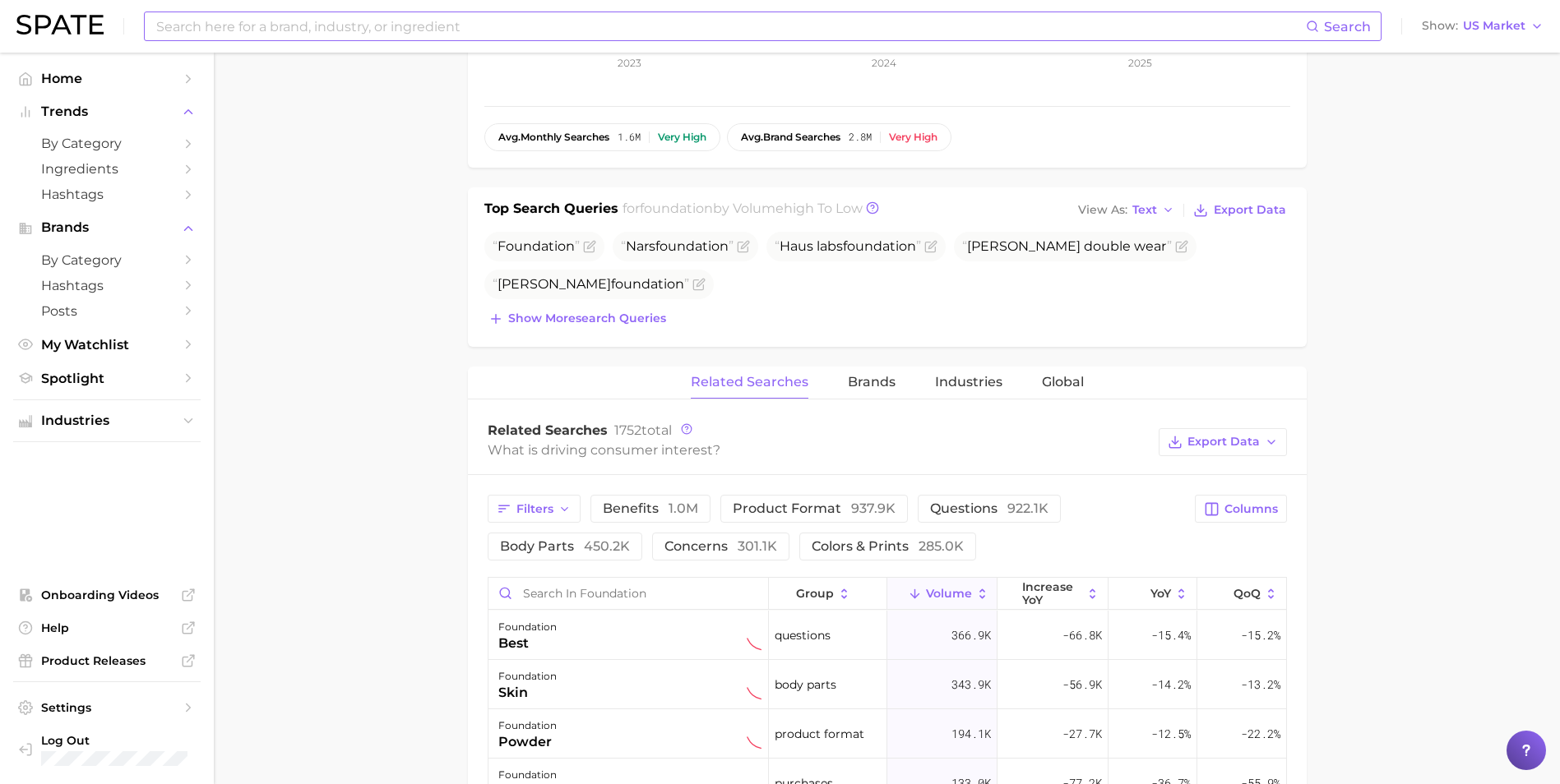
scroll to position [498, 0]
click at [669, 500] on span "1.0m" at bounding box center [682, 507] width 29 height 16
click at [1045, 450] on button "Export Data" at bounding box center [1222, 440] width 128 height 28
click at [1045, 473] on span "Table Data CSV" at bounding box center [1179, 471] width 91 height 14
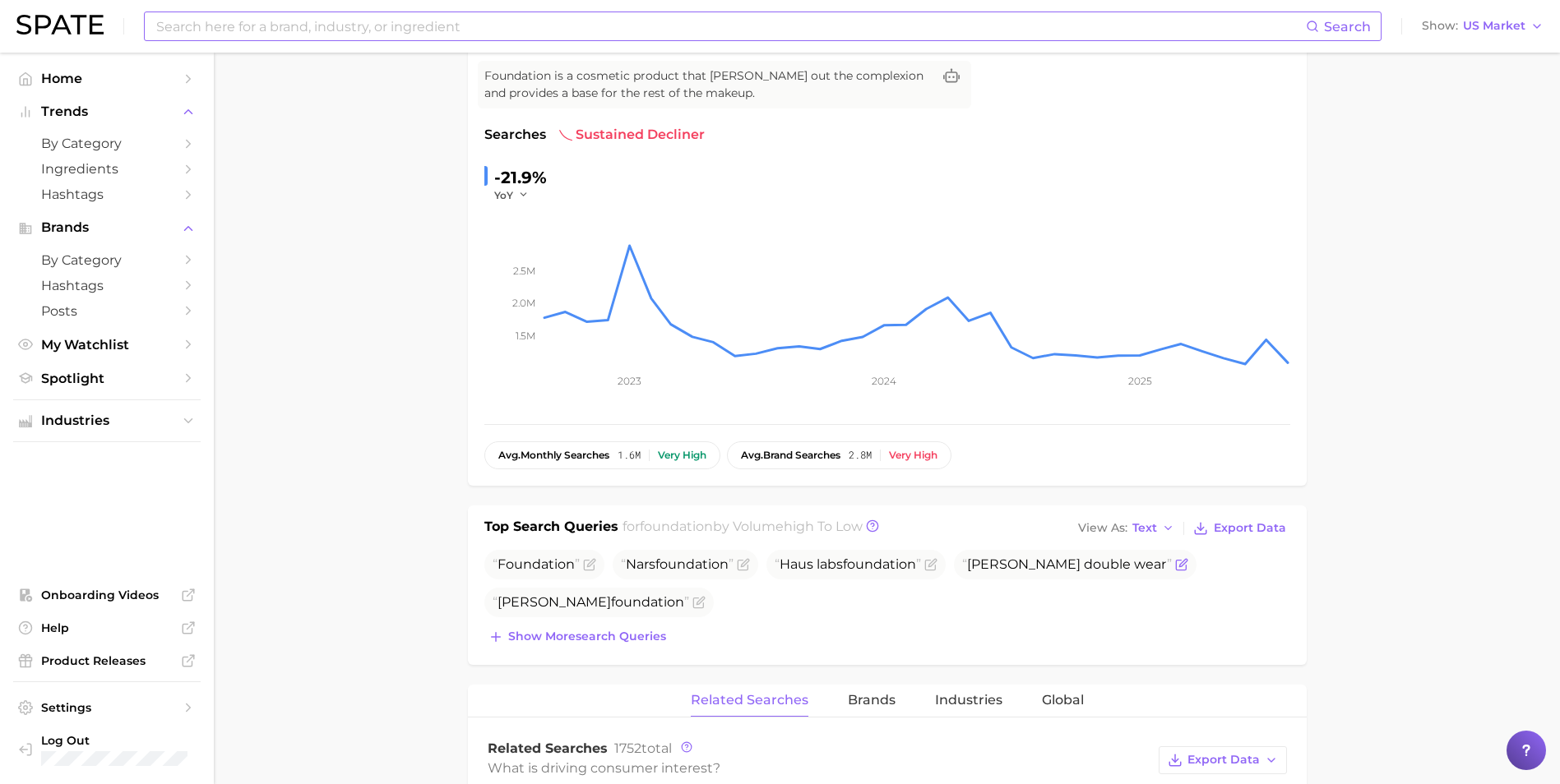
scroll to position [0, 0]
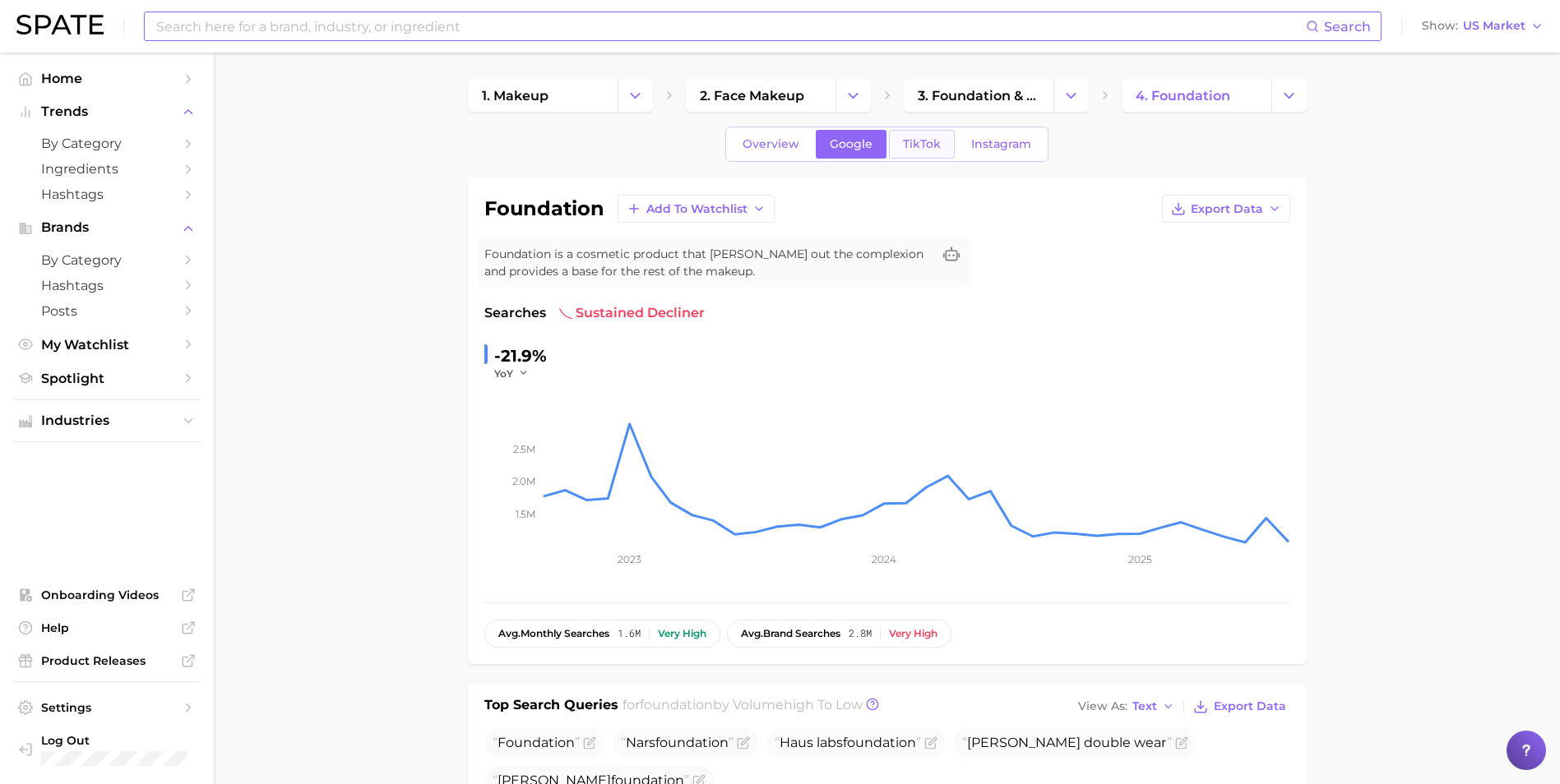
click at [918, 141] on span "TikTok" at bounding box center [921, 145] width 38 height 14
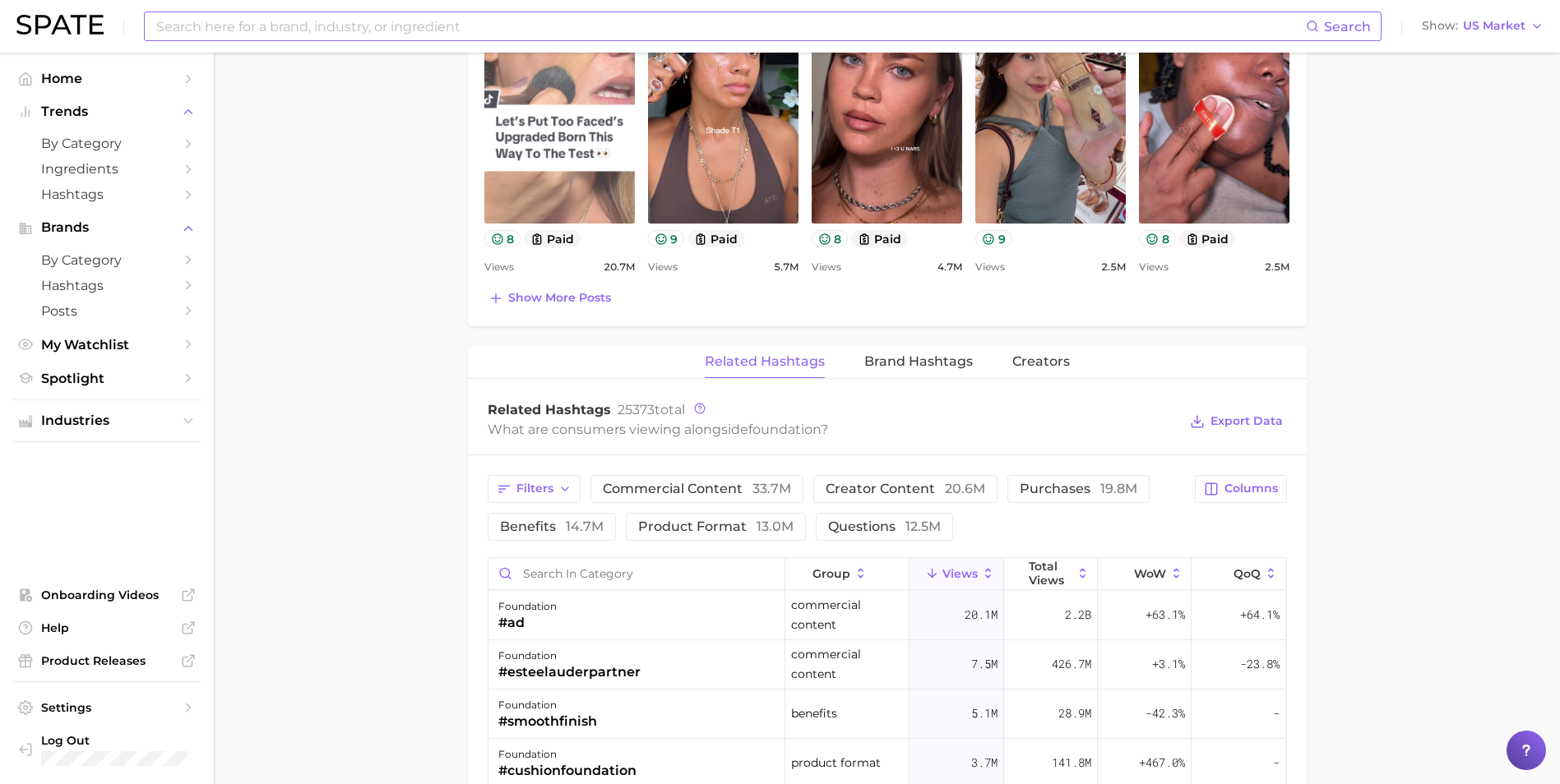
scroll to position [986, 0]
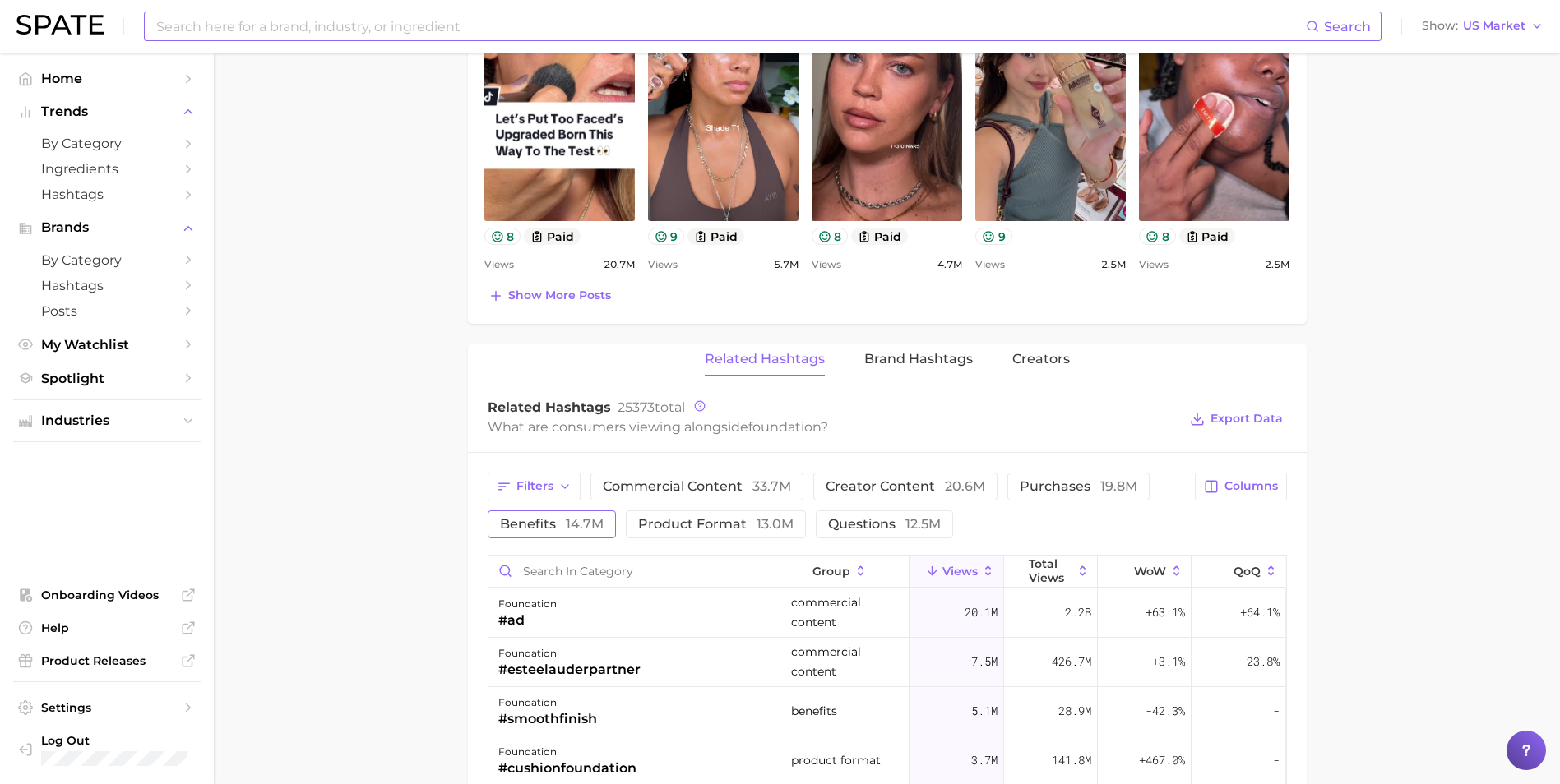
click at [555, 527] on span "benefits 14.7m" at bounding box center [552, 524] width 104 height 13
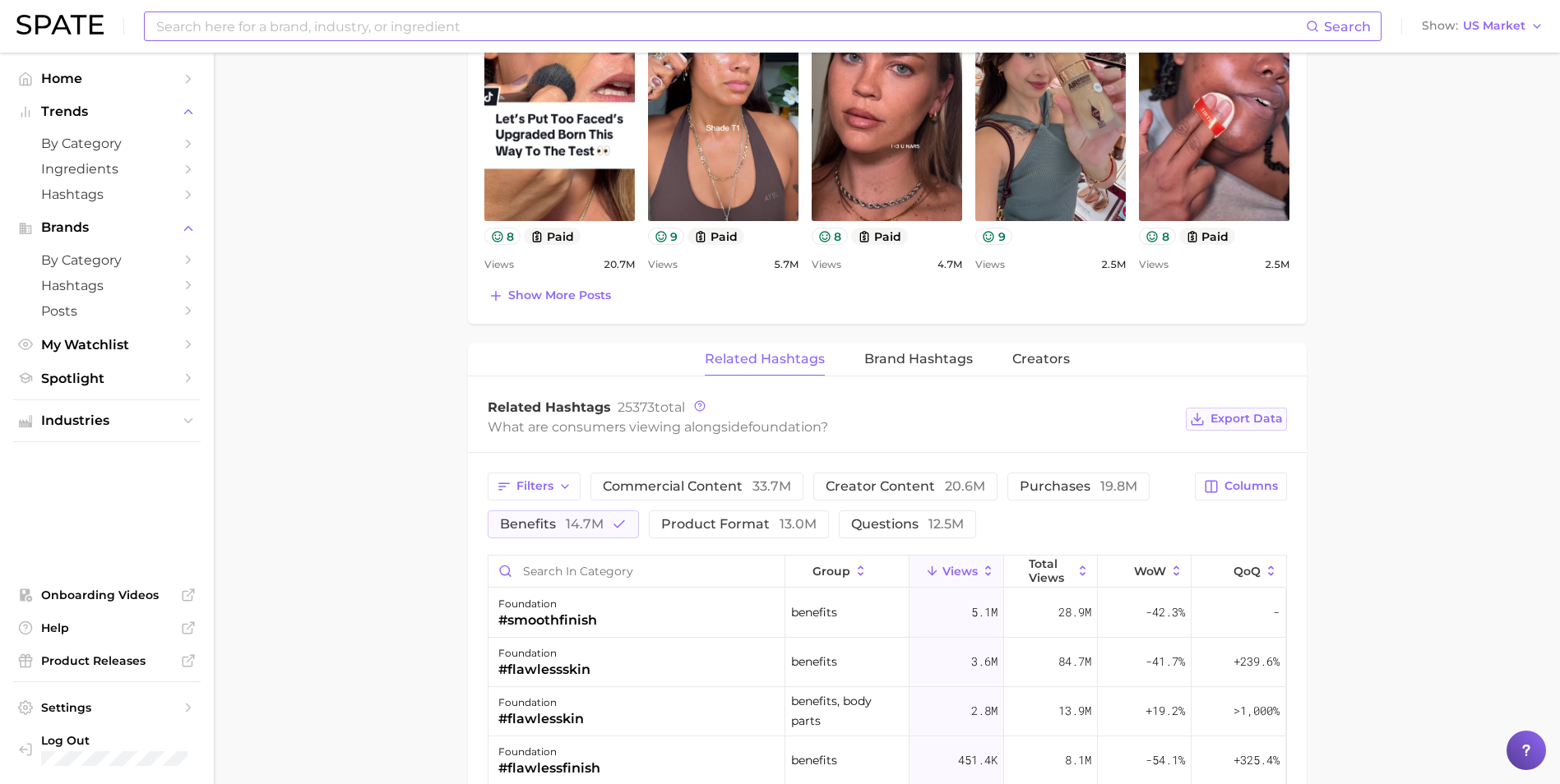
click at [1045, 415] on span "Export Data" at bounding box center [1246, 419] width 72 height 14
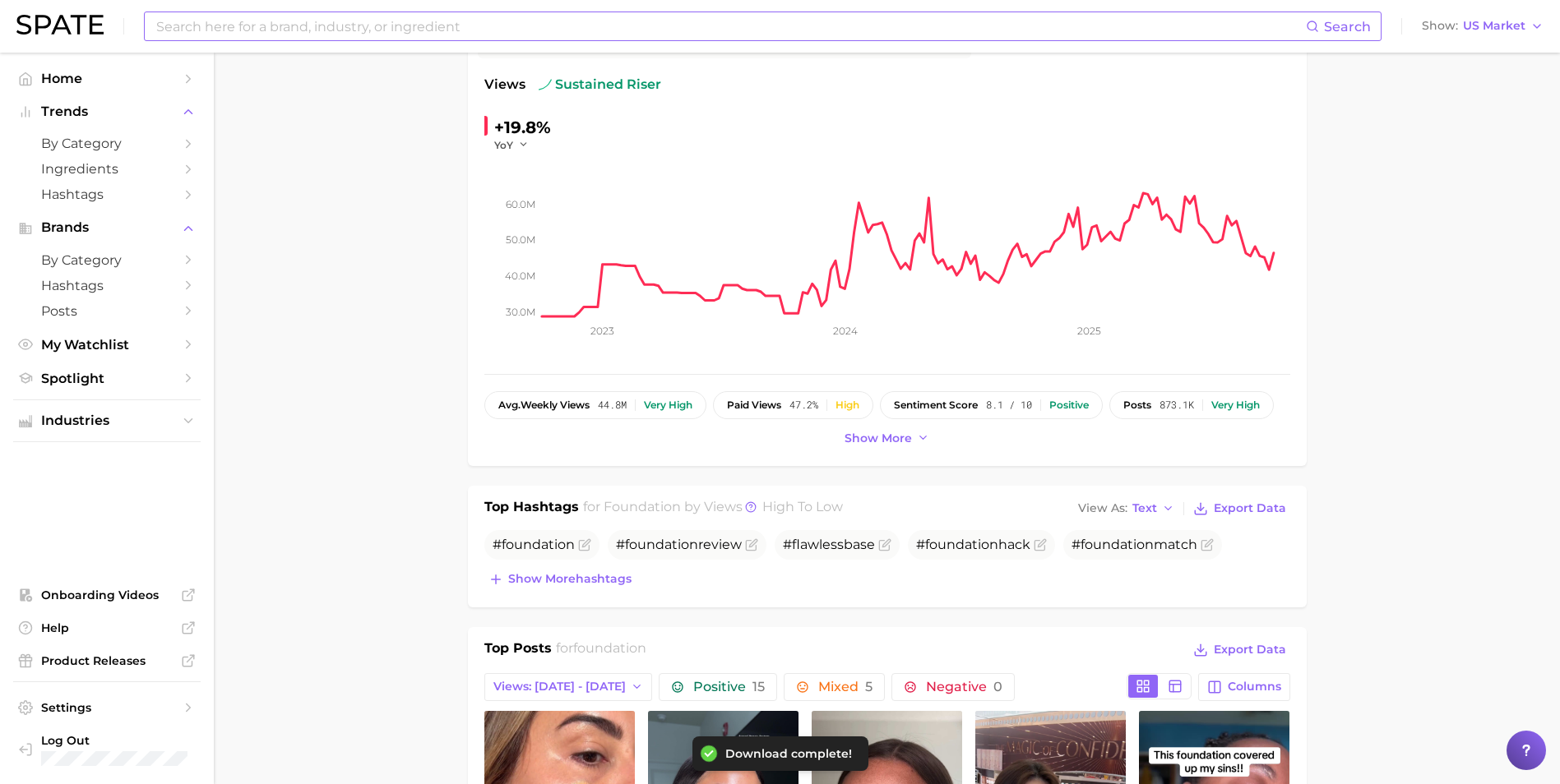
scroll to position [0, 0]
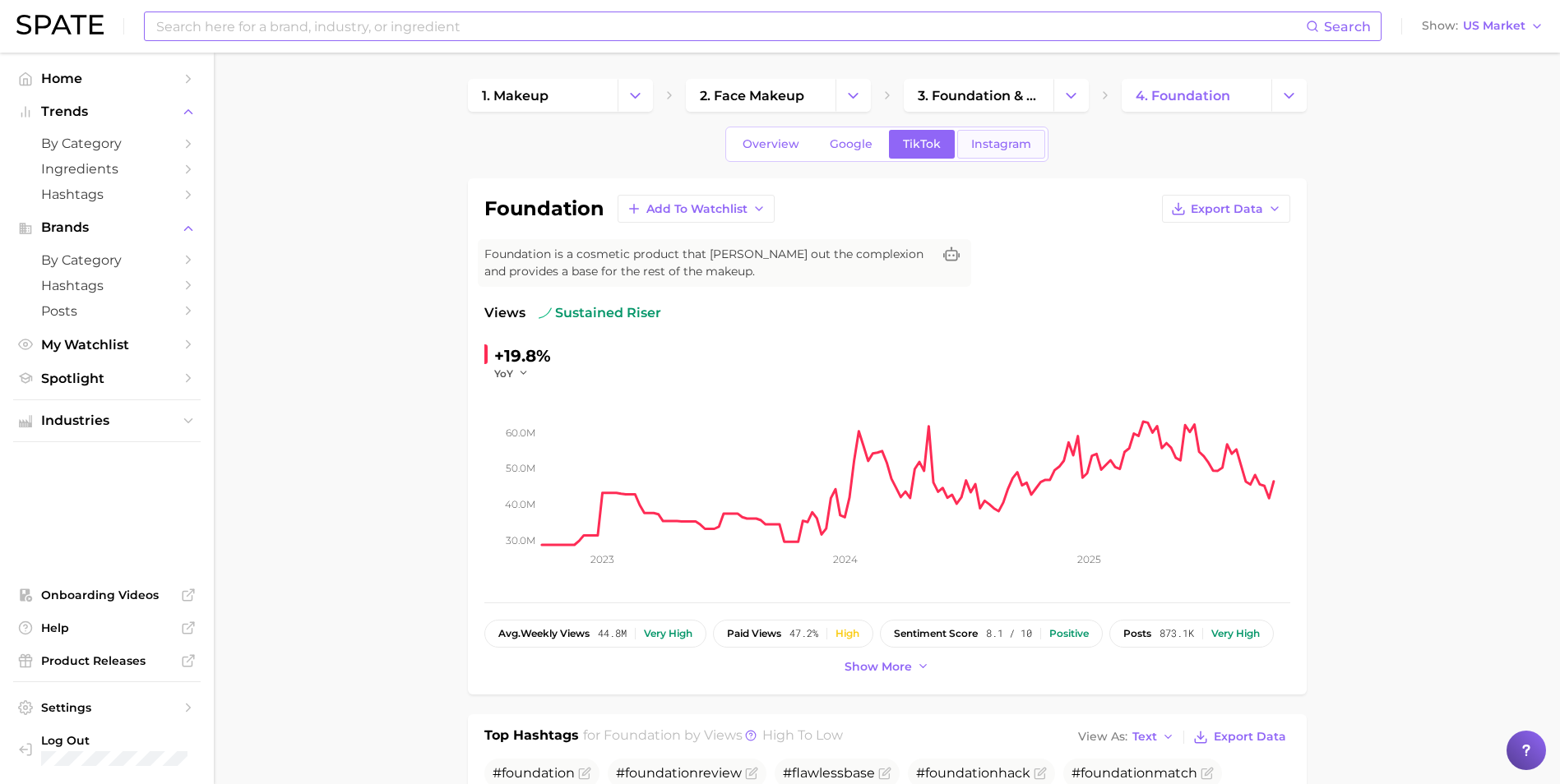
click at [1004, 138] on span "Instagram" at bounding box center [1001, 145] width 60 height 14
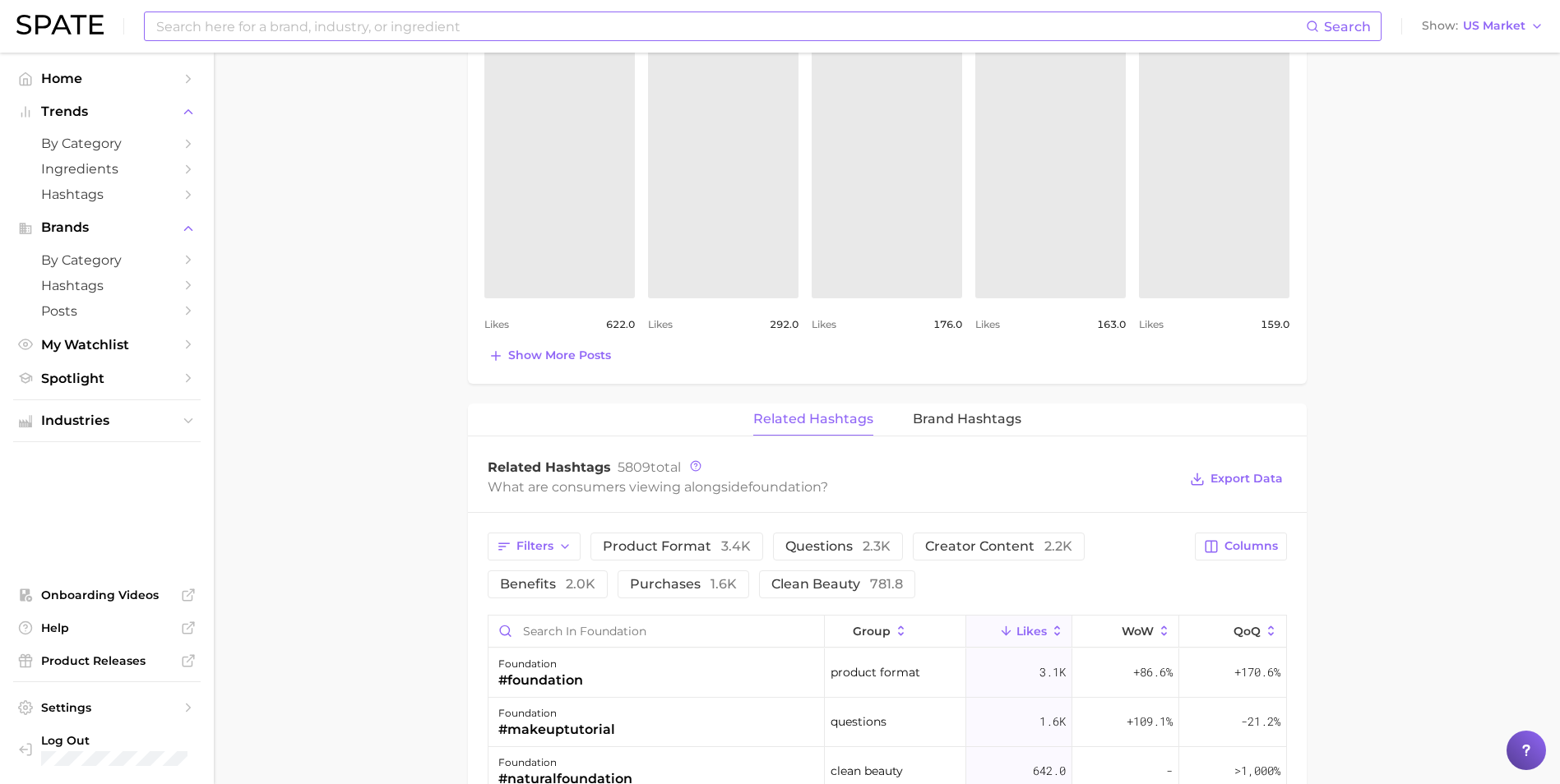
scroll to position [890, 0]
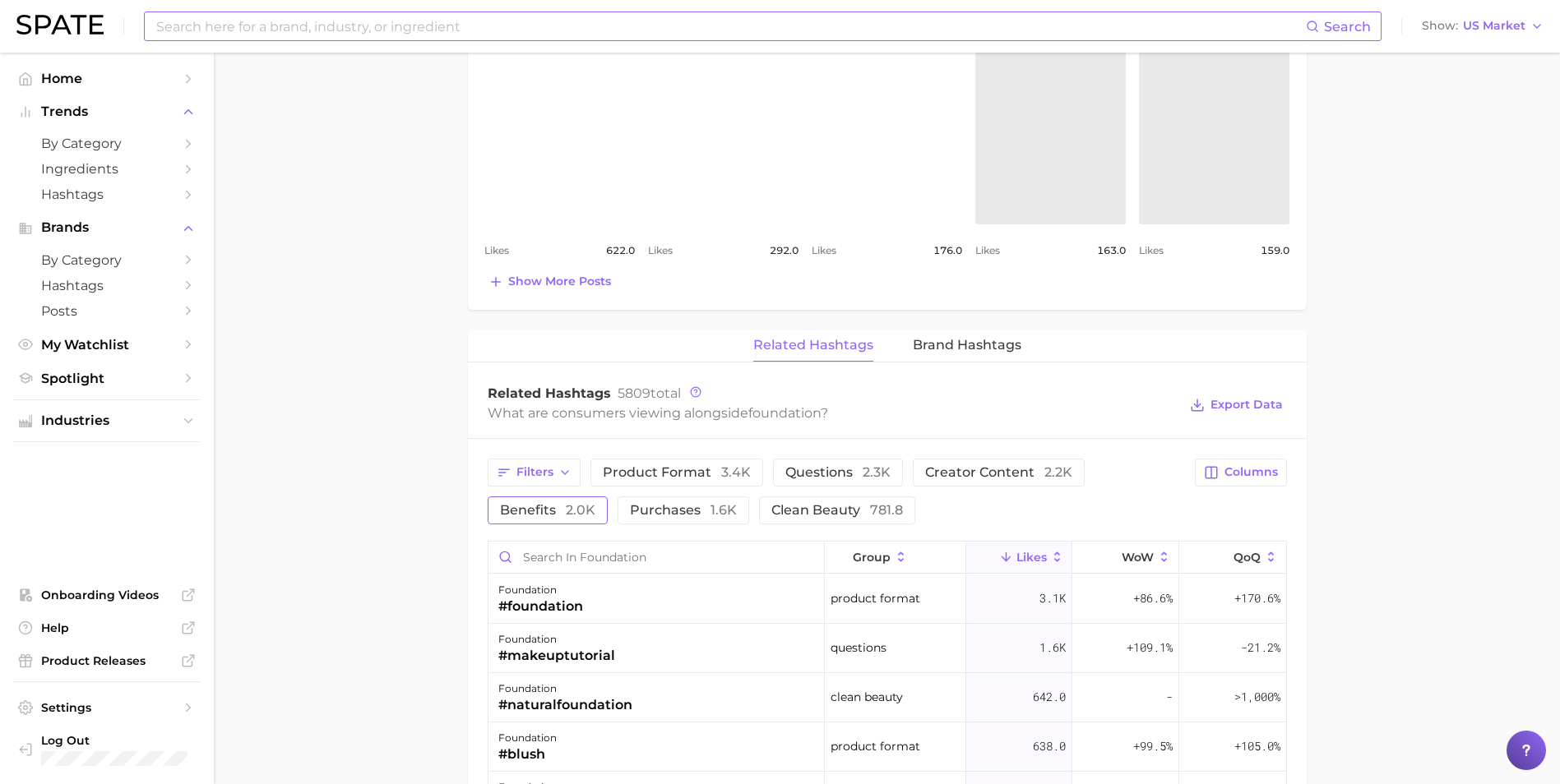
drag, startPoint x: 852, startPoint y: 394, endPoint x: 541, endPoint y: 512, distance: 332.6
click at [541, 512] on span "Benefits 2.0k" at bounding box center [547, 510] width 95 height 13
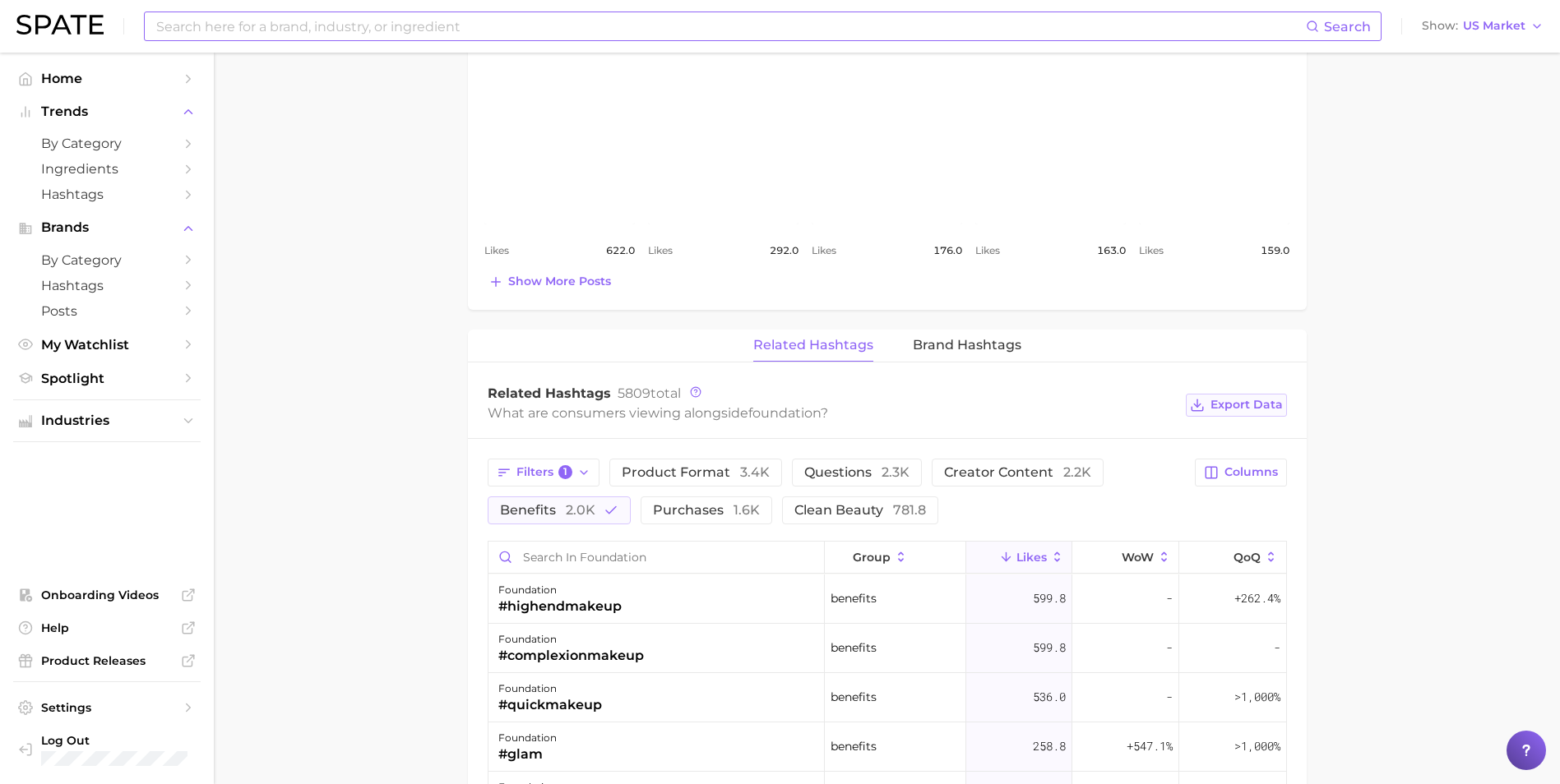
click at [1045, 408] on span "Export Data" at bounding box center [1246, 405] width 72 height 14
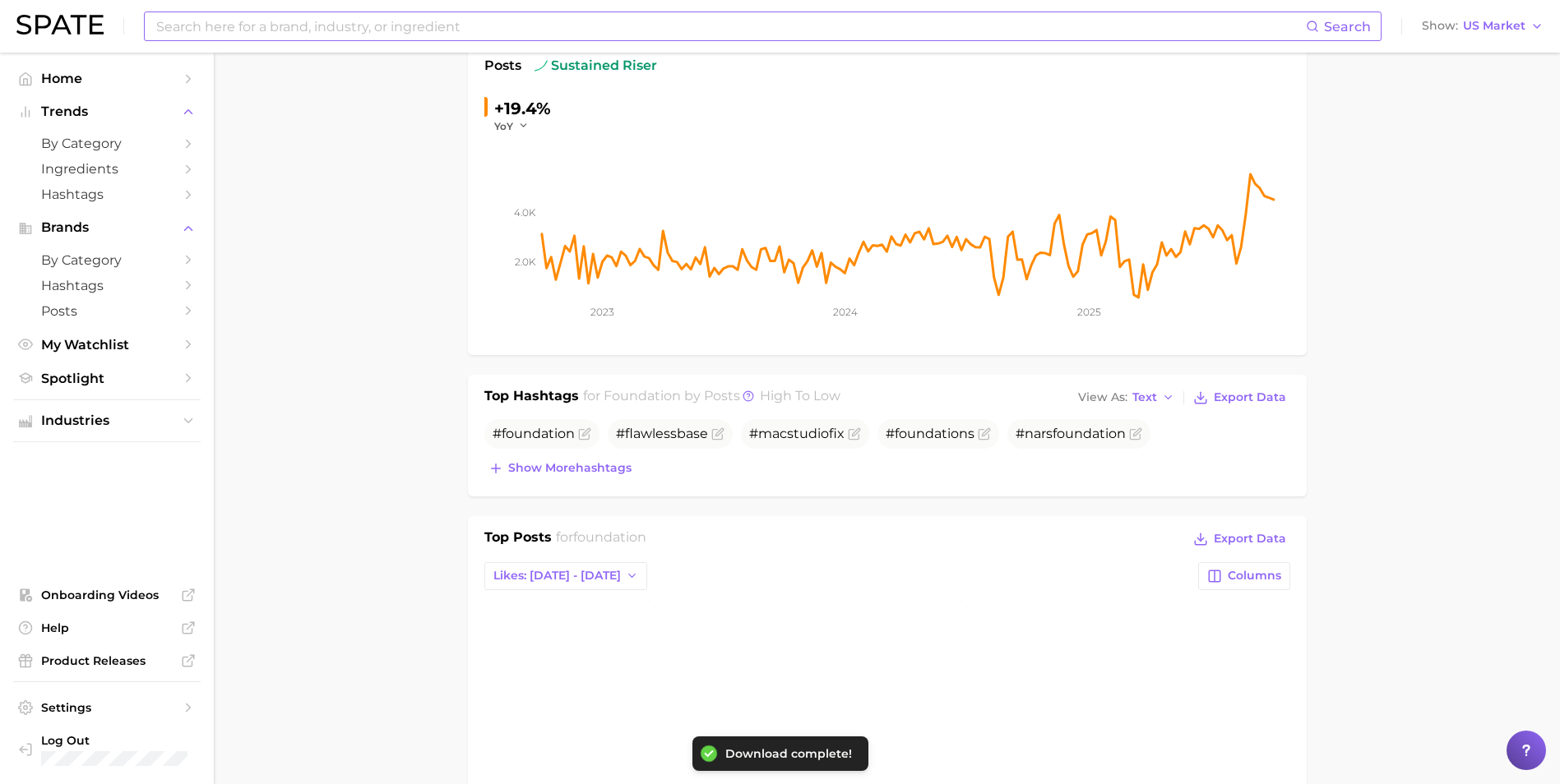
scroll to position [0, 0]
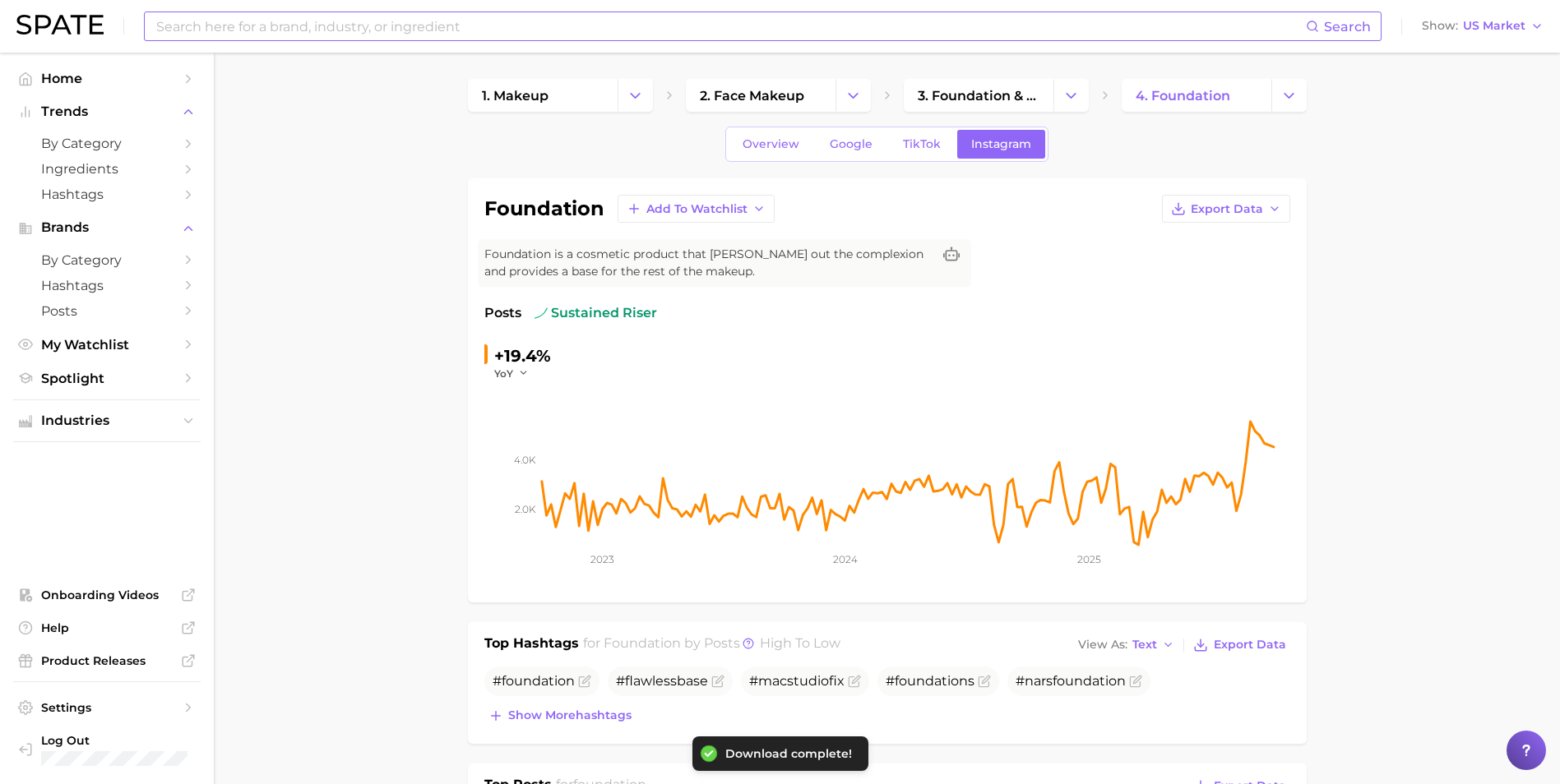
click at [451, 28] on input at bounding box center [730, 26] width 1151 height 28
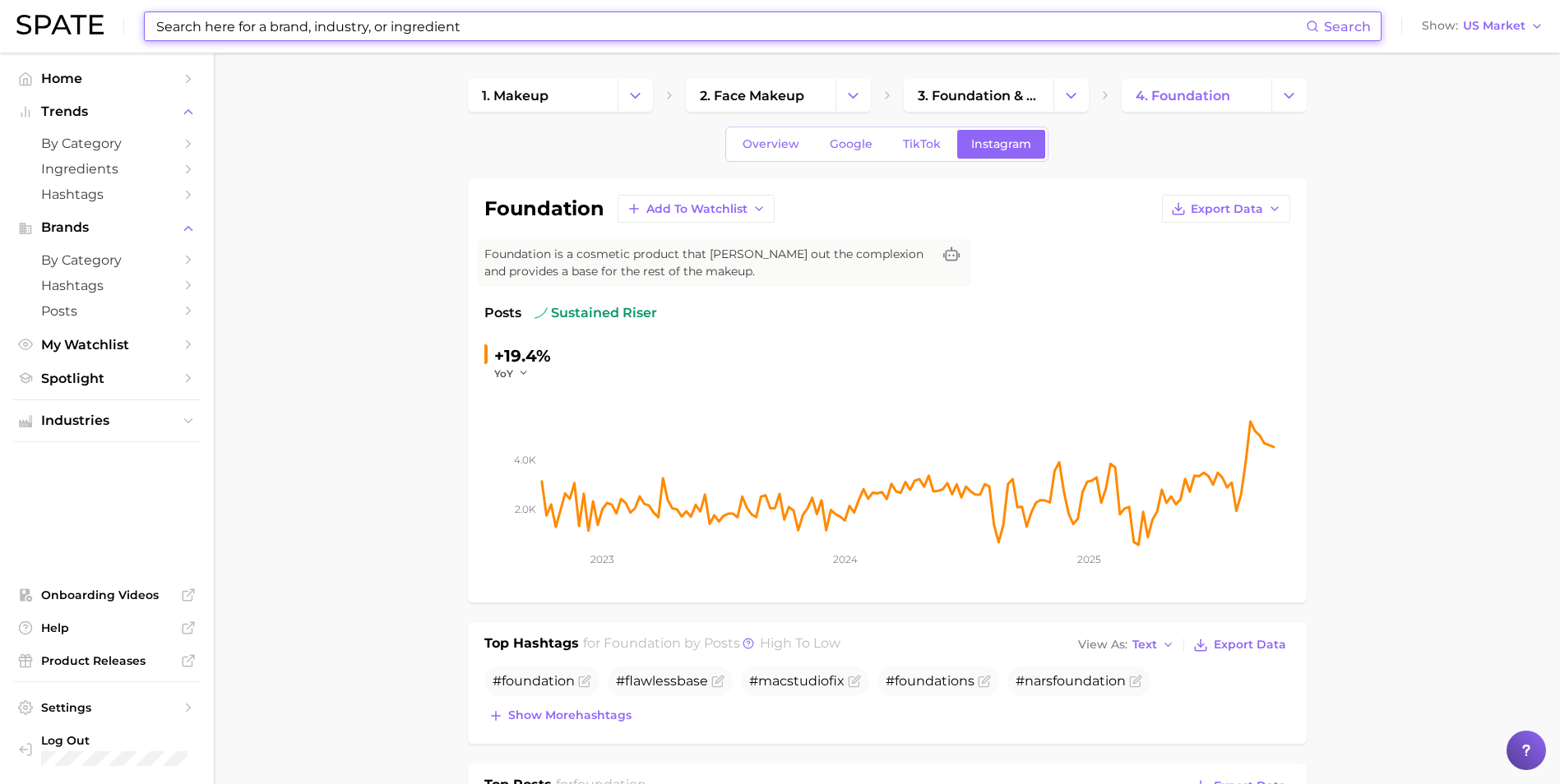
click at [443, 31] on input at bounding box center [730, 26] width 1151 height 28
type input "s"
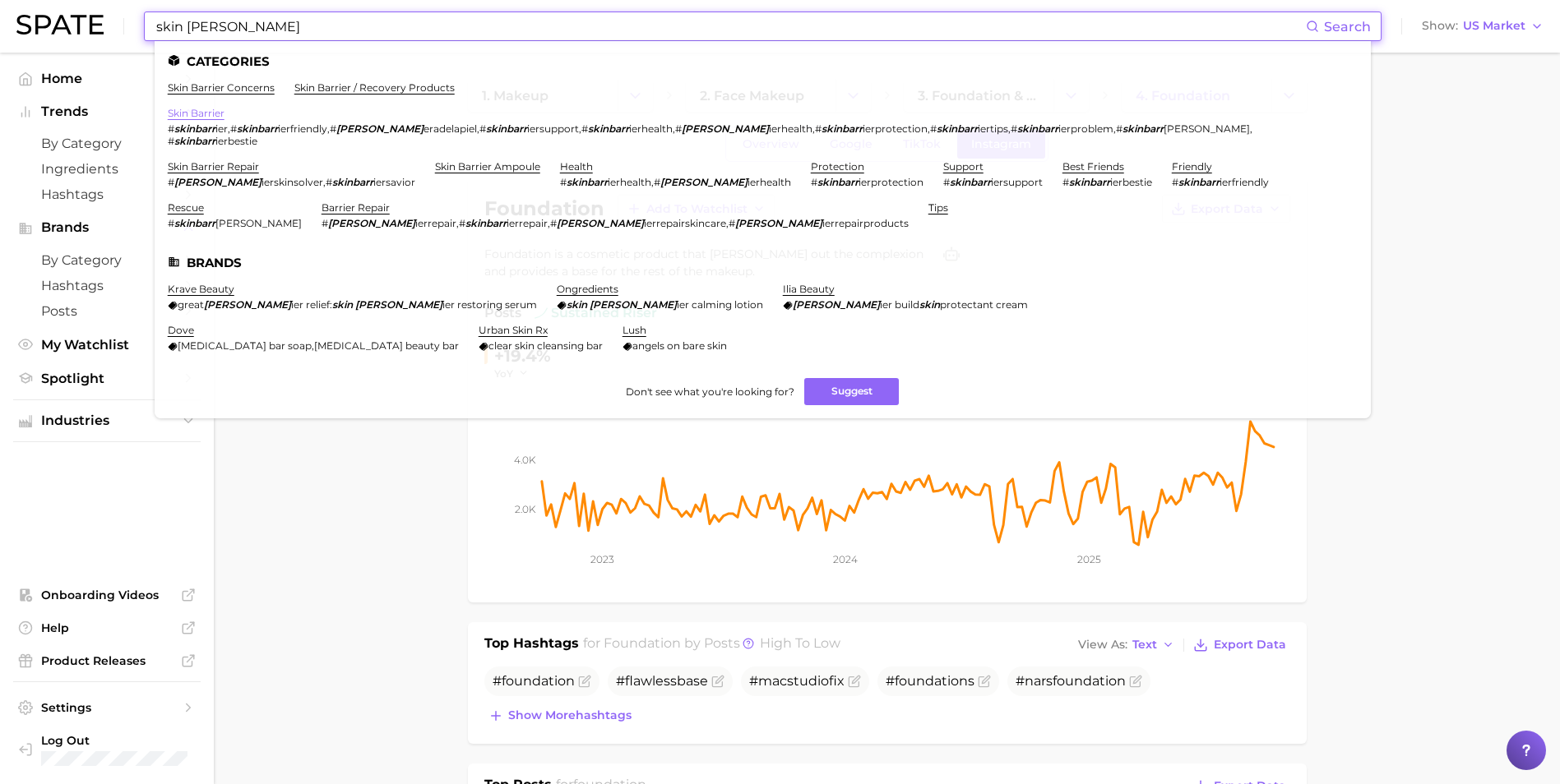
type input "skin [PERSON_NAME]"
click at [201, 107] on link "skin barrier" at bounding box center [196, 113] width 57 height 12
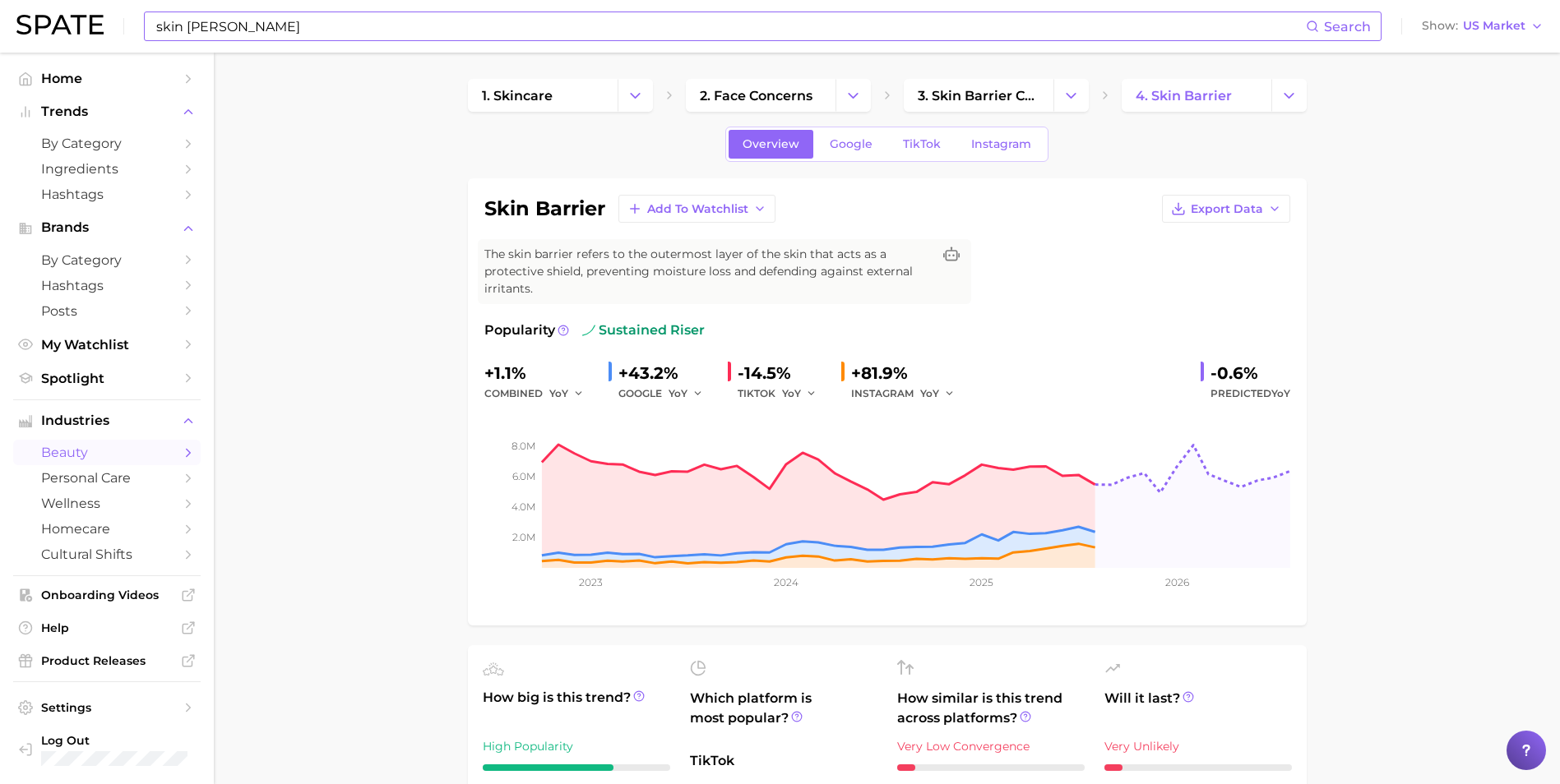
scroll to position [553, 0]
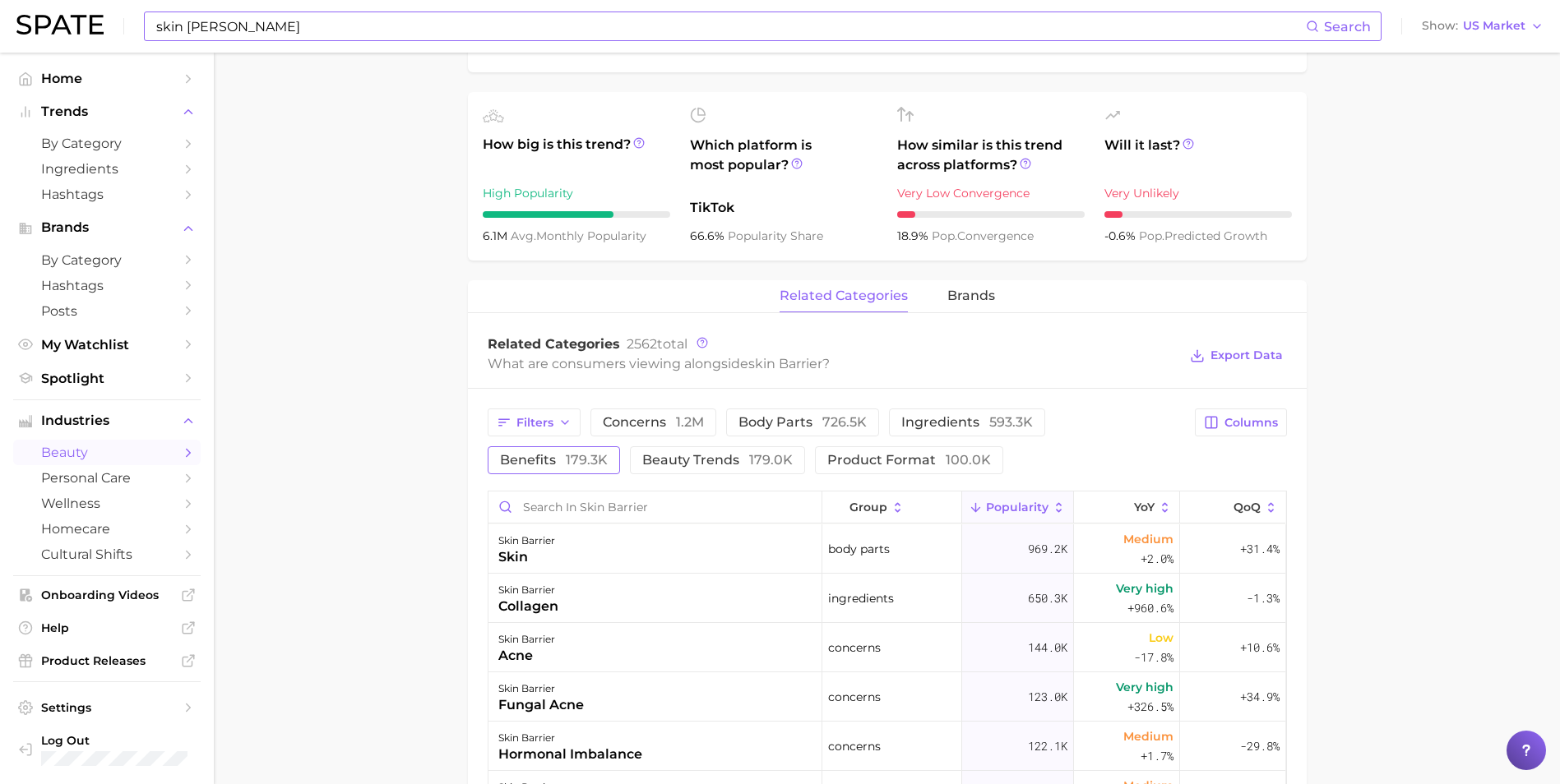
click at [608, 454] on span "benefits 179.3k" at bounding box center [553, 460] width 107 height 13
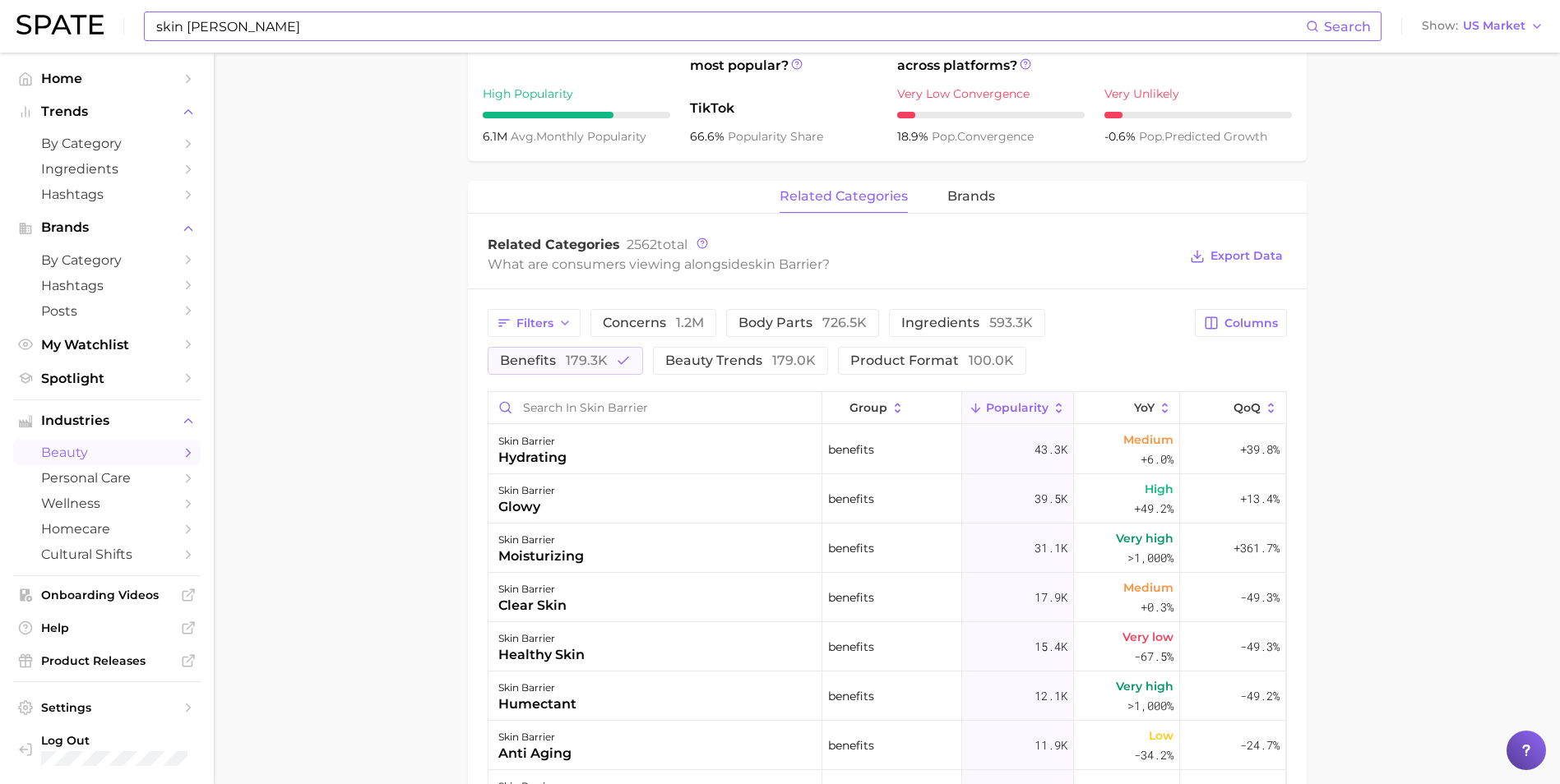
click at [1045, 270] on span "Export Data" at bounding box center [1236, 256] width 100 height 38
click at [1045, 257] on span "Export Data" at bounding box center [1246, 256] width 72 height 14
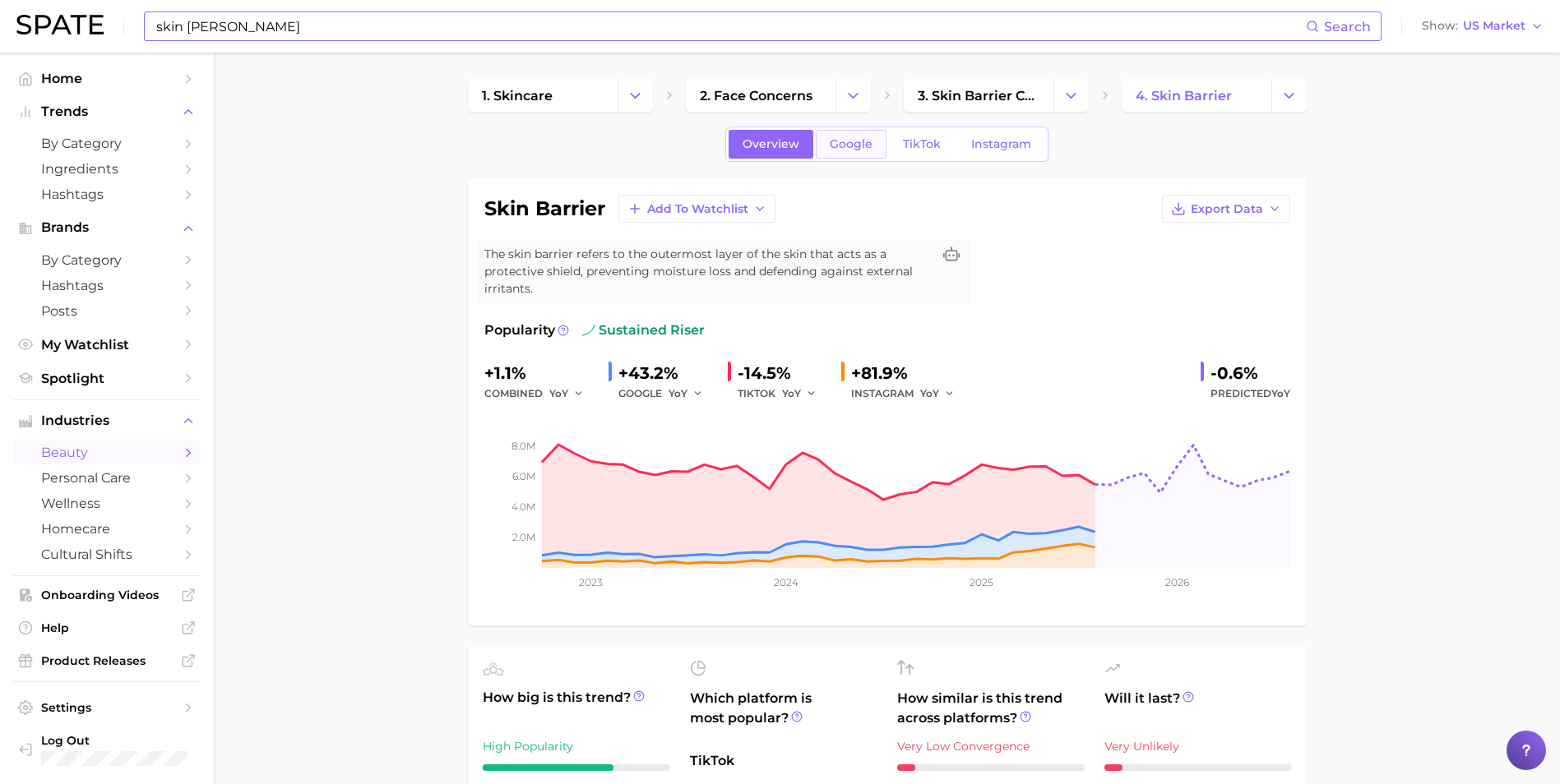
click at [868, 130] on link "Google" at bounding box center [851, 144] width 71 height 28
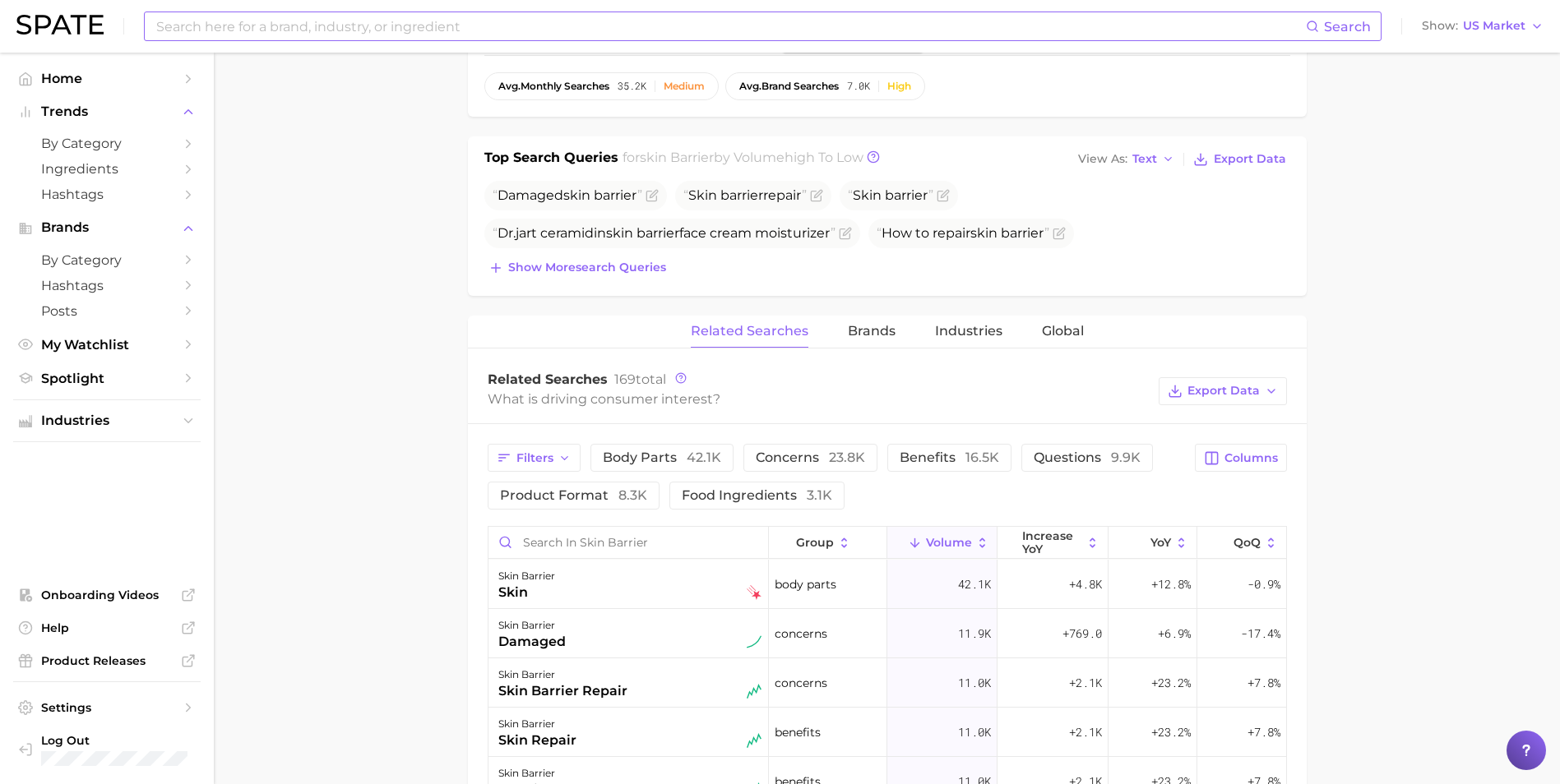
scroll to position [567, 0]
click at [921, 468] on button "benefits 16.5k" at bounding box center [950, 454] width 124 height 28
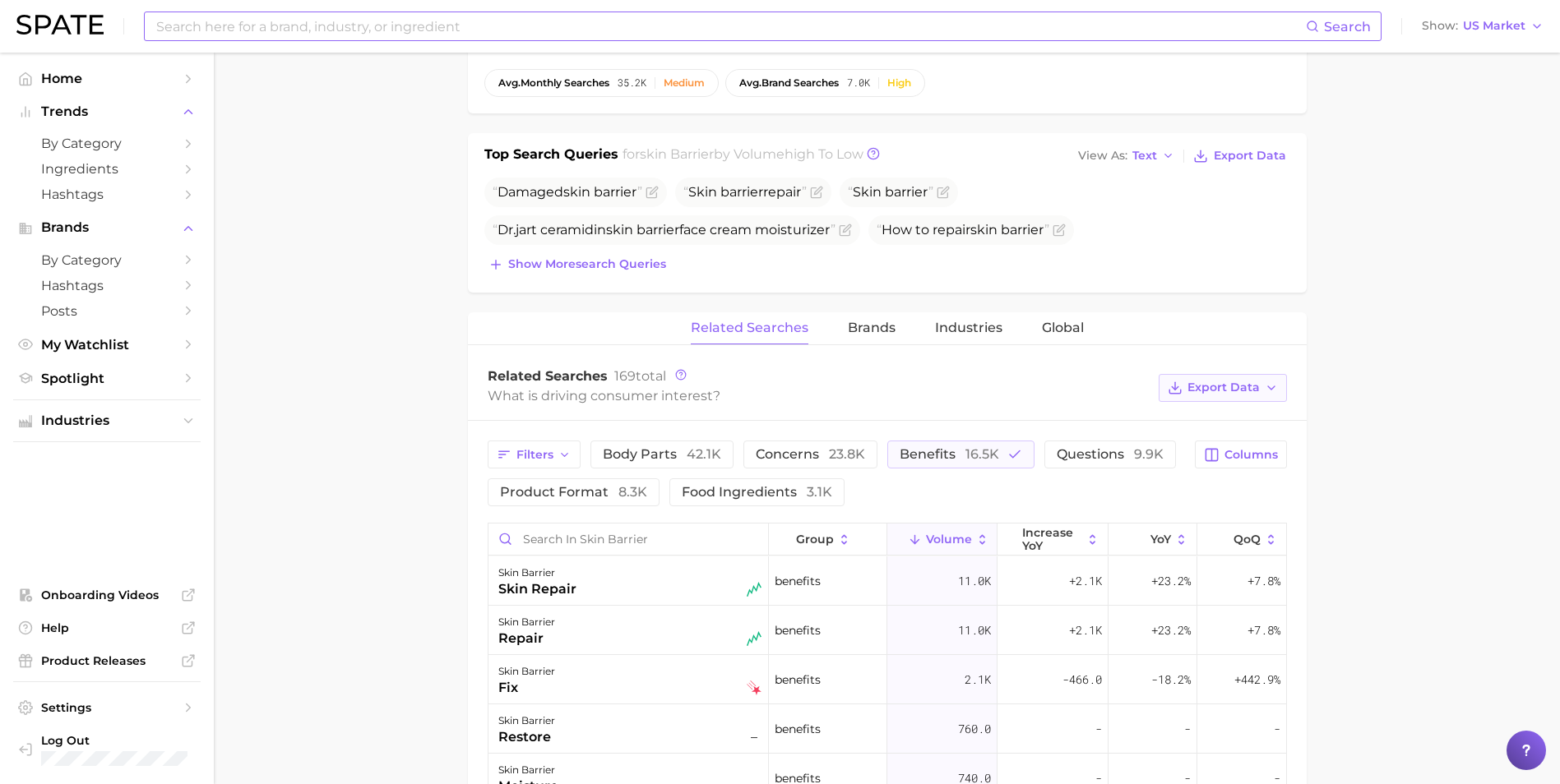
click at [1045, 395] on button "Export Data" at bounding box center [1222, 387] width 128 height 28
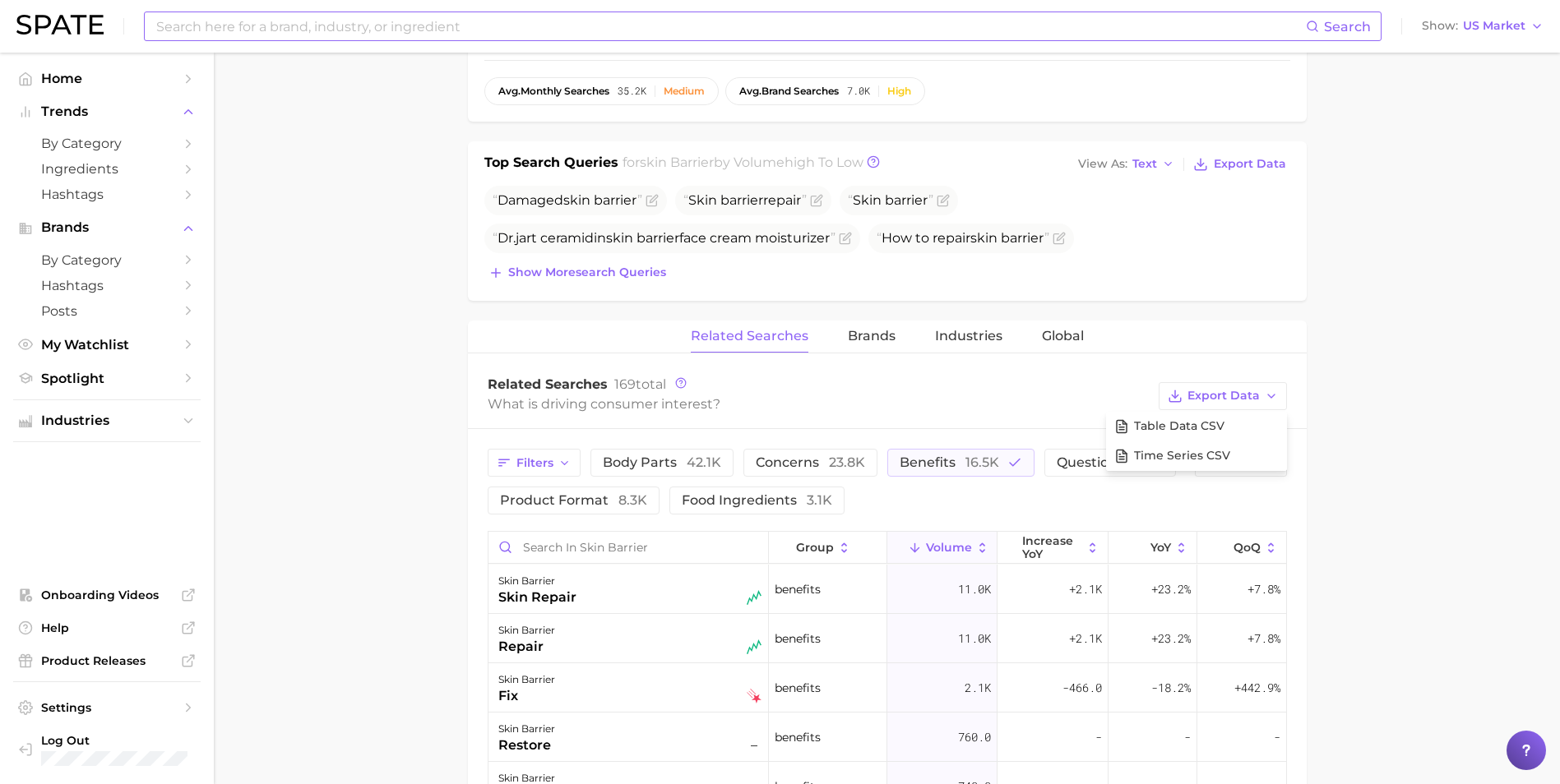
scroll to position [678, 0]
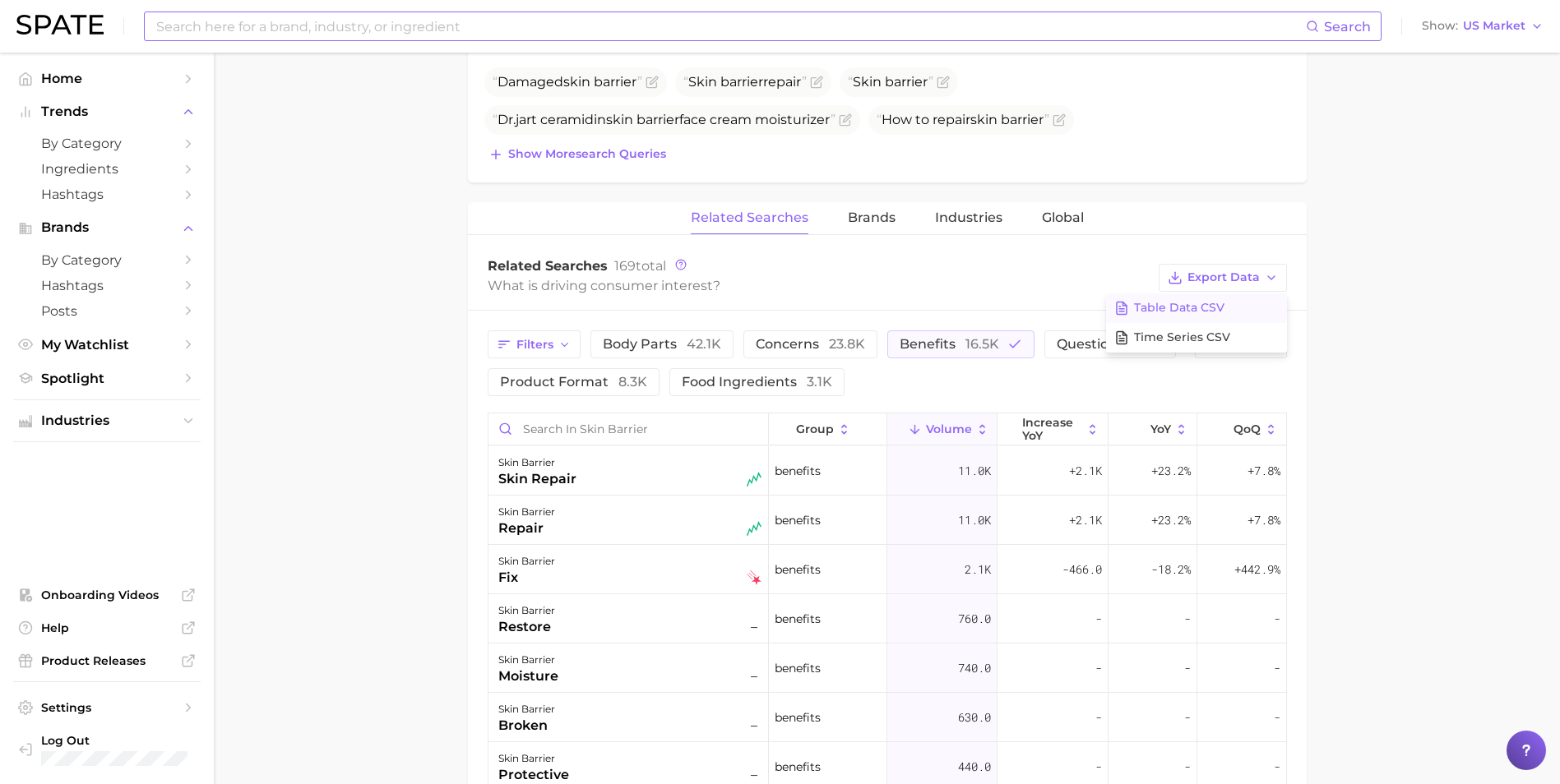
click at [1045, 308] on span "Table Data CSV" at bounding box center [1179, 308] width 91 height 14
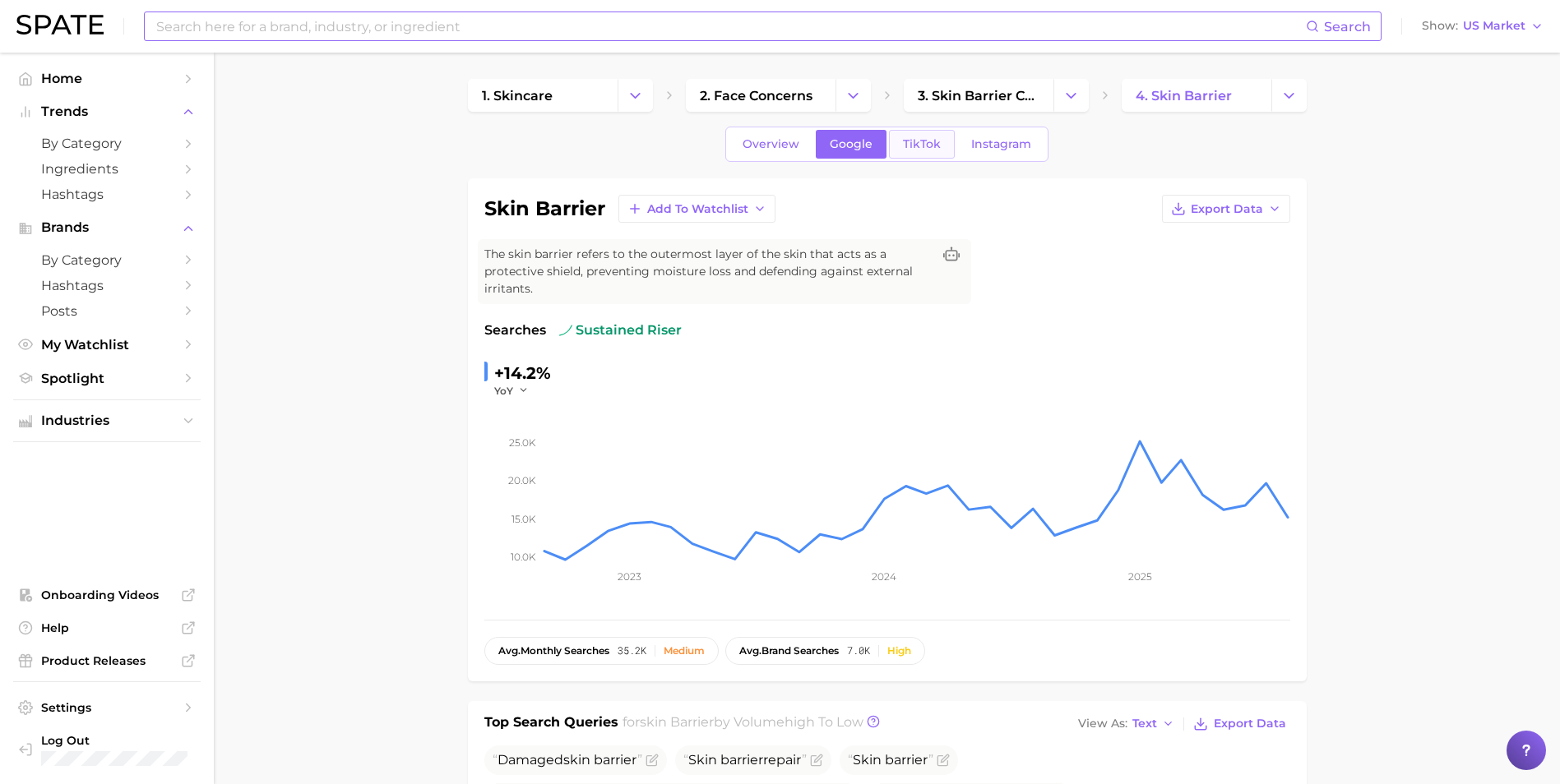
click at [916, 148] on span "TikTok" at bounding box center [921, 145] width 38 height 14
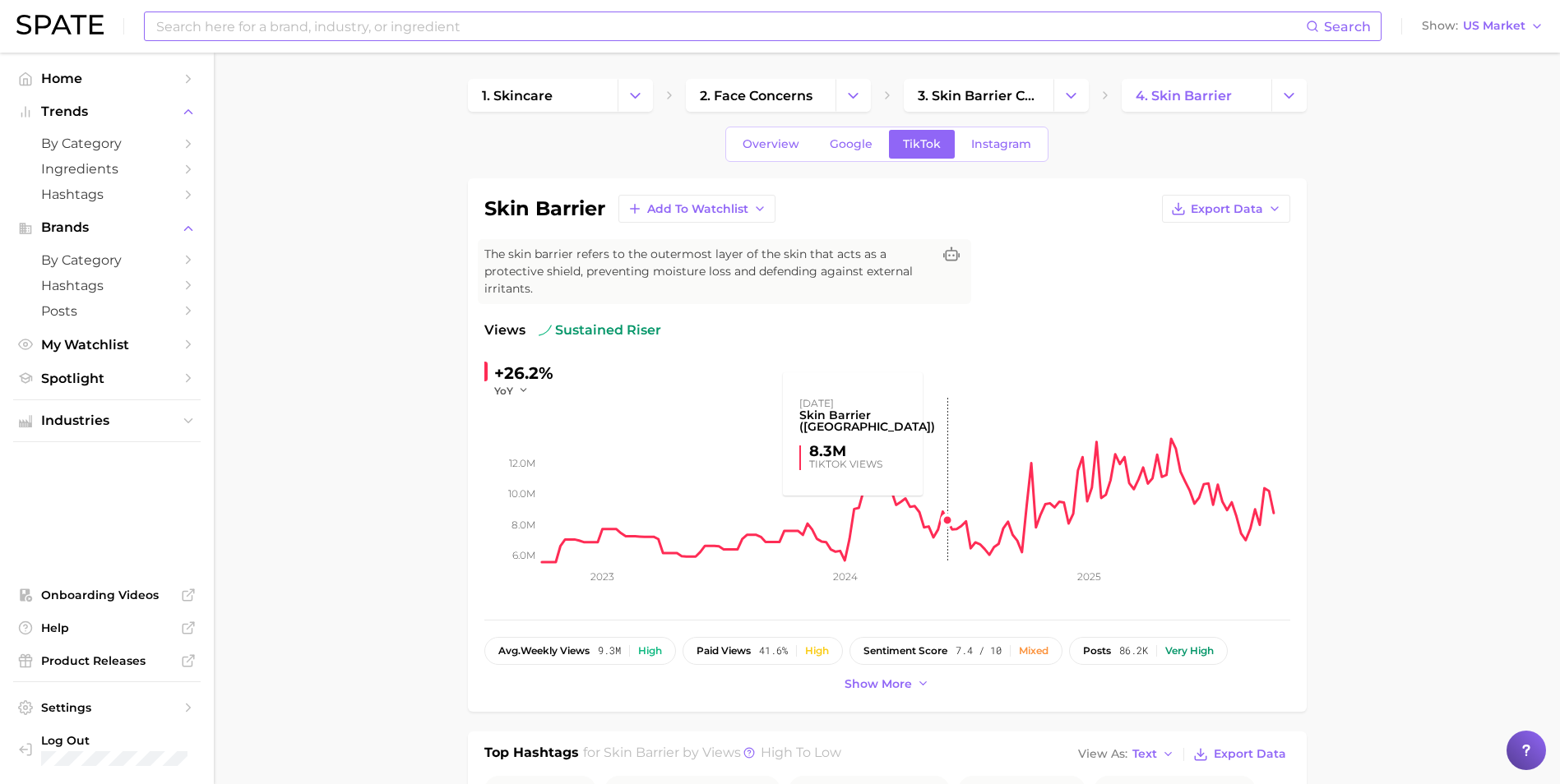
scroll to position [412, 0]
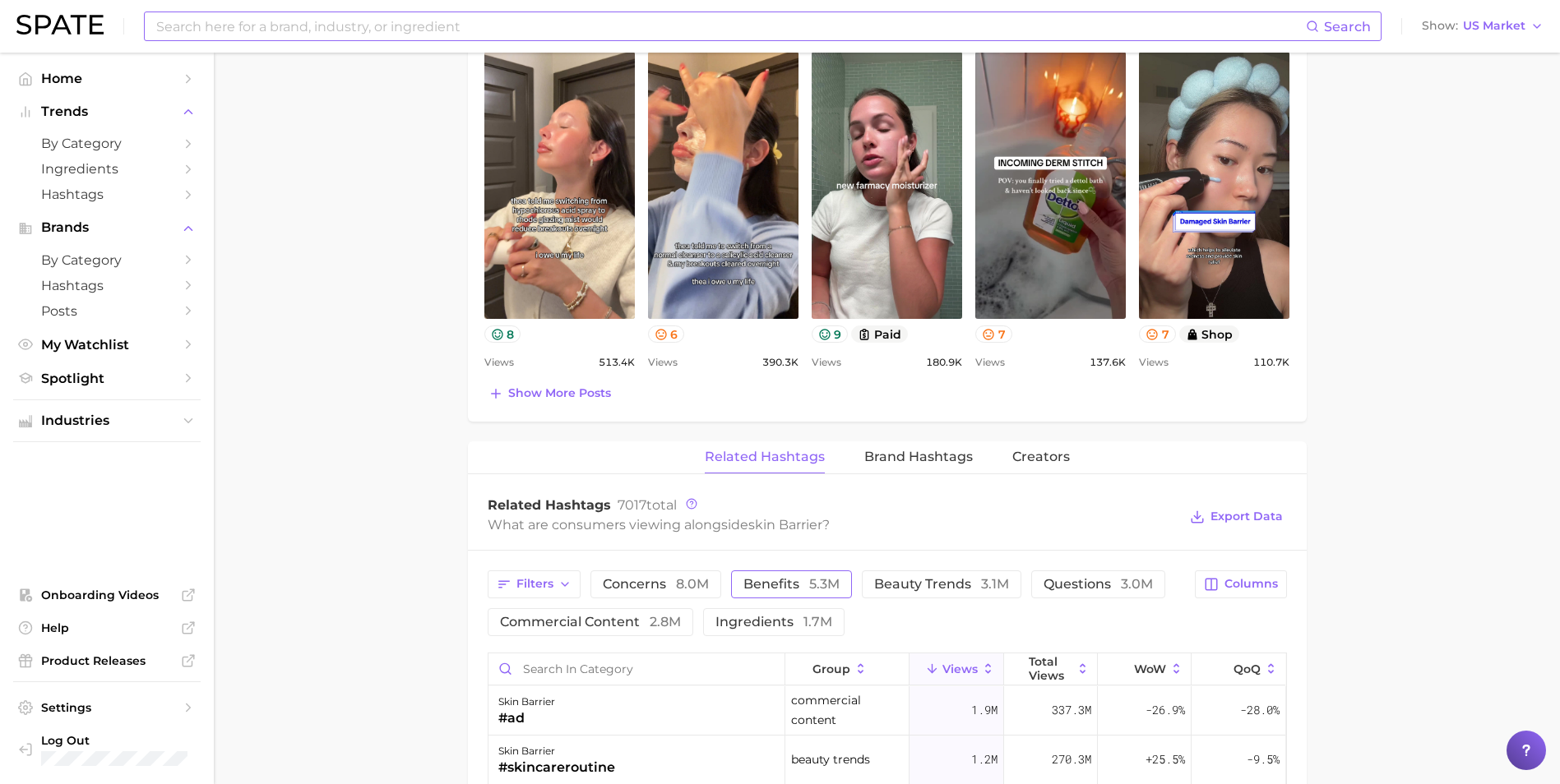
click at [776, 553] on span "benefits 5.3m" at bounding box center [792, 584] width 96 height 13
click at [1045, 521] on span "Export Data" at bounding box center [1246, 517] width 72 height 14
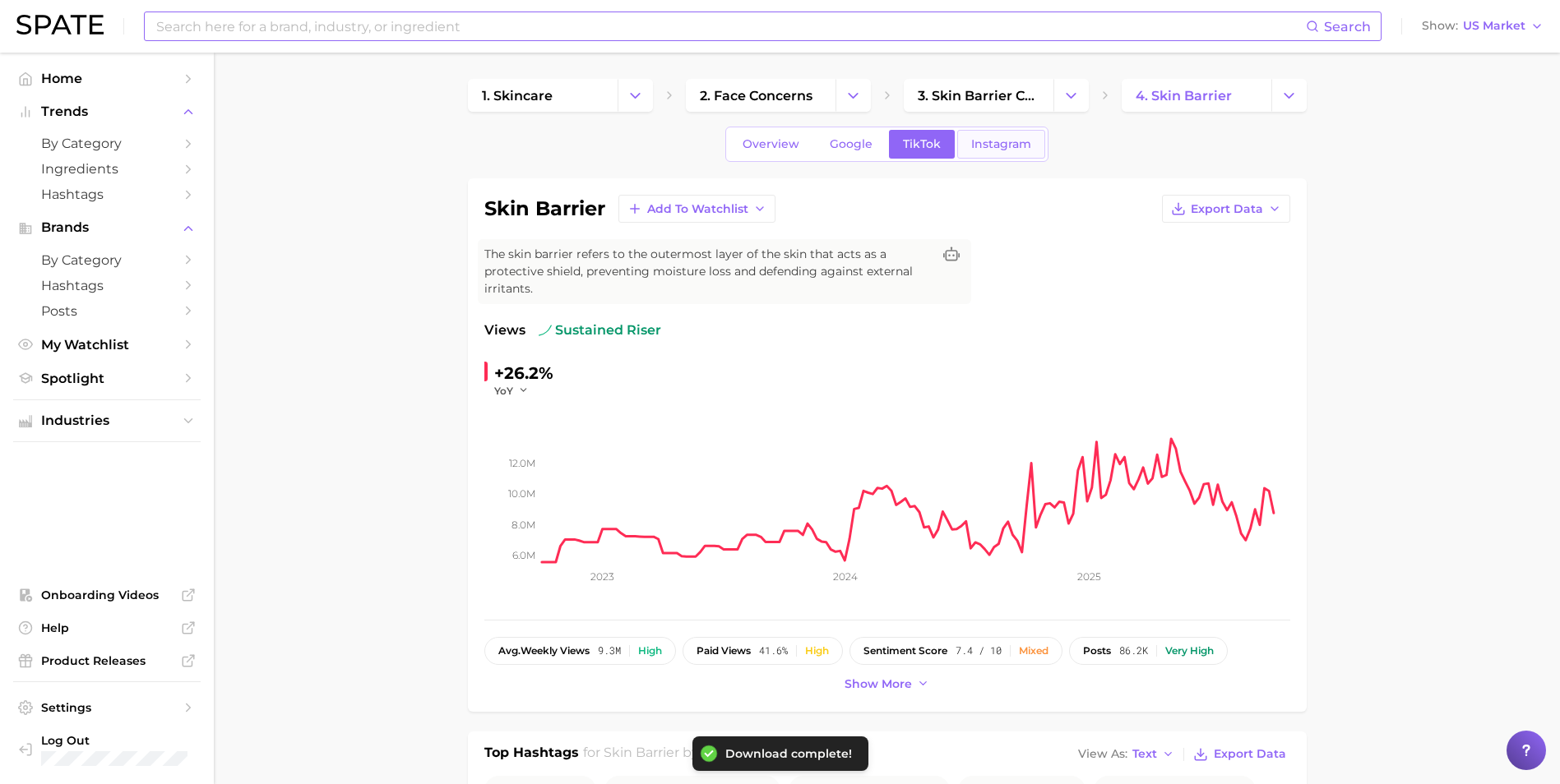
click at [987, 147] on span "Instagram" at bounding box center [1001, 145] width 60 height 14
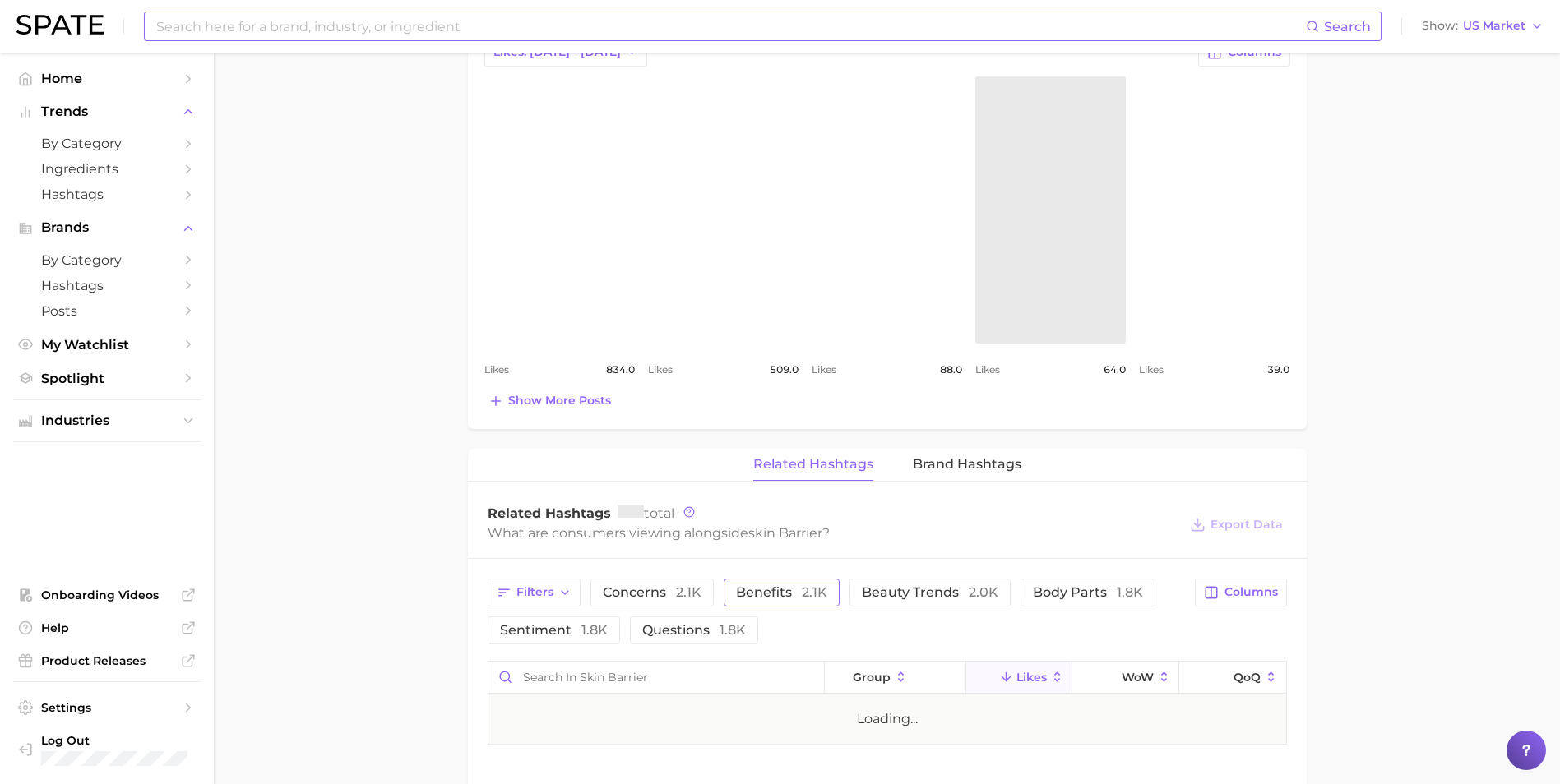
click at [781, 553] on span "Benefits 2.1k" at bounding box center [781, 592] width 92 height 13
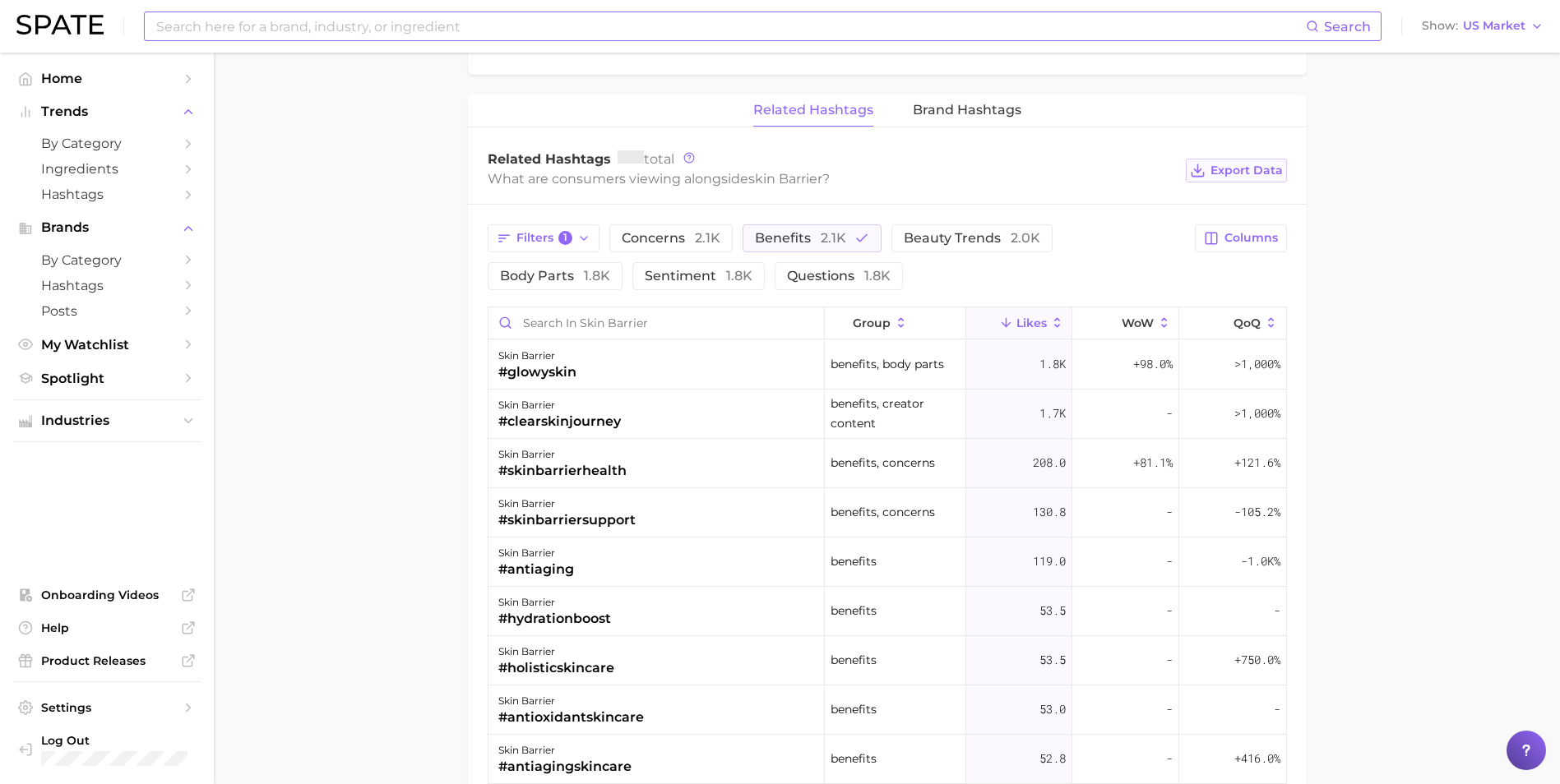
click at [1045, 164] on span "Export Data" at bounding box center [1246, 170] width 72 height 14
